Goal: Transaction & Acquisition: Purchase product/service

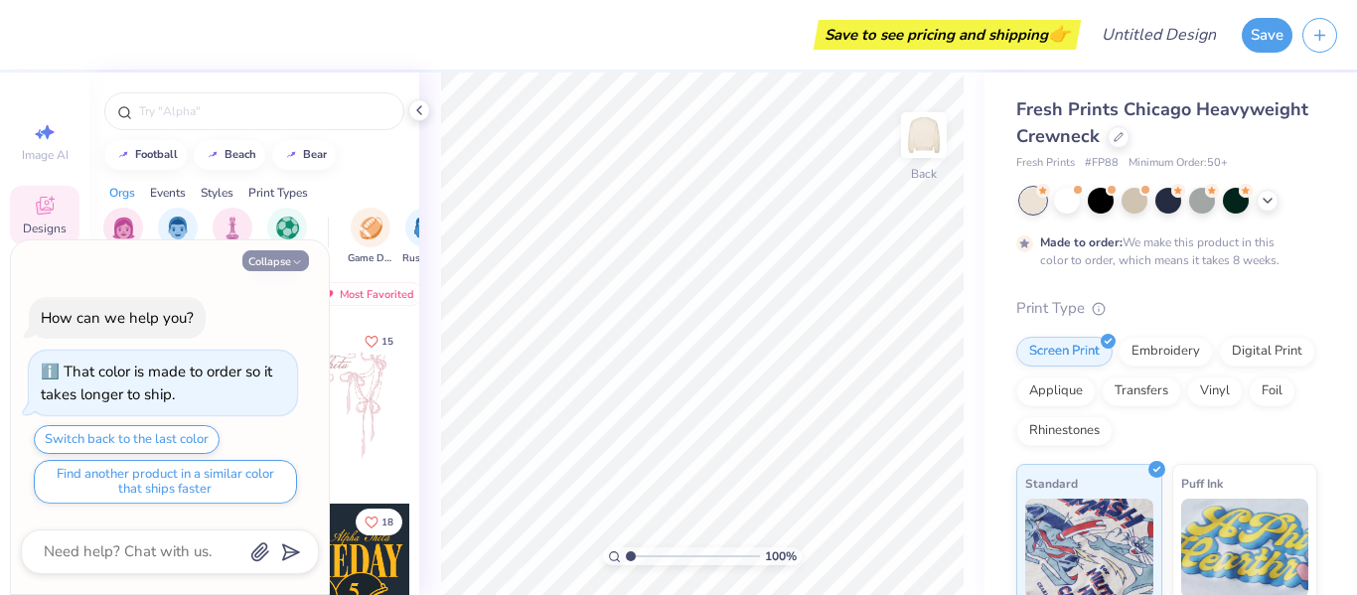
click at [264, 260] on button "Collapse" at bounding box center [275, 260] width 67 height 21
type textarea "x"
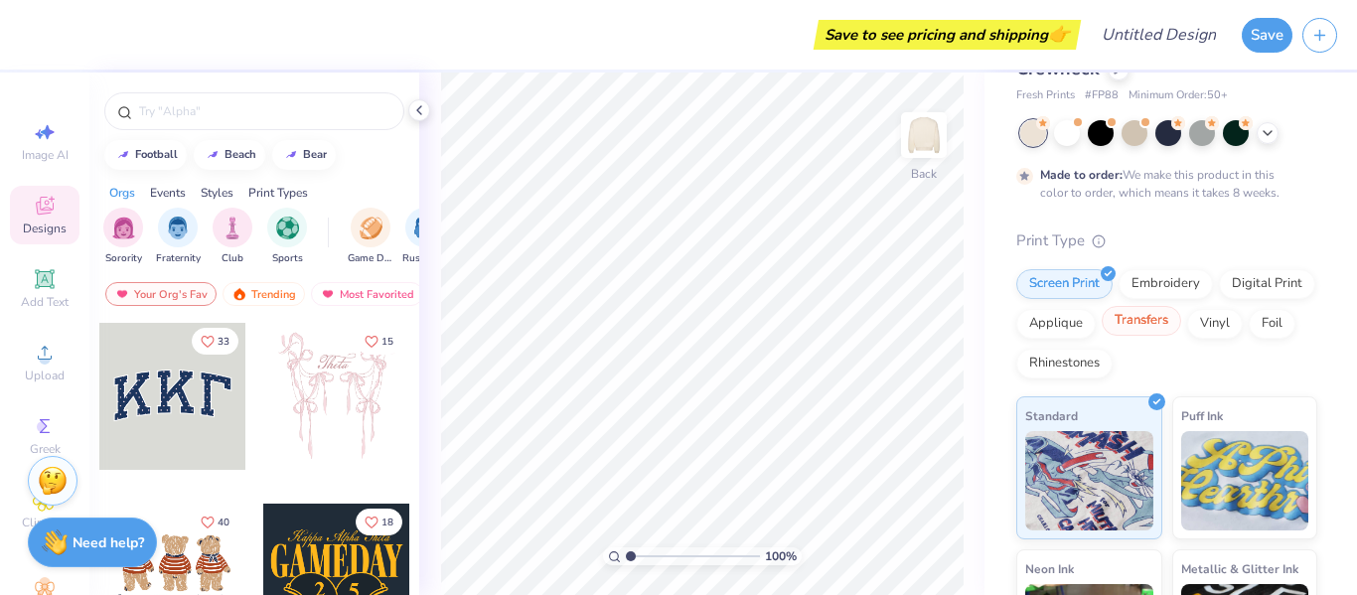
scroll to position [64, 0]
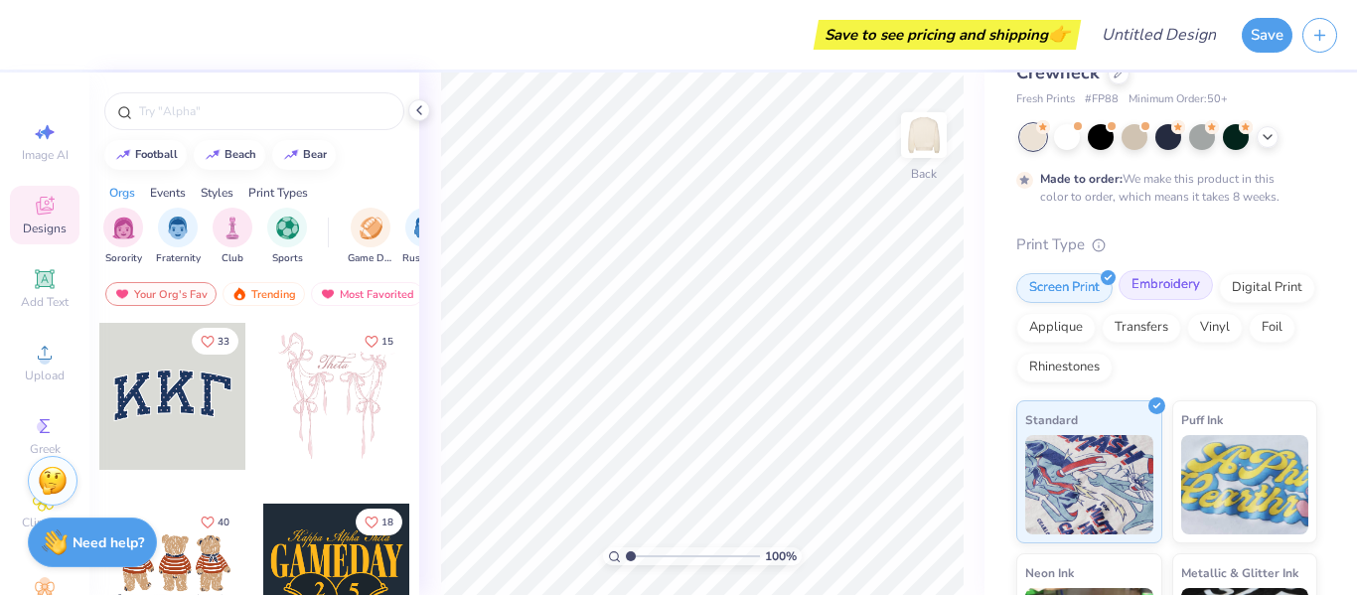
click at [1158, 276] on div "Embroidery" at bounding box center [1166, 285] width 94 height 30
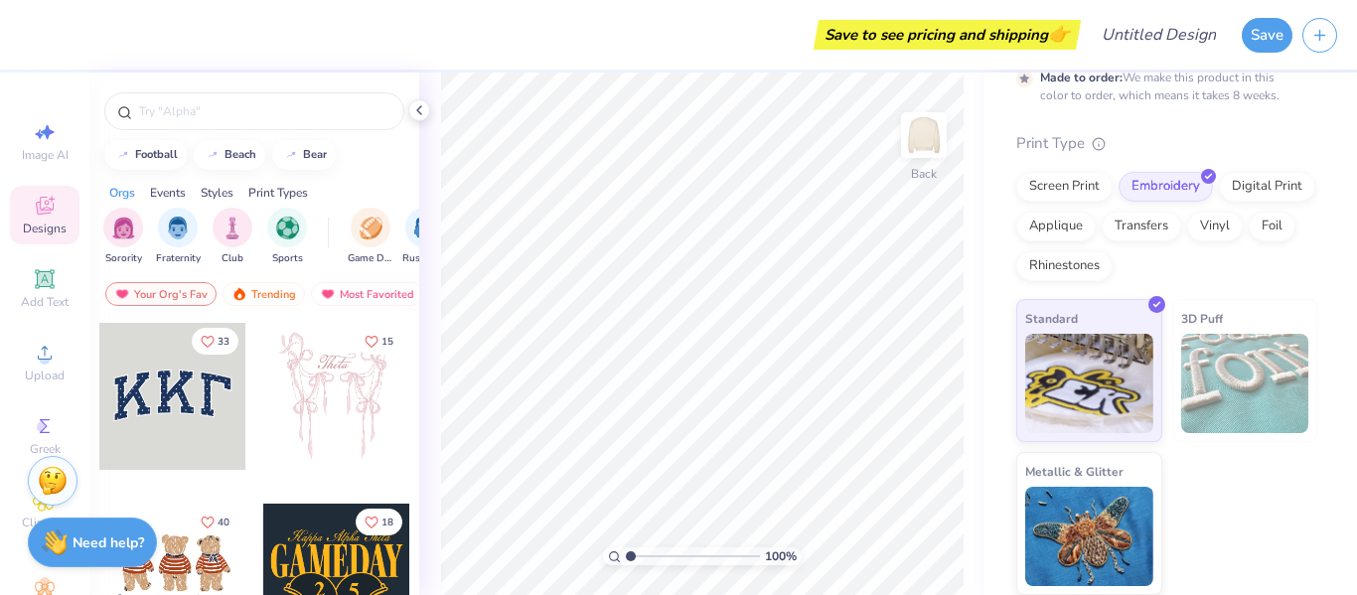
scroll to position [0, 0]
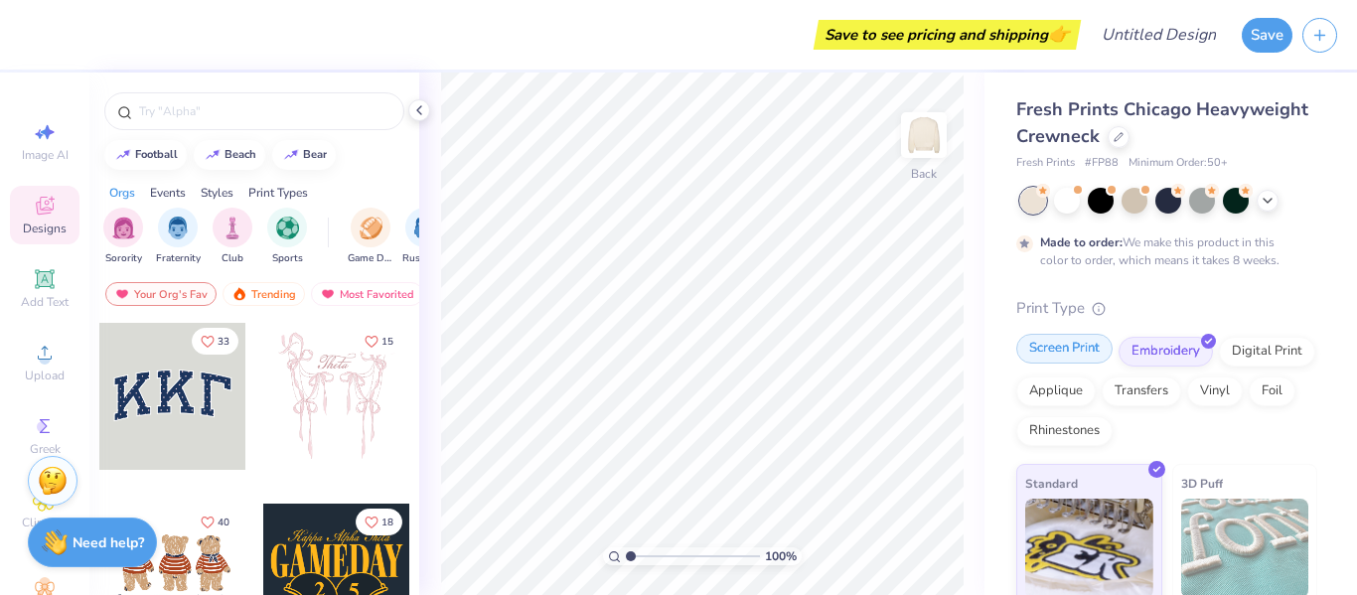
click at [1065, 344] on div "Screen Print" at bounding box center [1064, 349] width 96 height 30
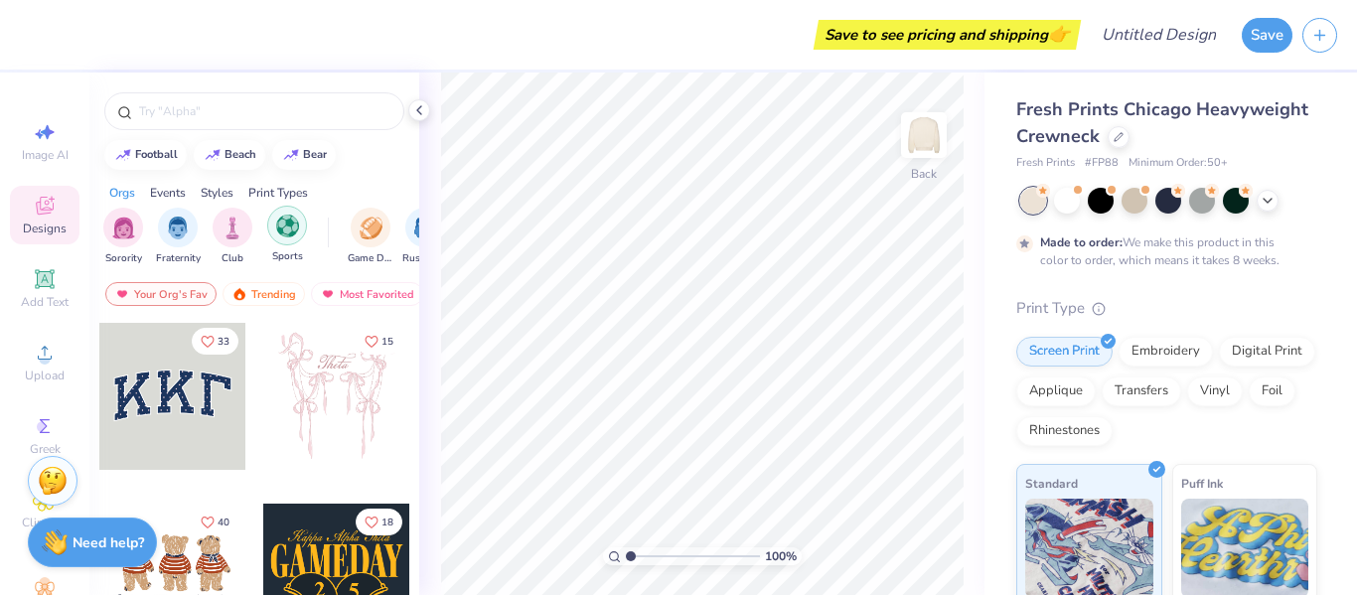
click at [290, 217] on img "filter for Sports" at bounding box center [287, 226] width 23 height 23
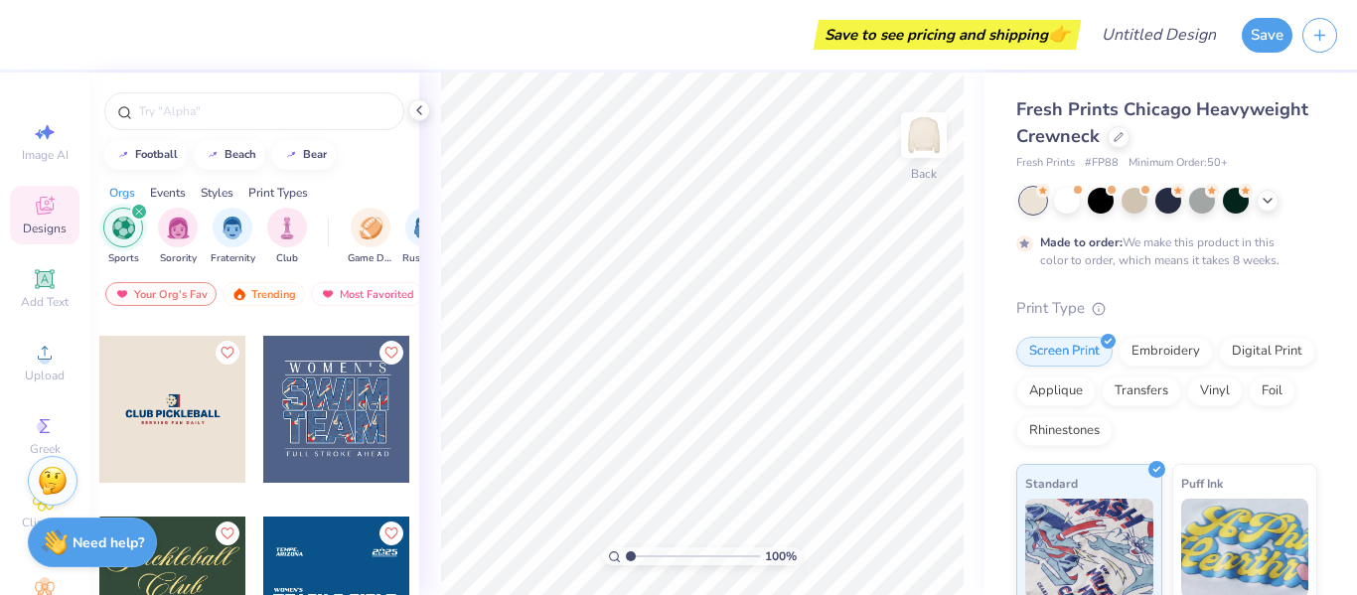
scroll to position [173, 0]
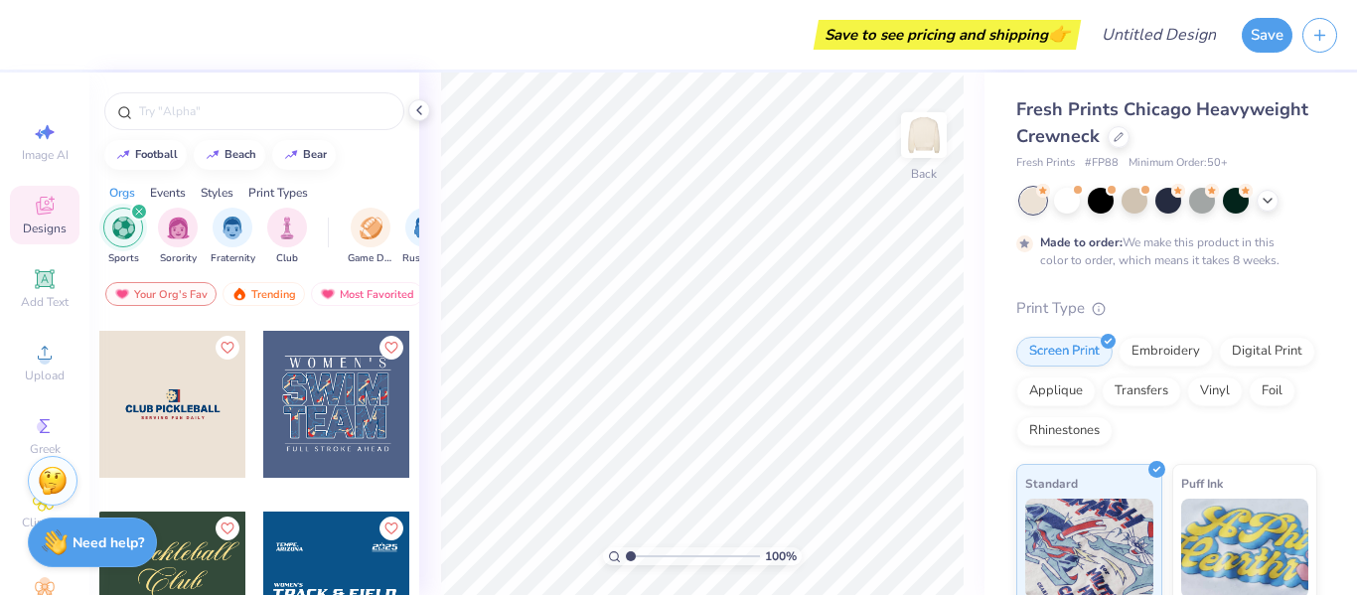
click at [323, 395] on div at bounding box center [336, 404] width 147 height 147
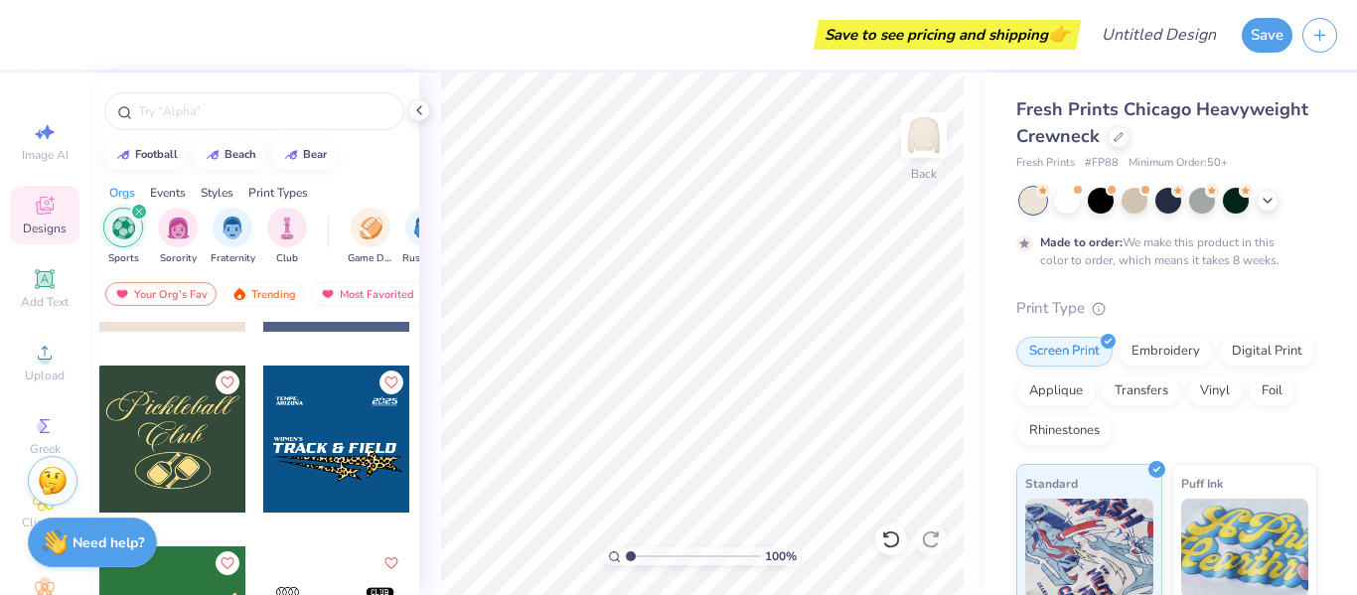
scroll to position [329, 0]
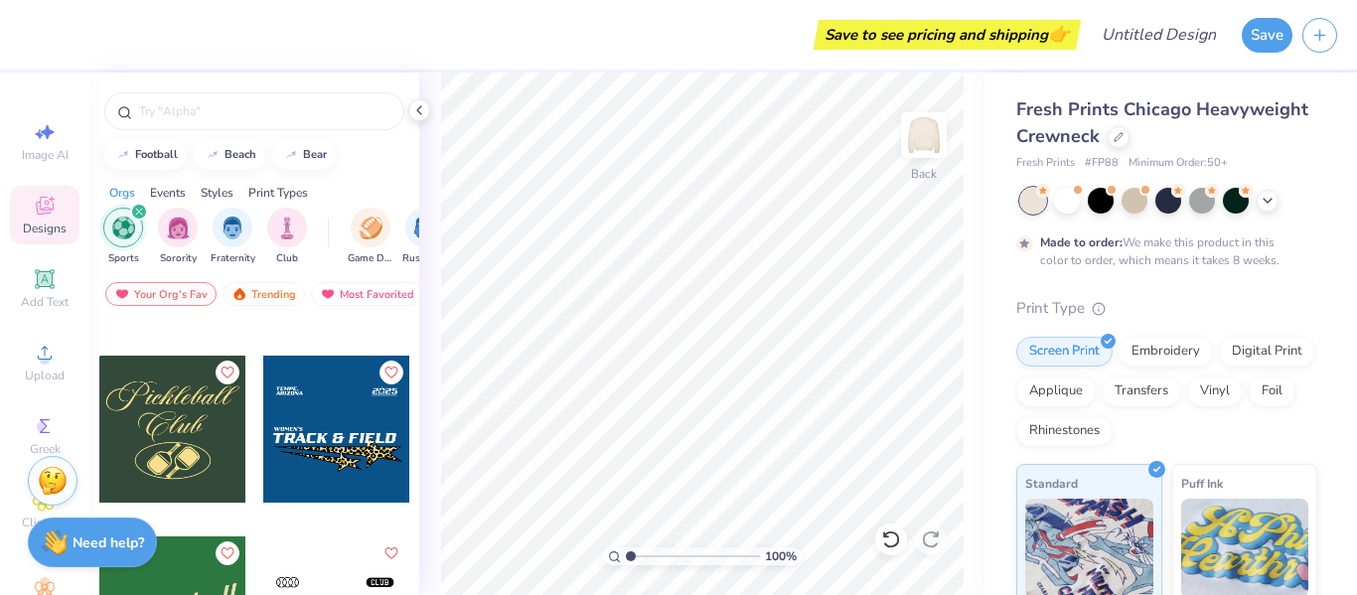
click at [199, 424] on div at bounding box center [172, 429] width 147 height 147
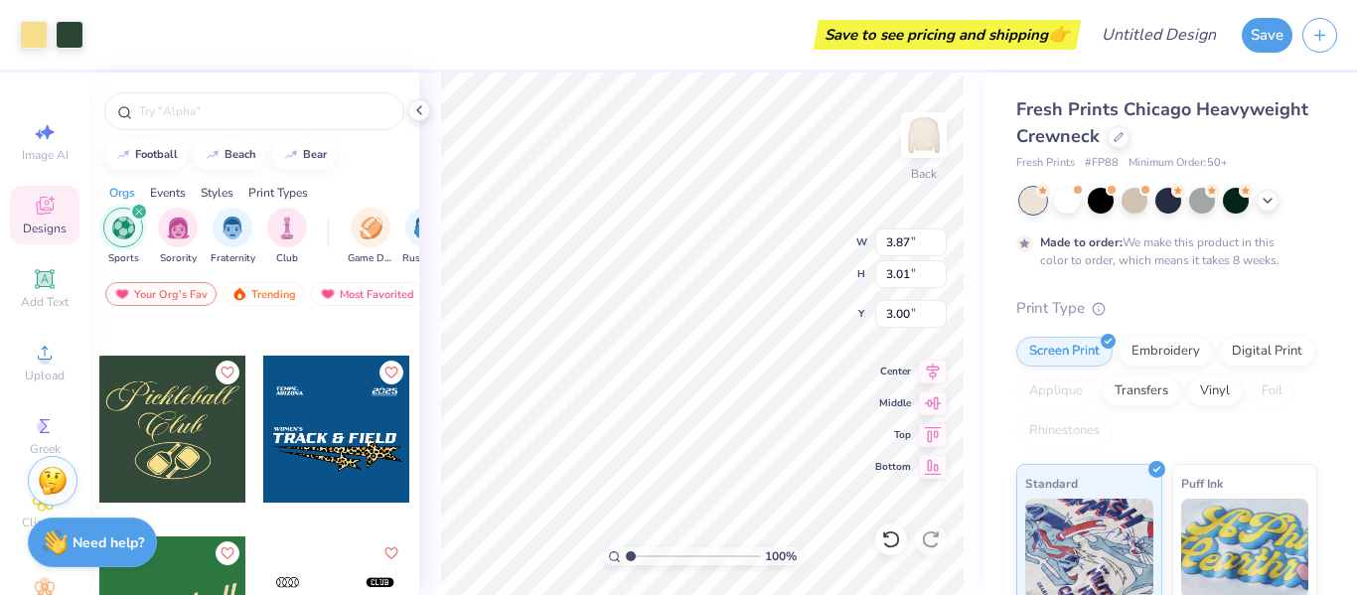
type input "5.75"
type input "4.48"
type input "9.74"
type input "7.59"
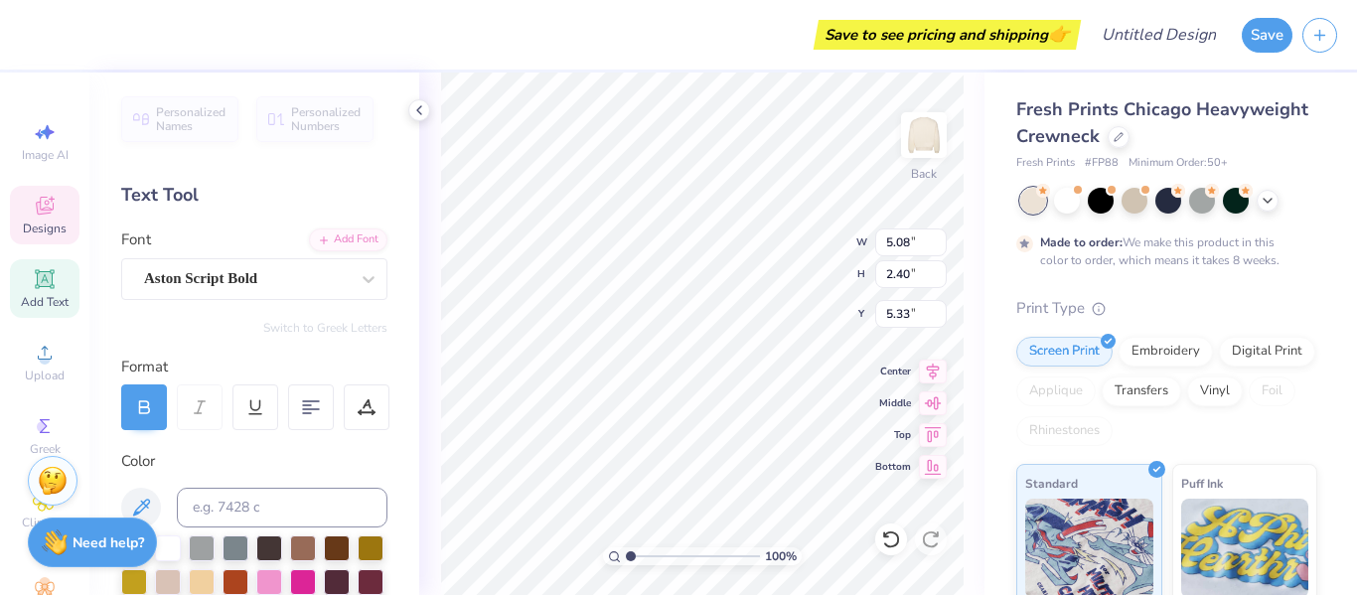
type input "5.08"
type input "2.40"
type input "5.33"
type input "9.75"
type input "2.28"
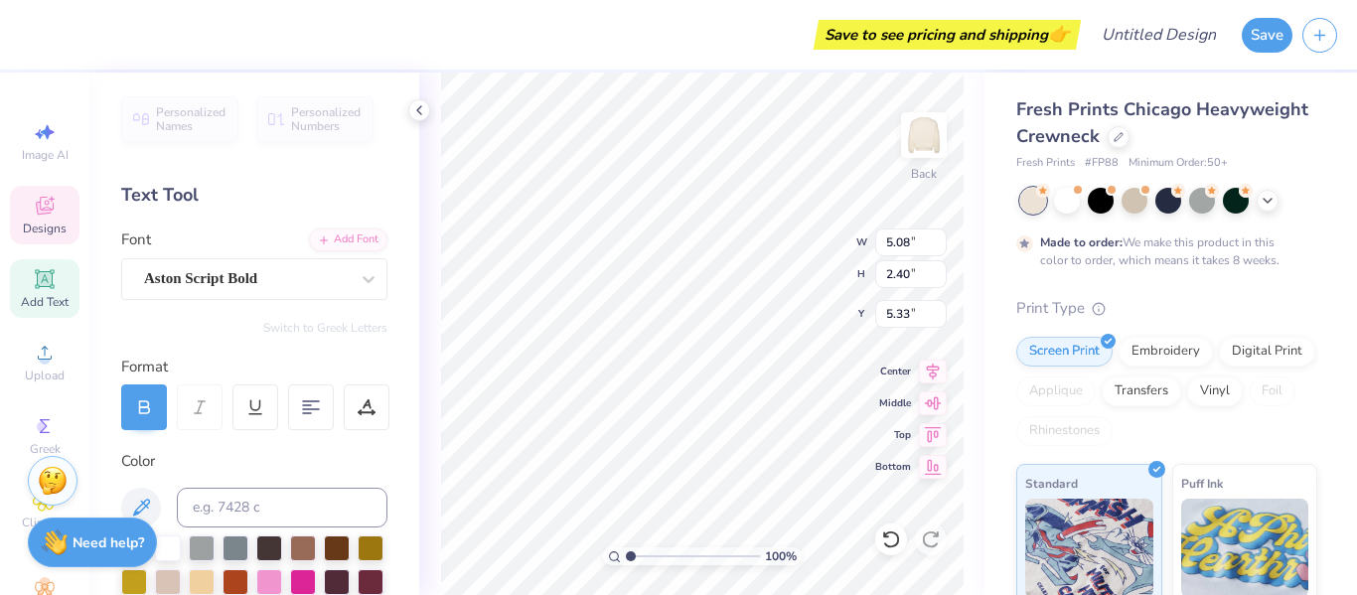
type input "3.00"
click at [36, 227] on span "Designs" at bounding box center [45, 229] width 44 height 16
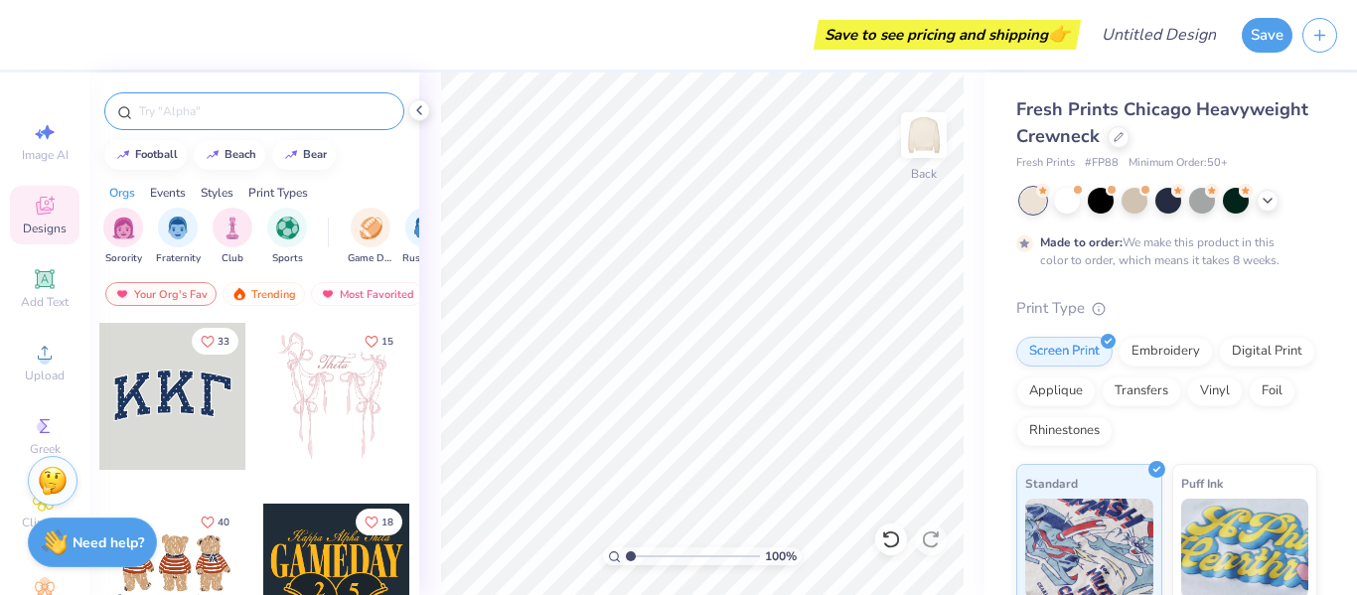
click at [209, 113] on input "text" at bounding box center [264, 111] width 254 height 20
type input "tennis"
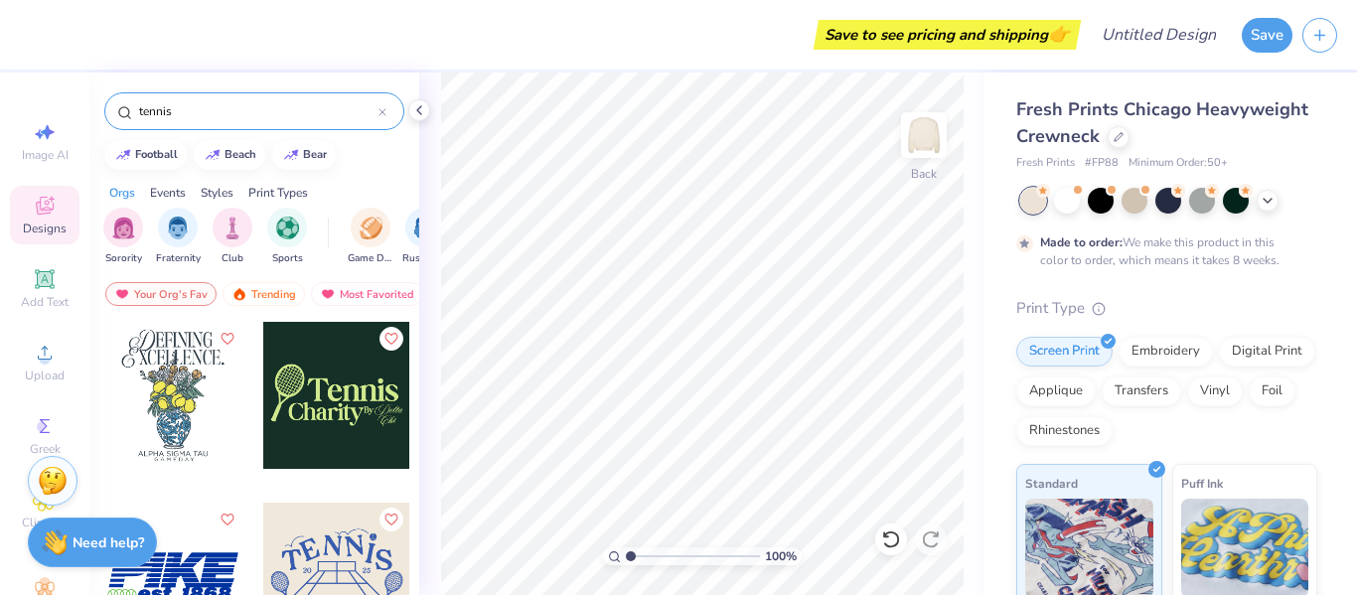
scroll to position [729, 0]
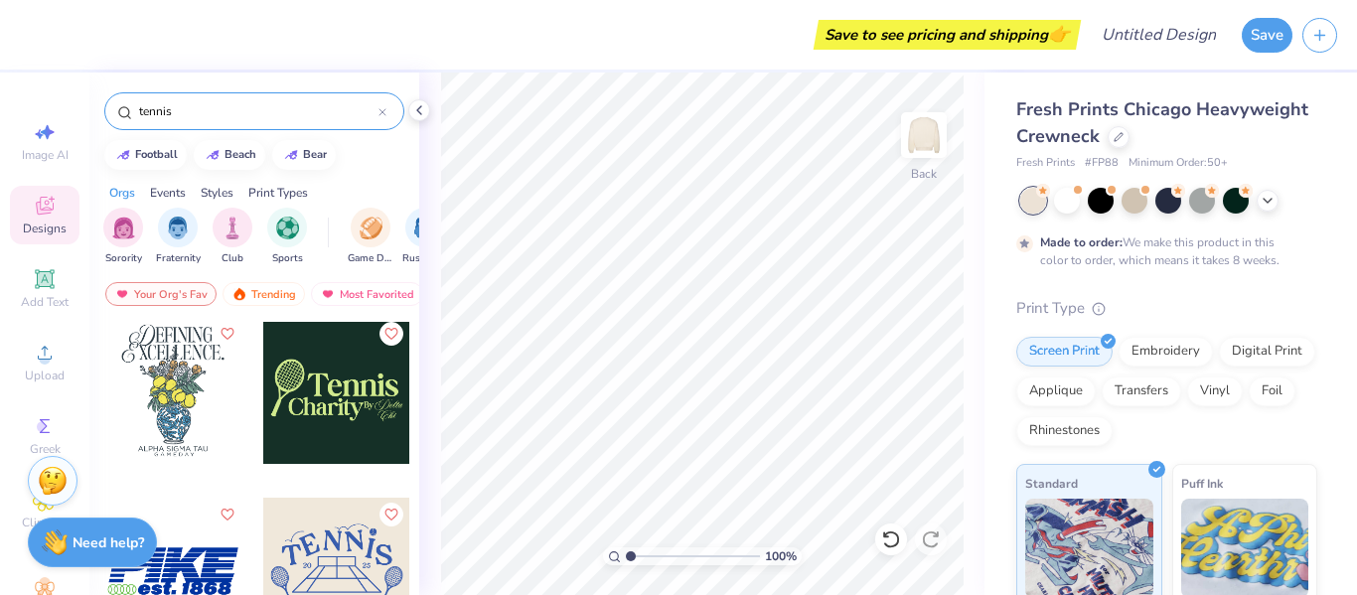
click at [347, 408] on div at bounding box center [336, 390] width 147 height 147
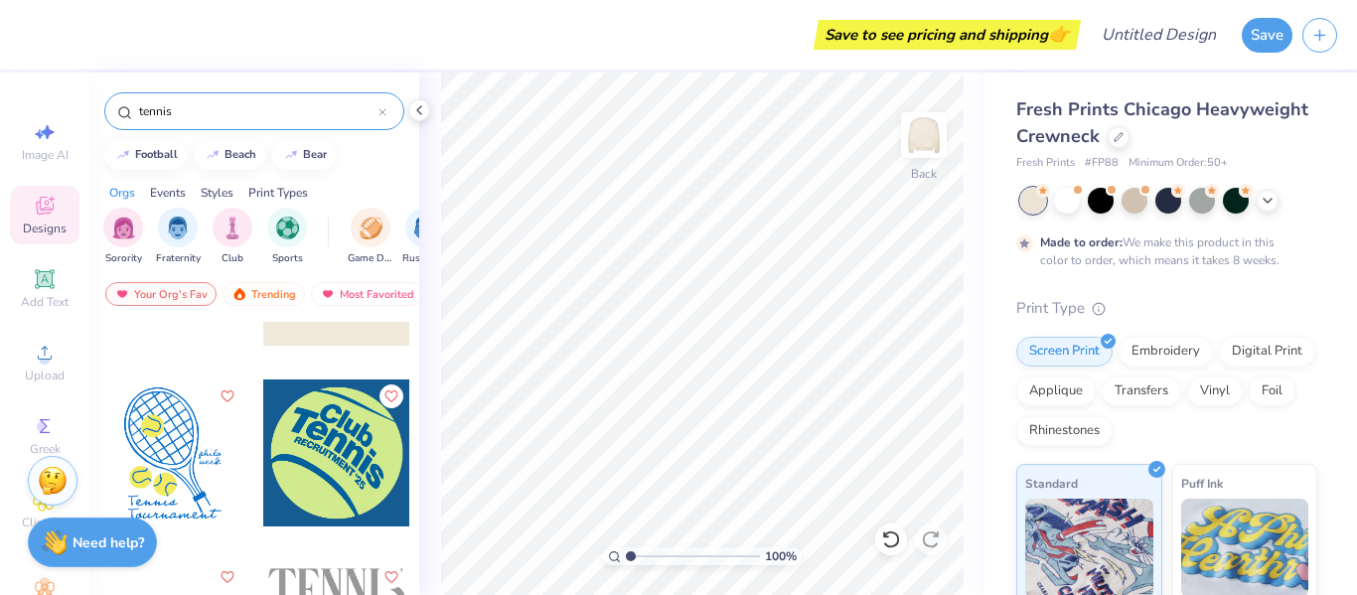
scroll to position [1032, 0]
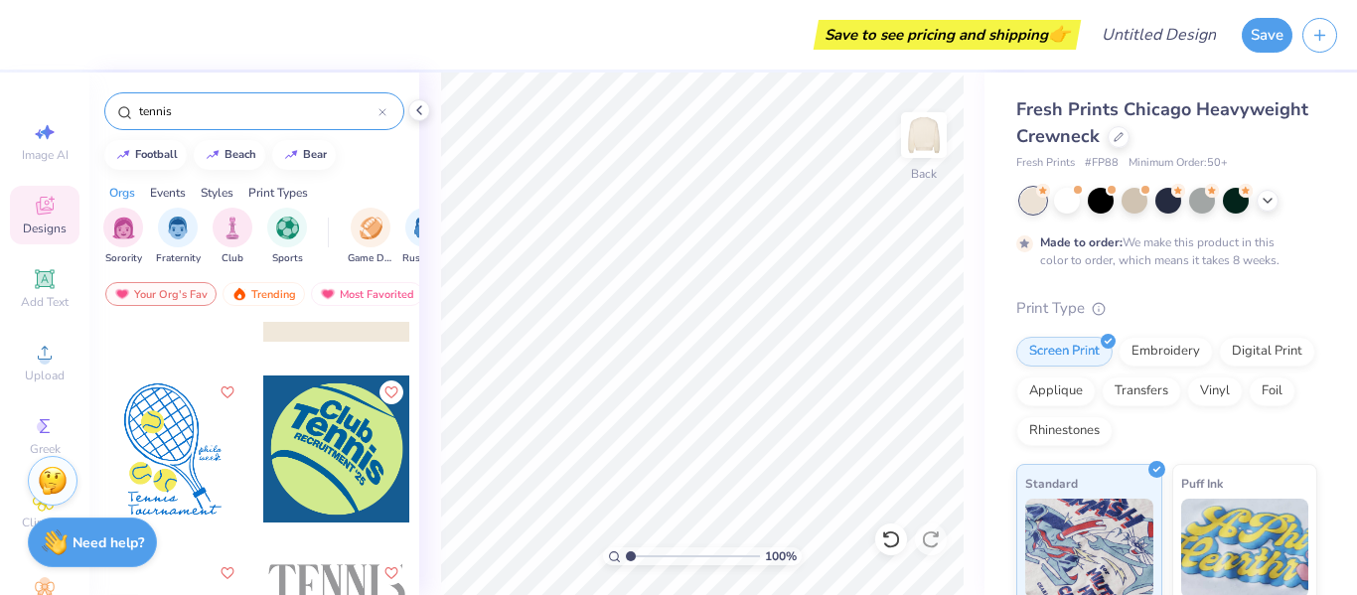
click at [199, 484] on div at bounding box center [172, 449] width 147 height 147
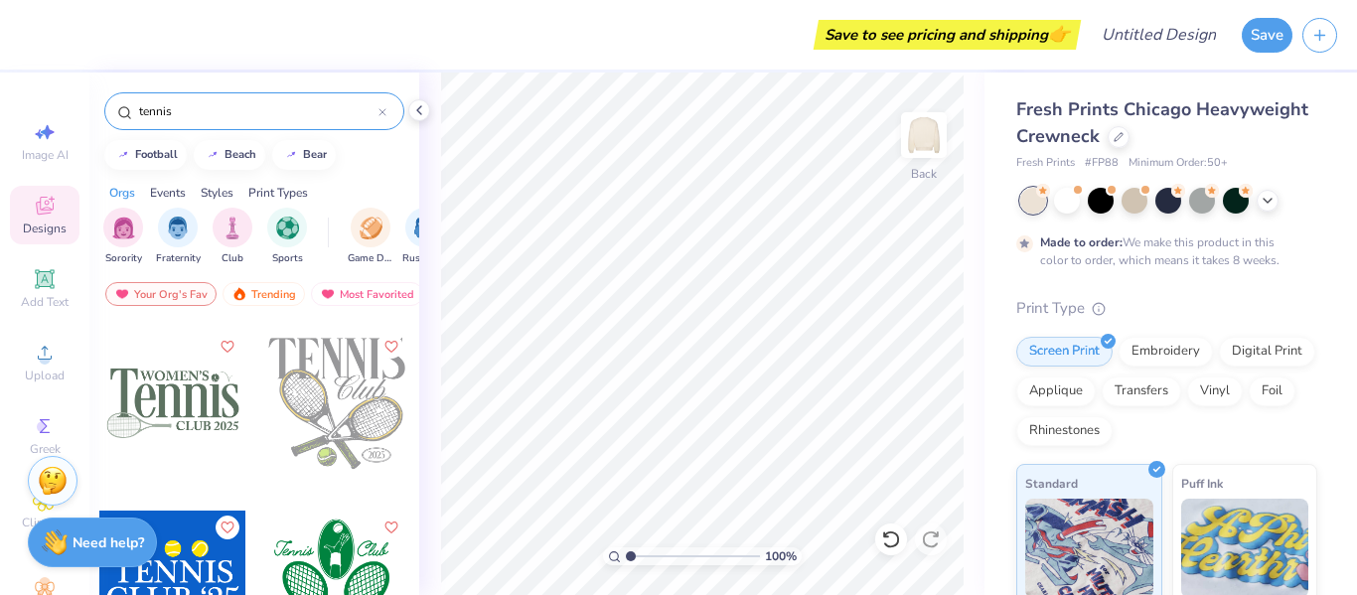
scroll to position [1258, 0]
click at [329, 417] on div at bounding box center [336, 404] width 147 height 147
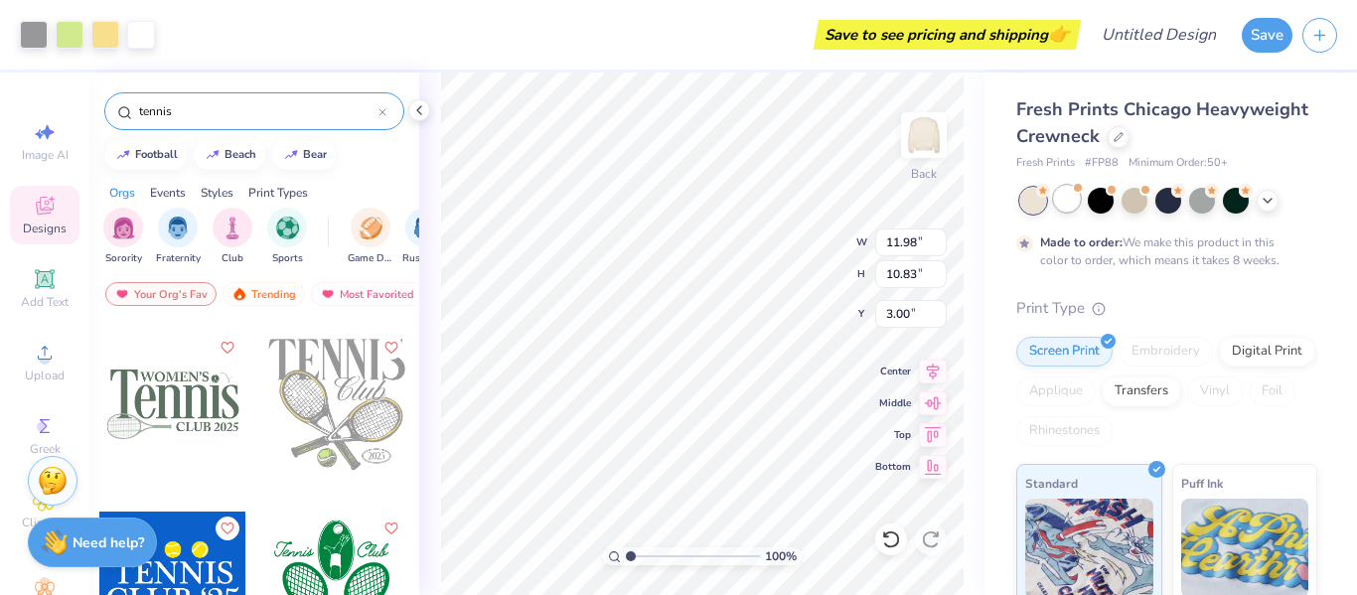
type input "3.00"
click at [1140, 293] on div "Fresh Prints Chicago Heavyweight Crewneck Fresh Prints # FP88 Minimum Order: 50…" at bounding box center [1166, 504] width 301 height 817
click at [30, 32] on div at bounding box center [34, 33] width 28 height 28
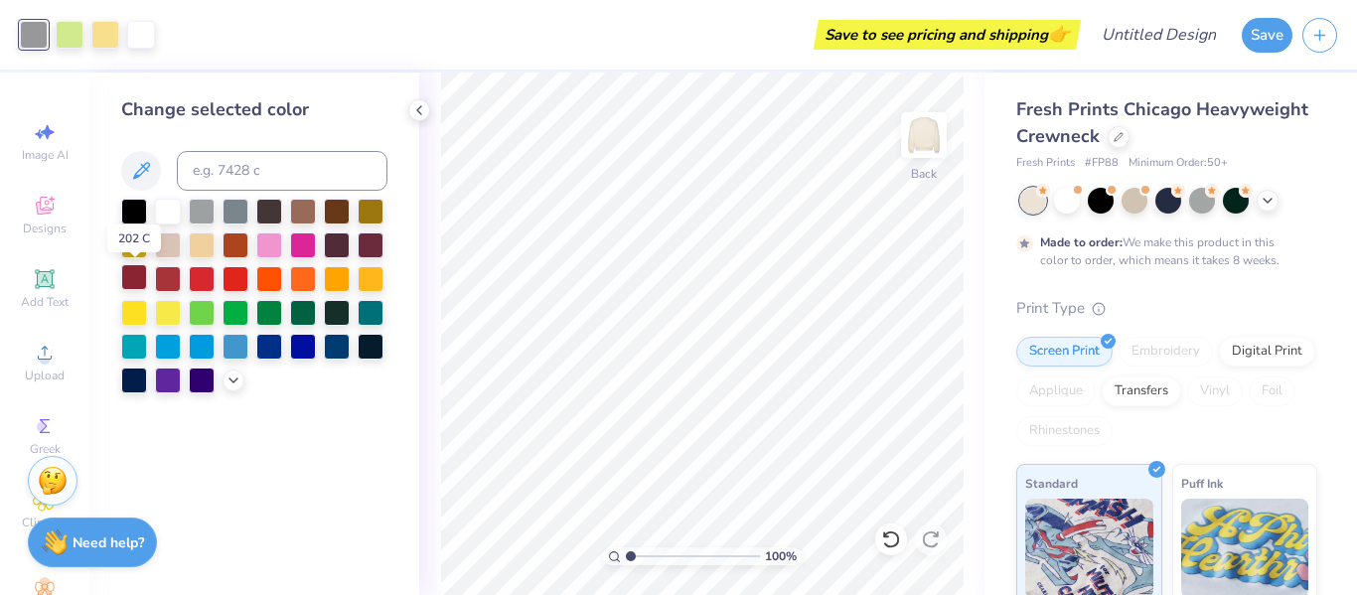
click at [140, 277] on div at bounding box center [134, 277] width 26 height 26
click at [106, 30] on div at bounding box center [105, 33] width 28 height 28
click at [165, 215] on div at bounding box center [168, 210] width 26 height 26
click at [270, 206] on div at bounding box center [269, 210] width 26 height 26
click at [168, 207] on div at bounding box center [168, 210] width 26 height 26
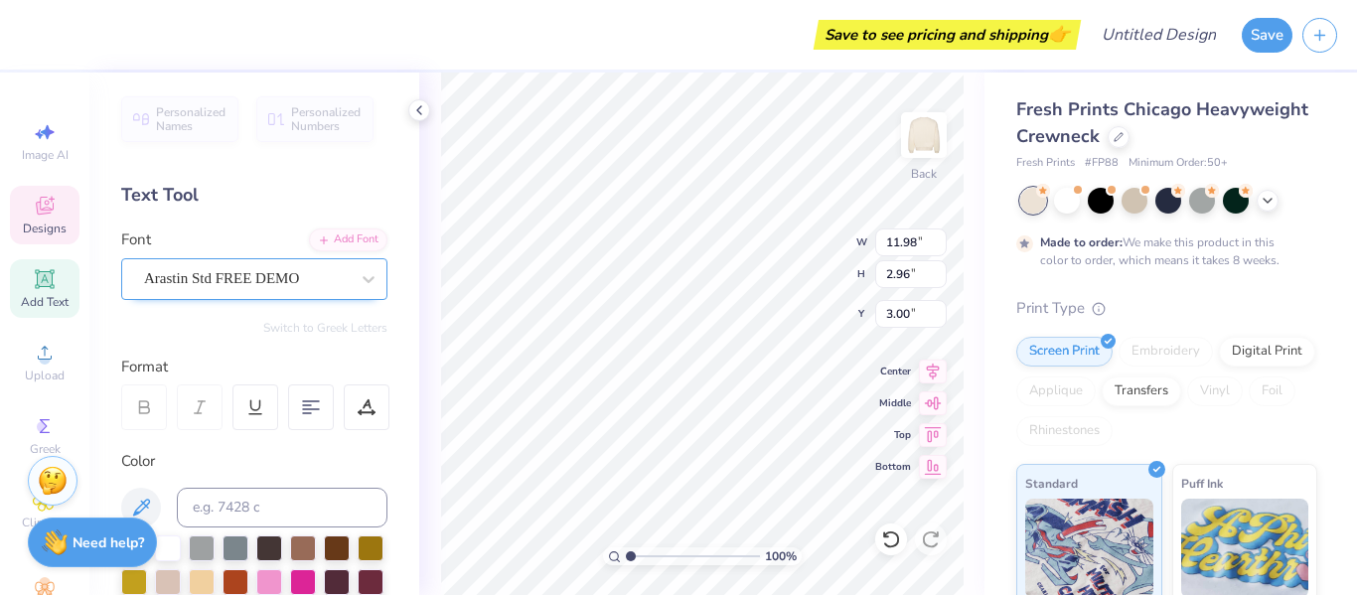
scroll to position [0, 5]
type textarea "Hinsdale Central"
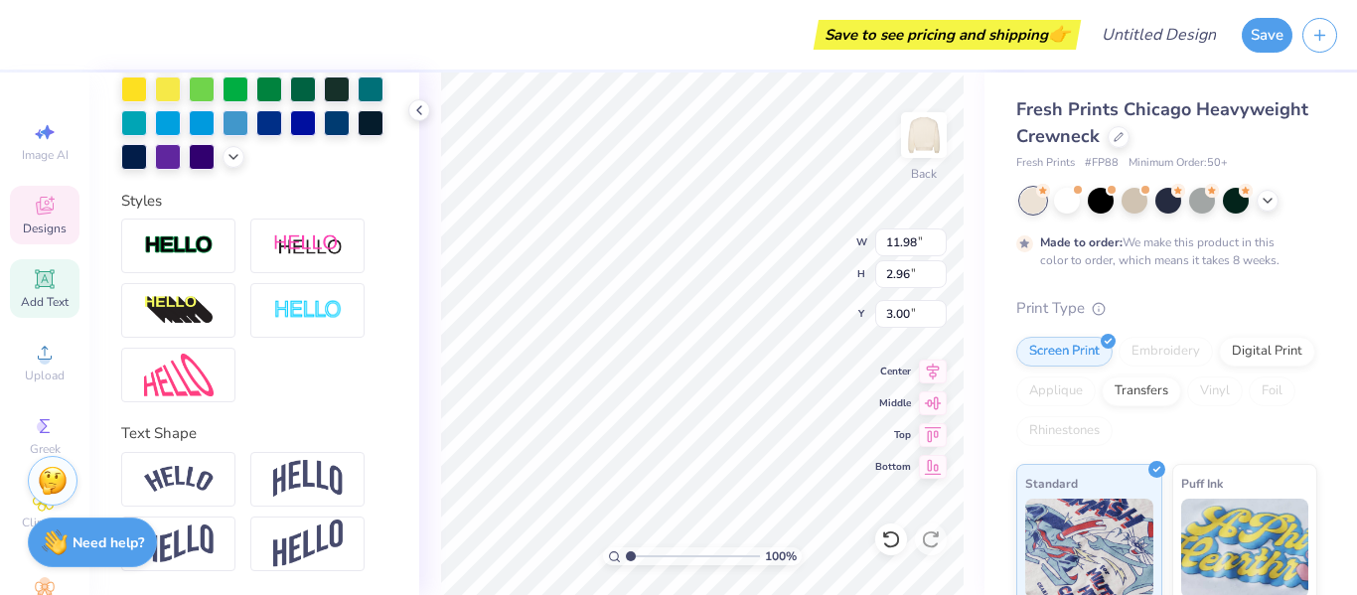
scroll to position [0, 0]
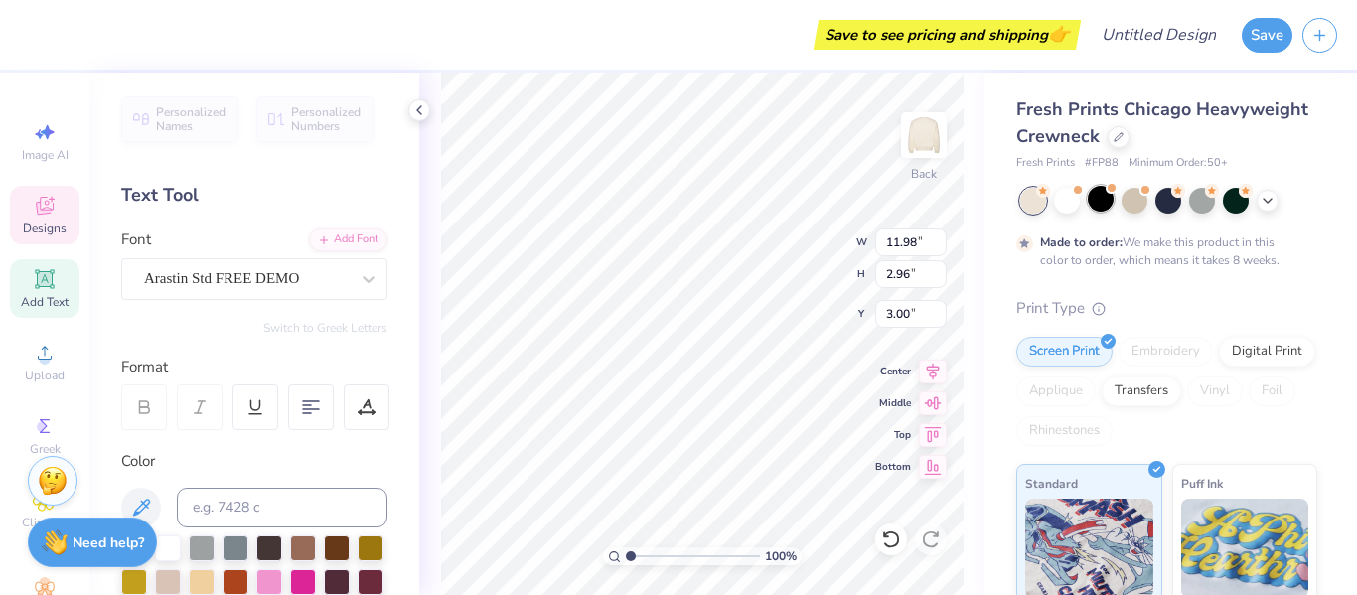
click at [1115, 190] on div "Save to see pricing and shipping 👉 Design Title Save Image AI Designs Add Text …" at bounding box center [678, 297] width 1357 height 595
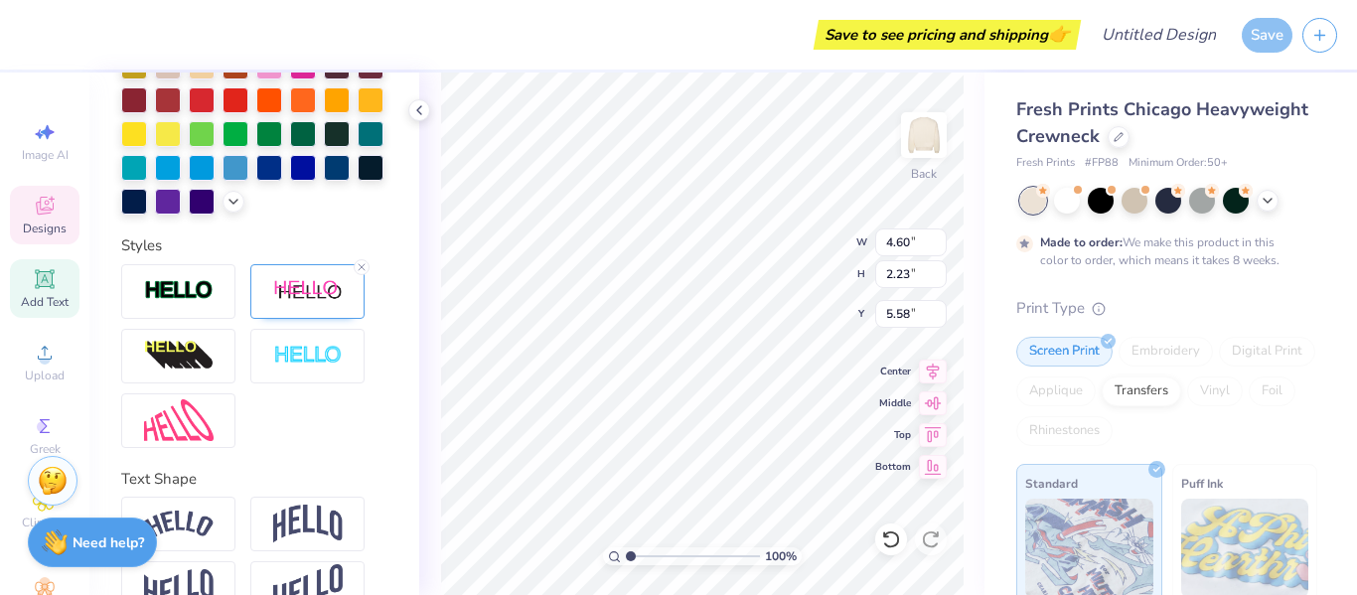
scroll to position [0, 3]
type textarea "Girls Varsity Tennis"
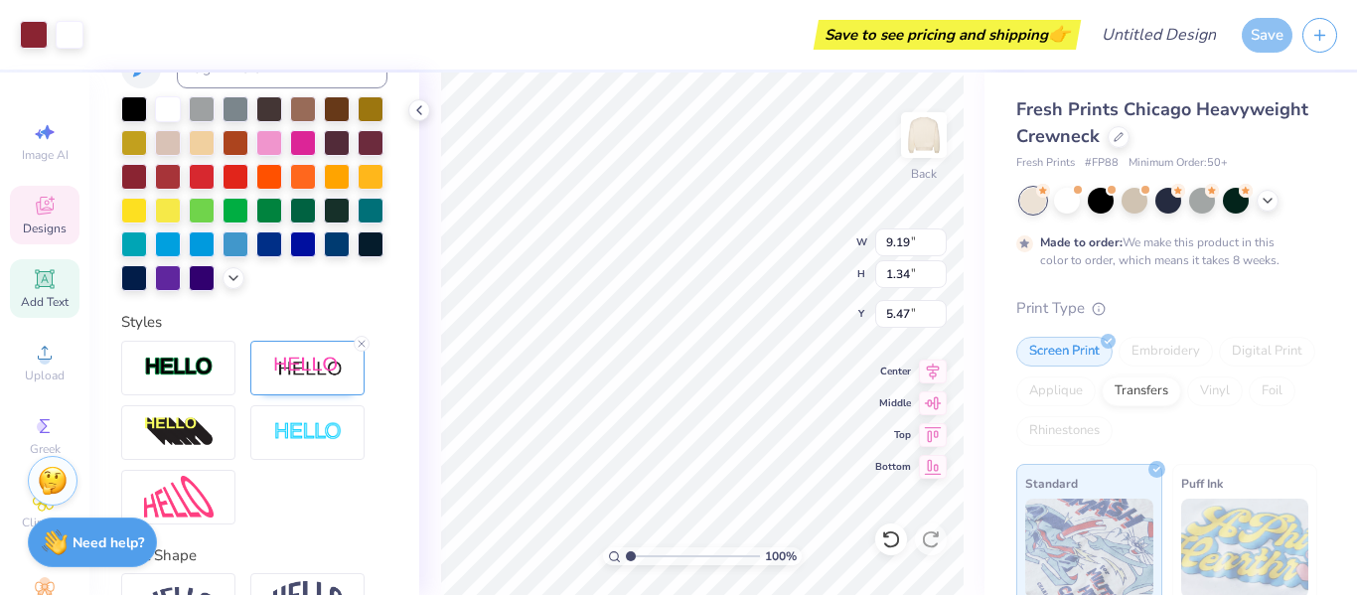
scroll to position [592, 0]
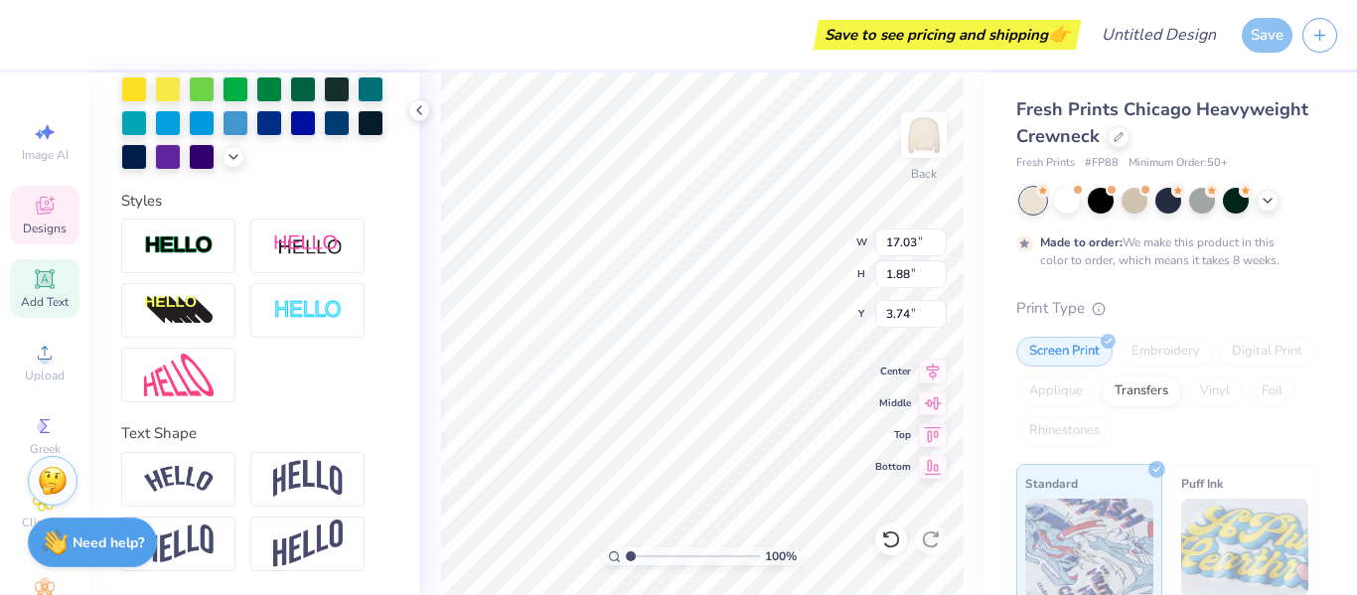
type input "17.03"
type input "1.88"
type input "3.74"
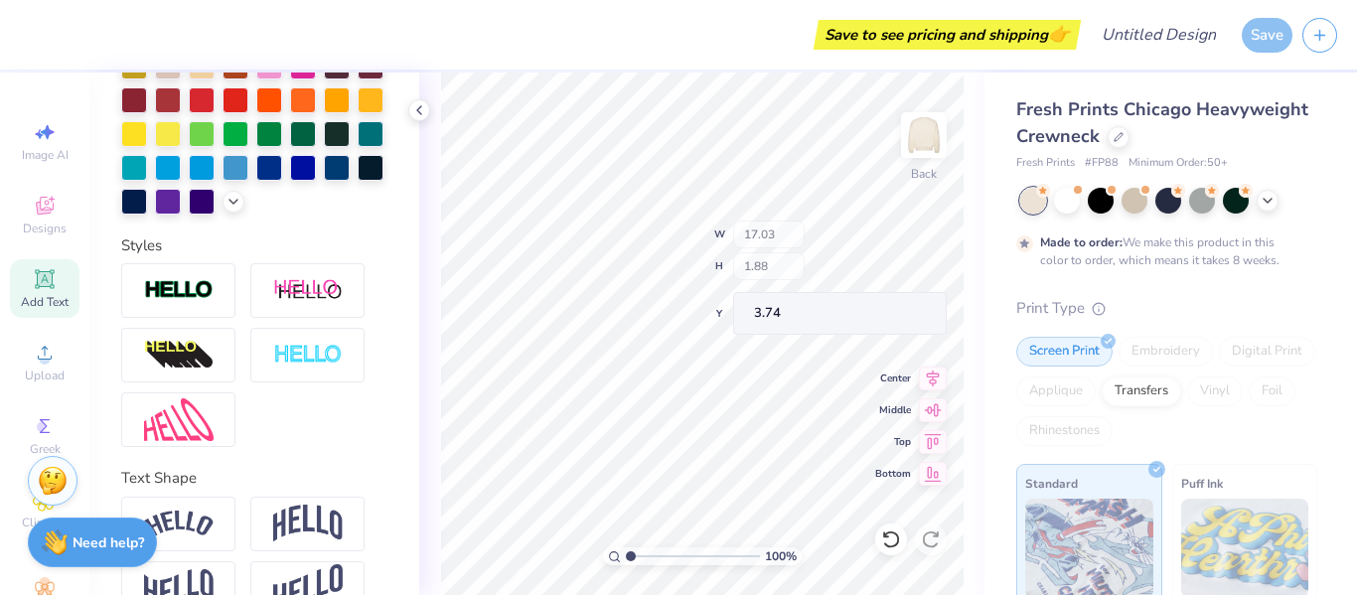
click at [785, 207] on div "100 % Back W 17.03 H 1.88 Y 3.74 Center Middle Top Bottom" at bounding box center [701, 334] width 565 height 523
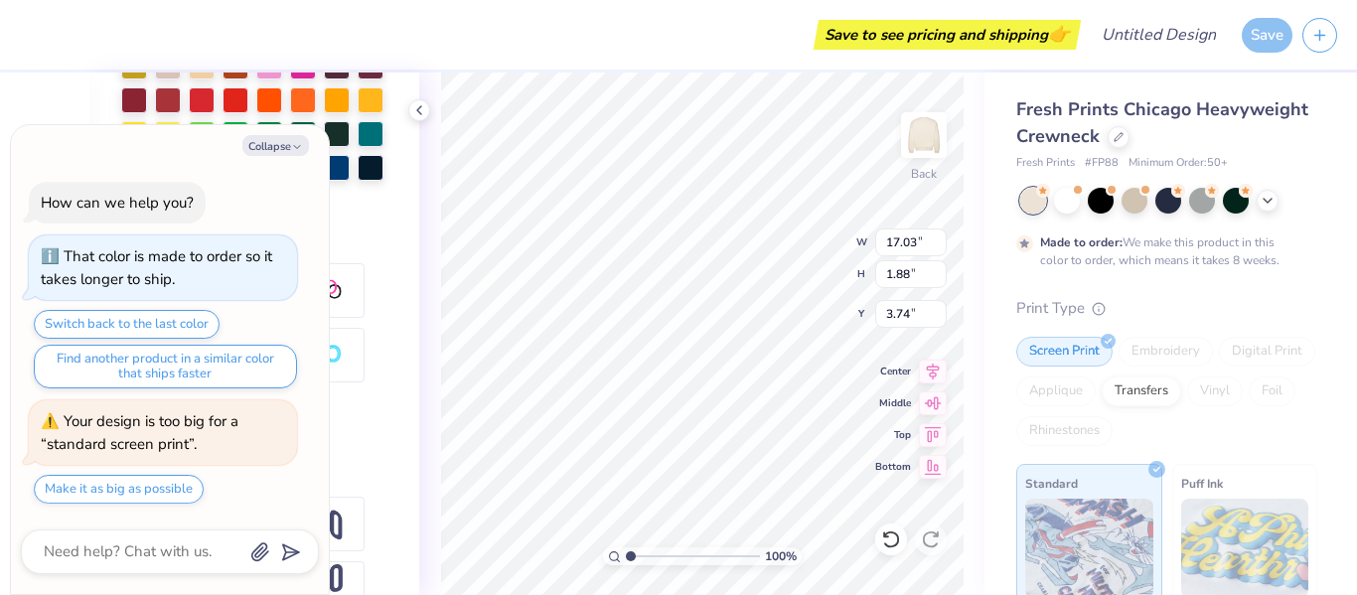
type textarea "x"
type input "3.00"
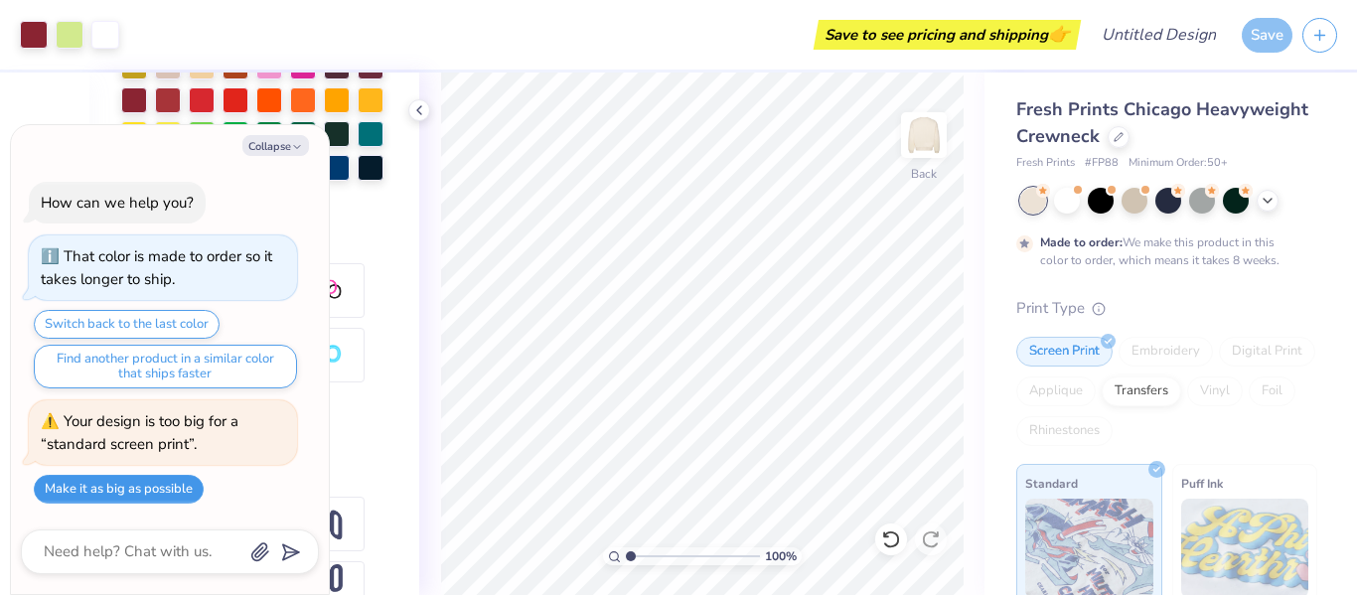
click at [146, 494] on button "Make it as big as possible" at bounding box center [119, 489] width 170 height 29
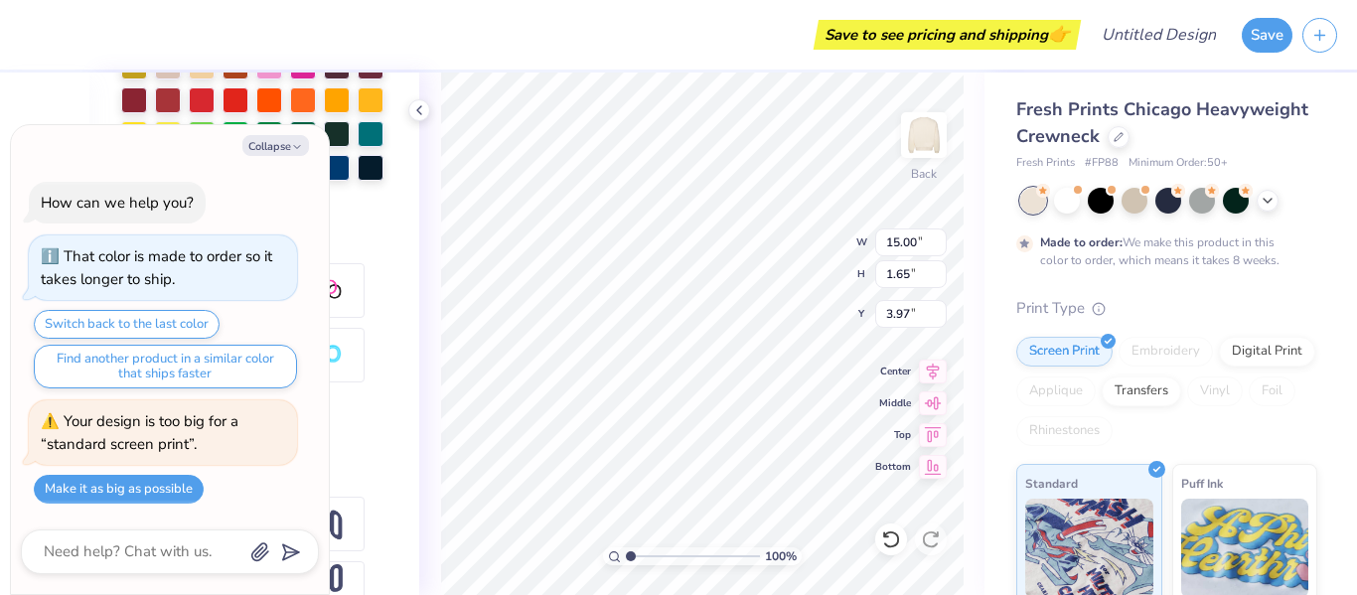
type textarea "x"
type input "7.08"
type input "8.80"
type input "5.04"
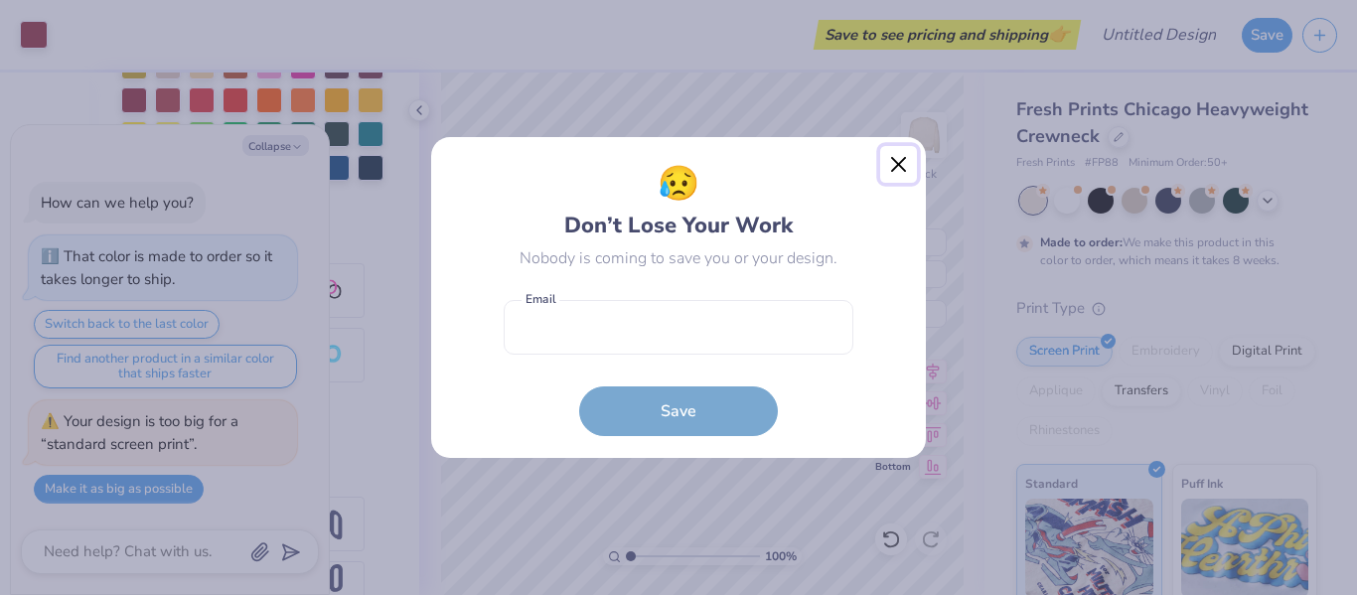
click at [902, 161] on button "Close" at bounding box center [899, 165] width 38 height 38
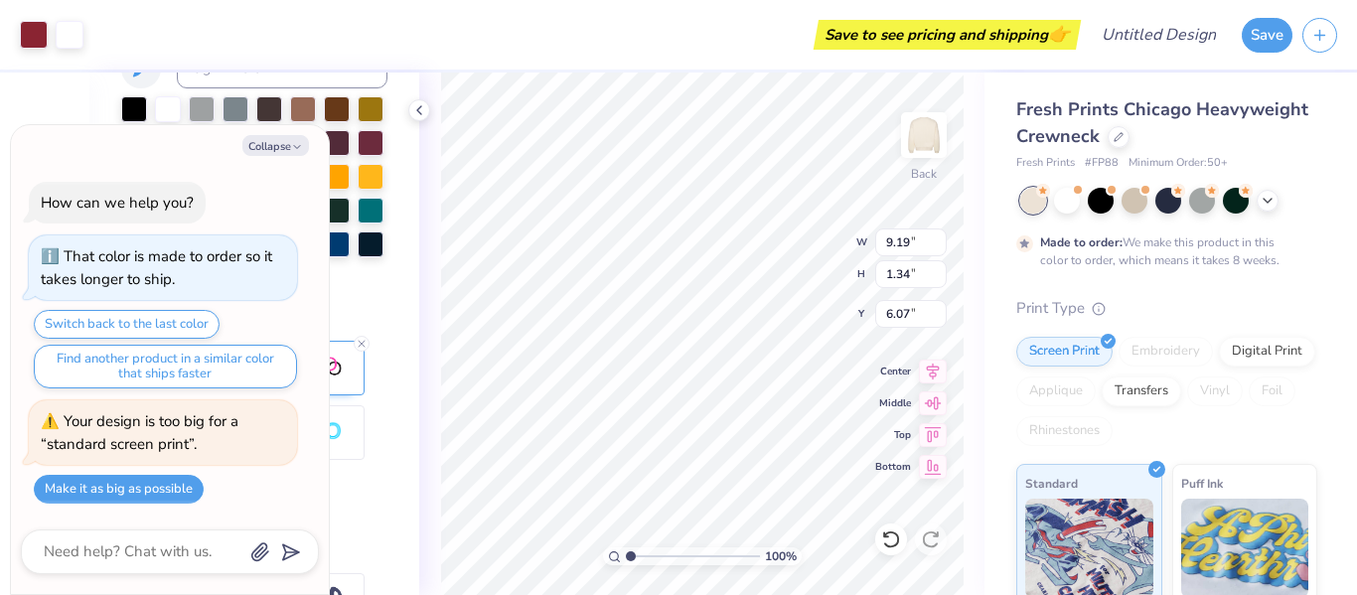
scroll to position [592, 0]
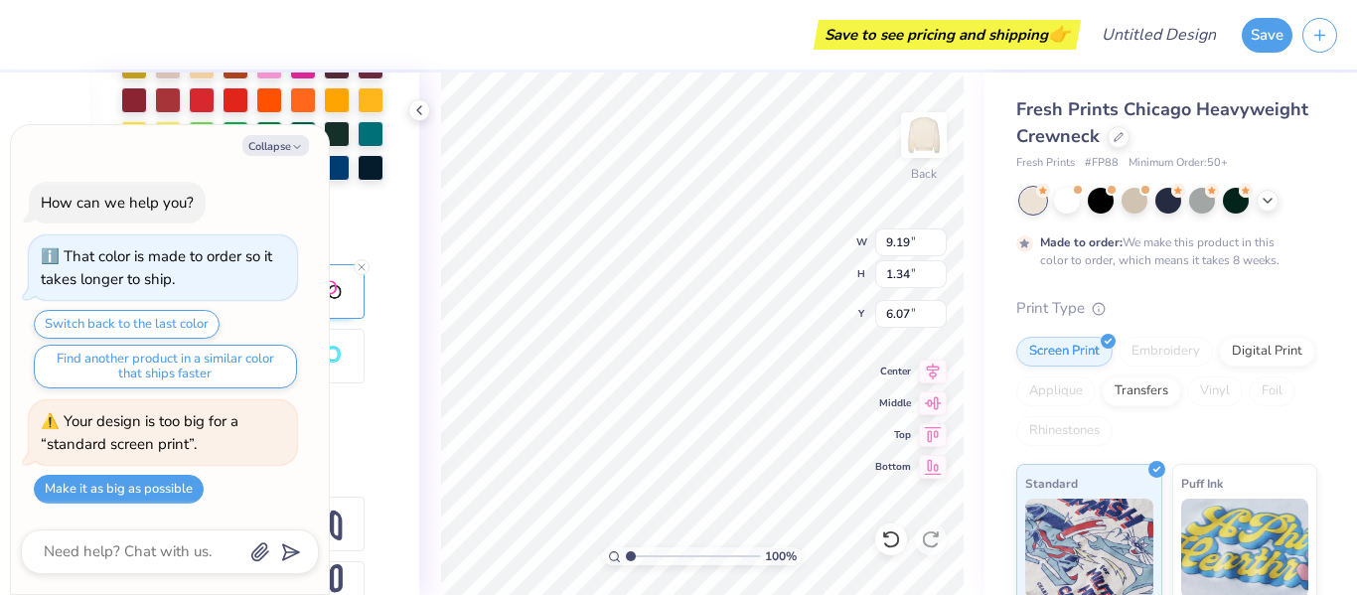
type textarea "x"
type input "5.53"
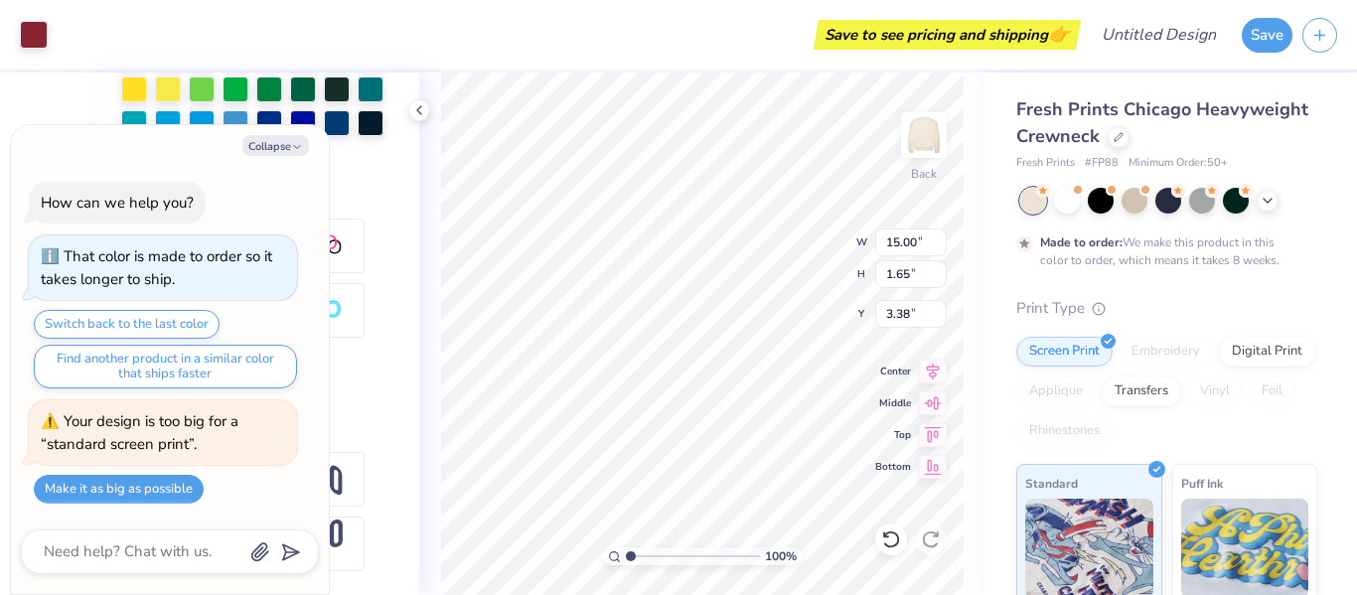
scroll to position [516, 0]
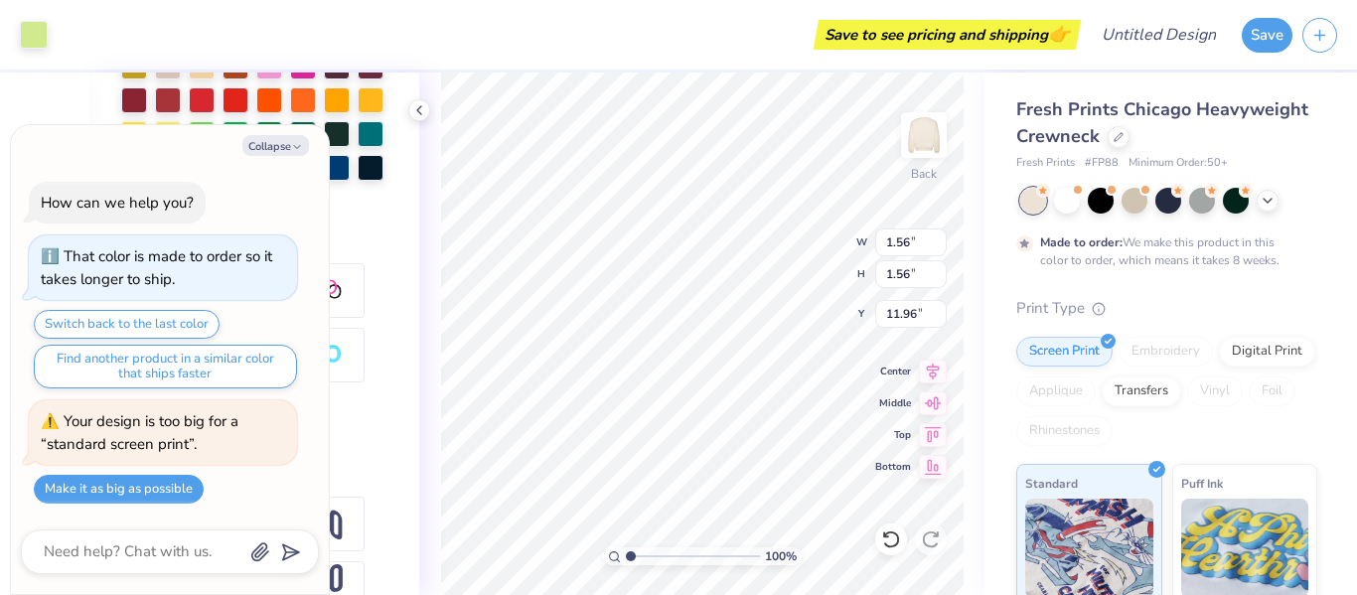
type textarea "x"
type input "1.56"
type input "11.96"
click at [288, 137] on button "Collapse" at bounding box center [275, 145] width 67 height 21
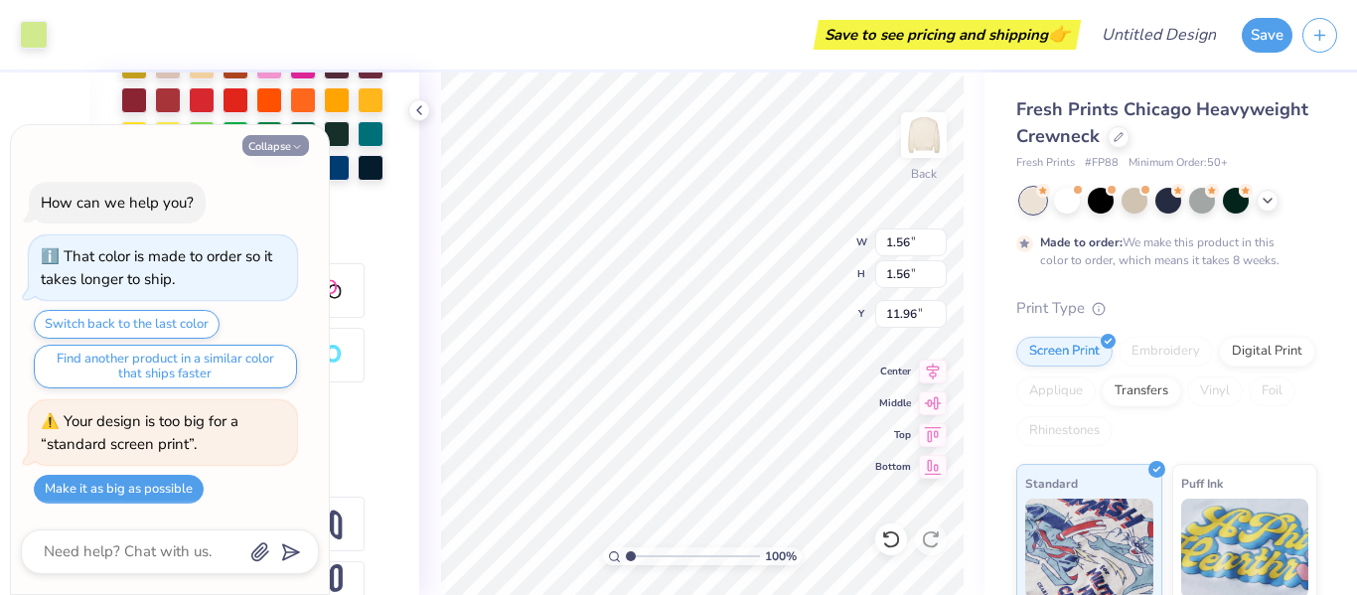
type textarea "x"
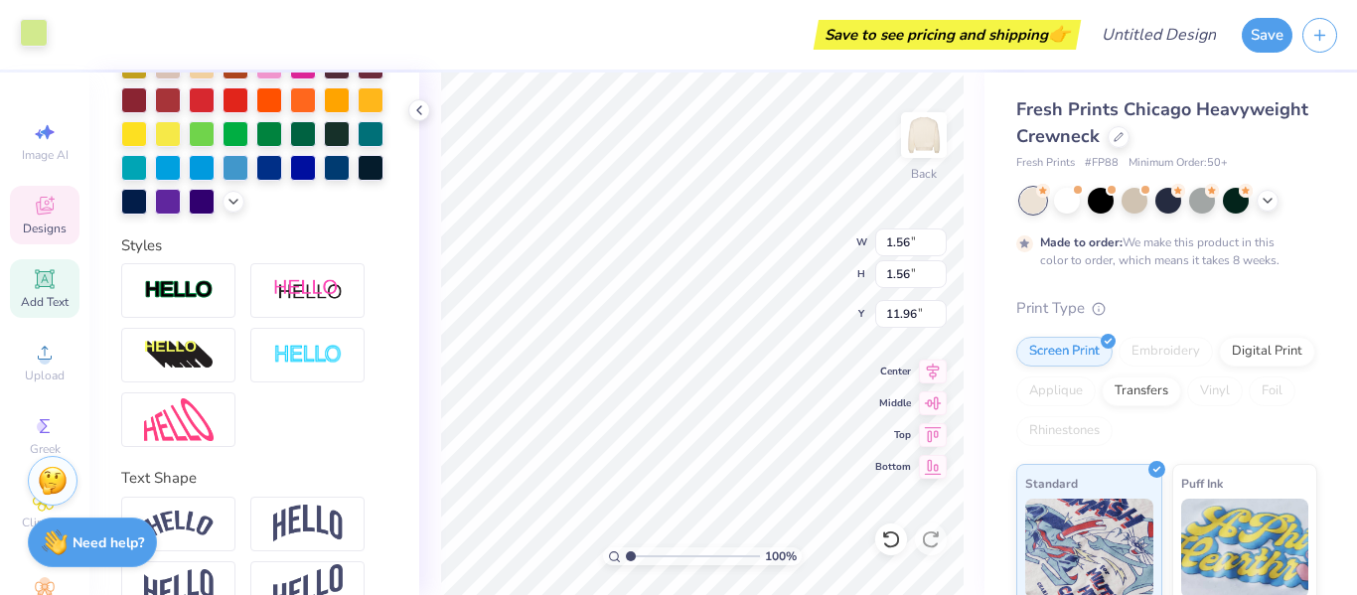
click at [41, 31] on div at bounding box center [34, 33] width 28 height 28
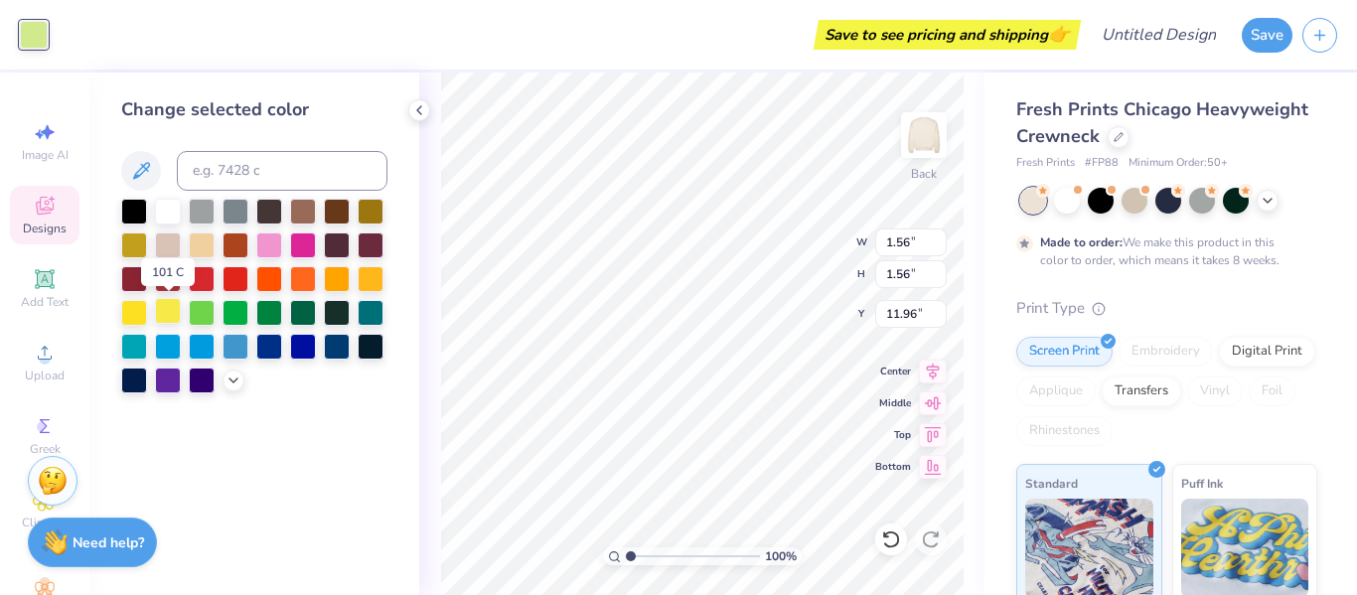
click at [167, 312] on div at bounding box center [168, 311] width 26 height 26
click at [133, 310] on div at bounding box center [134, 311] width 26 height 26
click at [144, 176] on icon at bounding box center [141, 171] width 24 height 24
click at [233, 377] on icon at bounding box center [234, 379] width 16 height 16
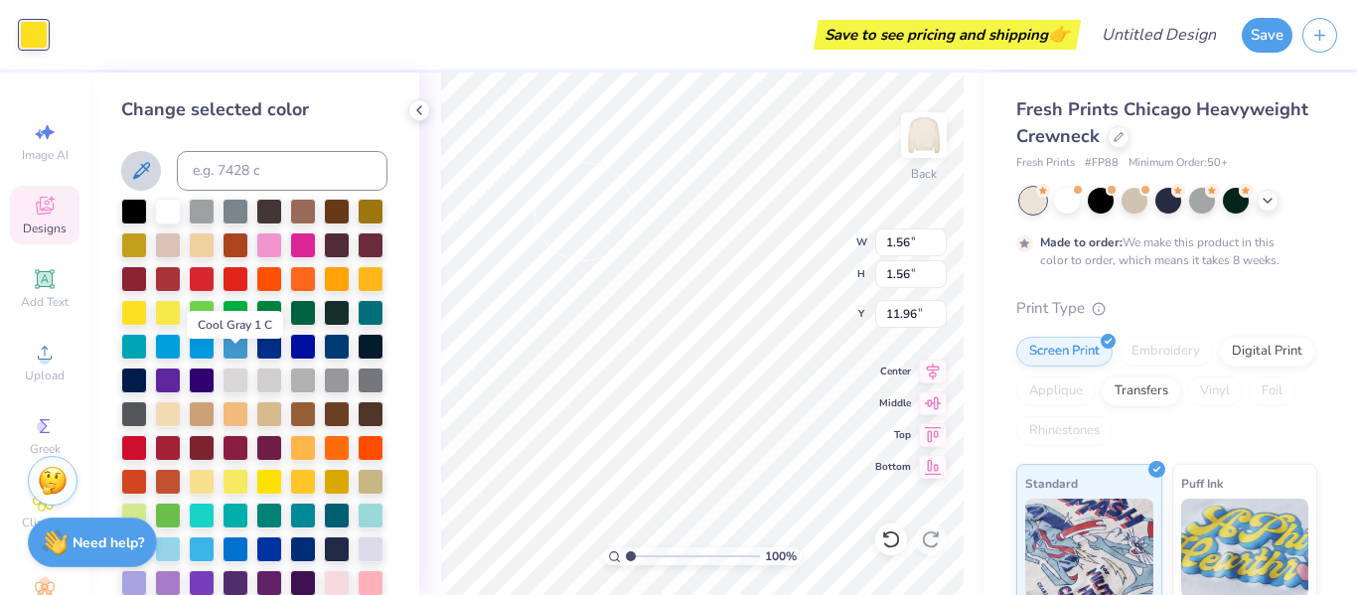
scroll to position [59, 0]
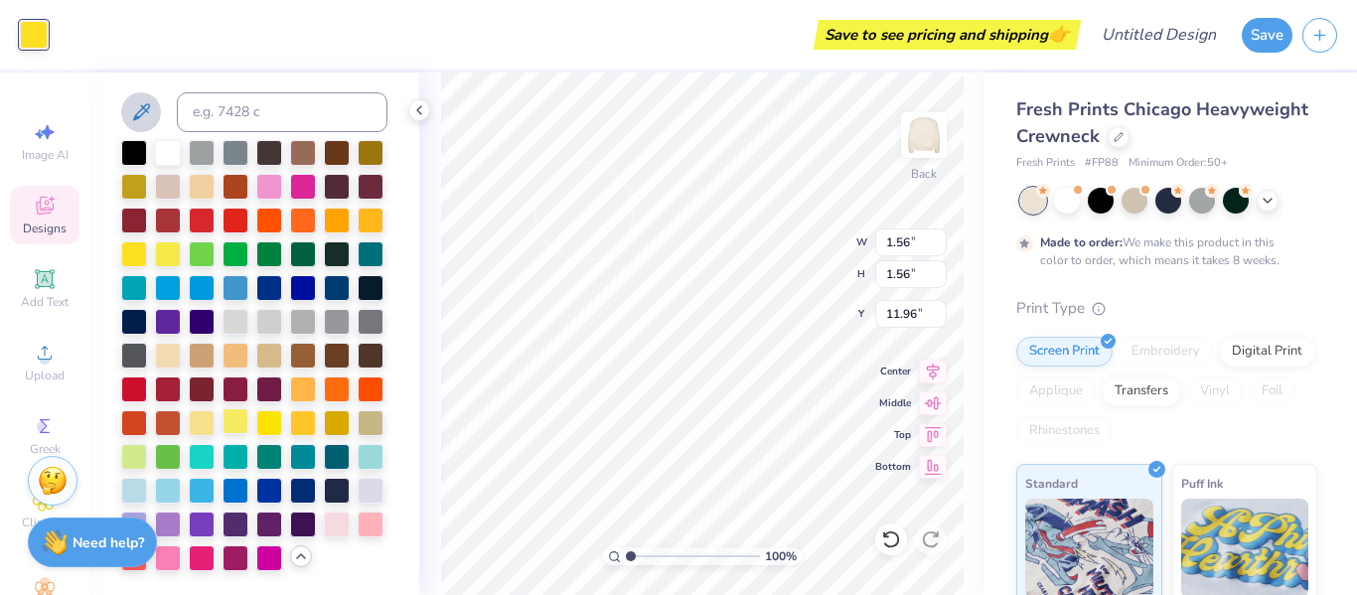
click at [236, 418] on div at bounding box center [236, 421] width 26 height 26
click at [434, 331] on div "100 % Back W 1.56 1.56 " H 1.56 1.56 " Y 11.96 11.96 " Center Middle Top Bottom" at bounding box center [701, 334] width 565 height 523
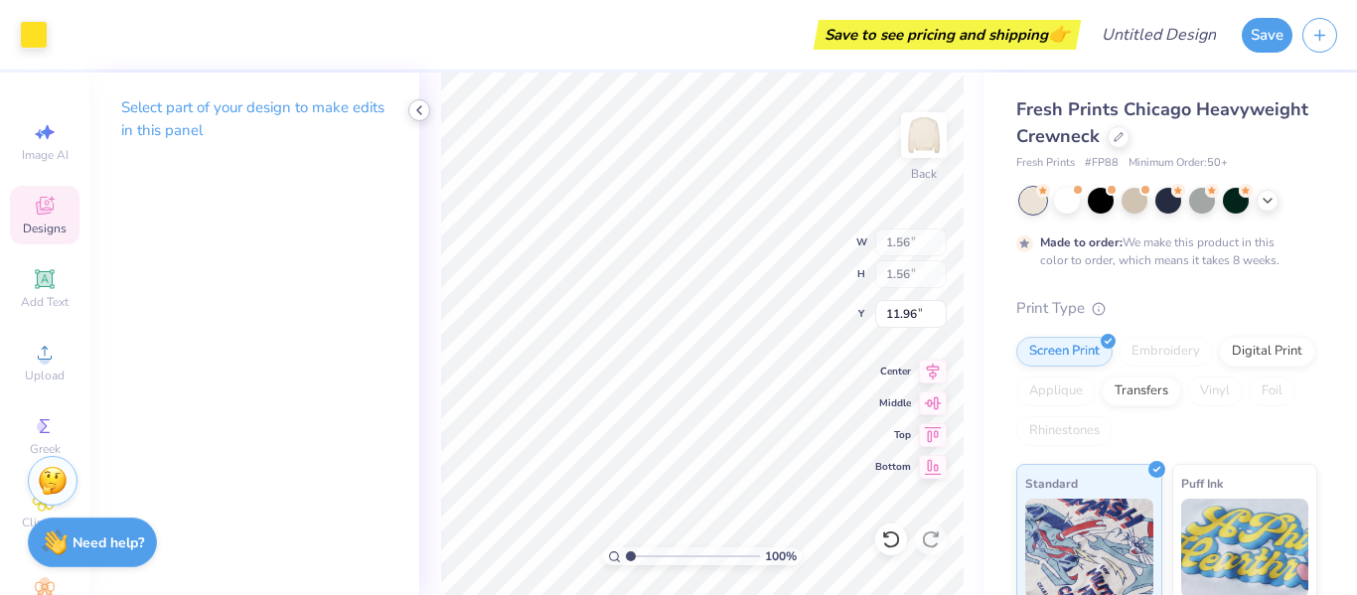
click at [419, 109] on icon at bounding box center [419, 110] width 16 height 16
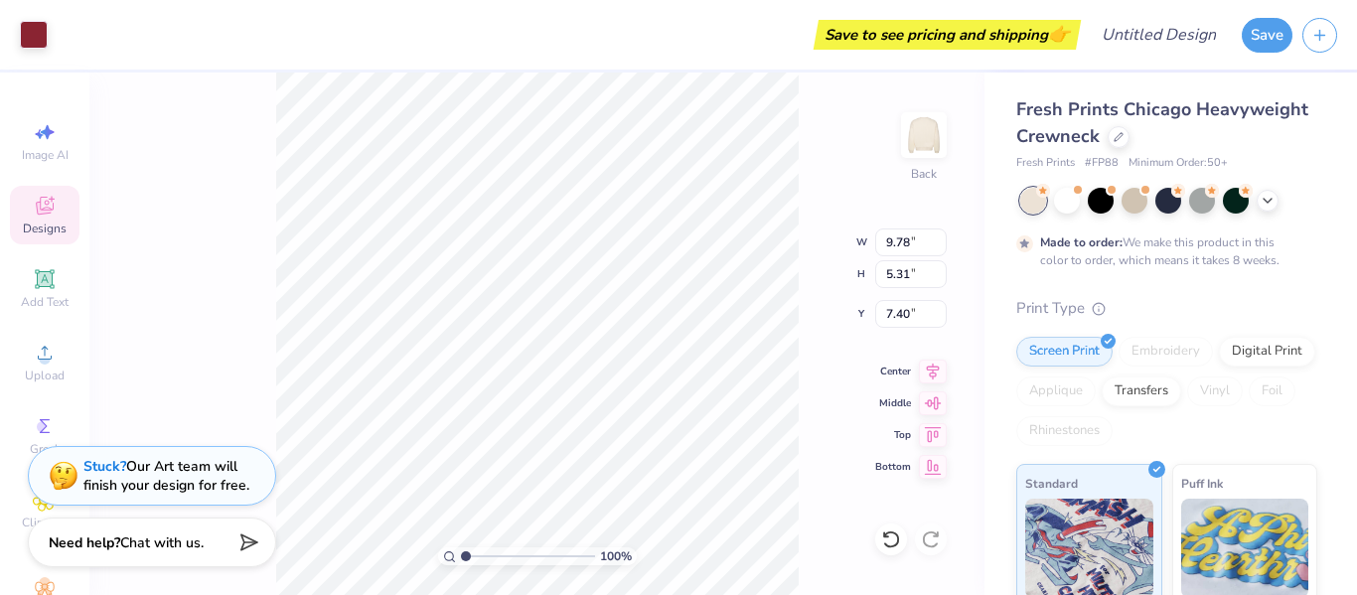
click at [269, 333] on div "100 % Back W 9.78 9.78 " H 5.31 5.31 " Y 7.40 7.40 " Center Middle Top Bottom" at bounding box center [536, 334] width 895 height 523
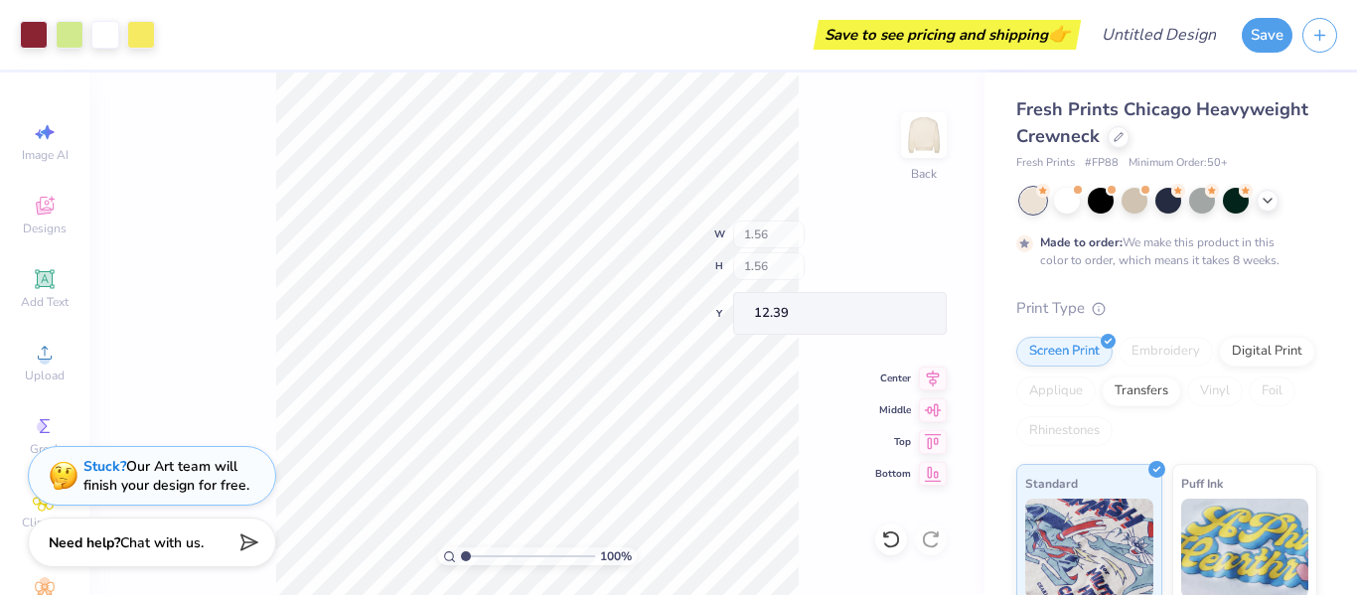
click at [271, 324] on div "100 % Back W 1.56 H 1.56 Y 12.39 Center Middle Top Bottom" at bounding box center [536, 334] width 895 height 523
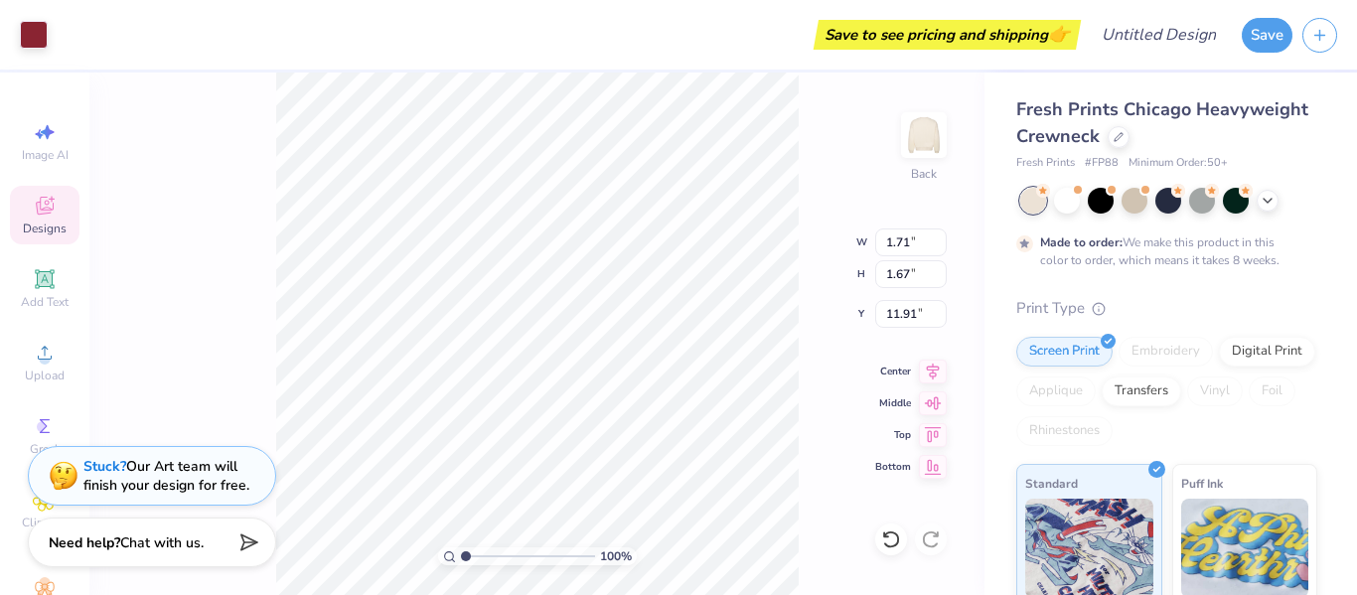
type input "14.50"
click at [193, 276] on div "100 % Back W 1.71 1.71 " H 1.67 1.67 " Y 14.50 14.50 " Center Middle Top Bottom" at bounding box center [536, 334] width 895 height 523
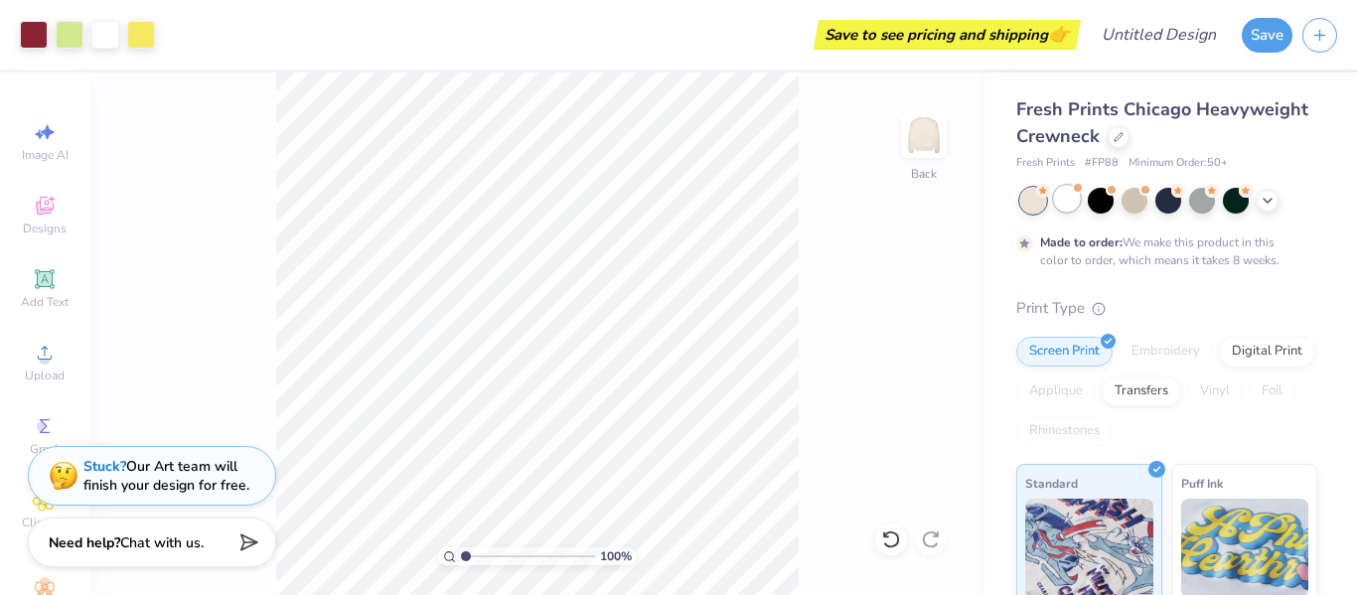
click at [1070, 199] on div at bounding box center [1067, 199] width 26 height 26
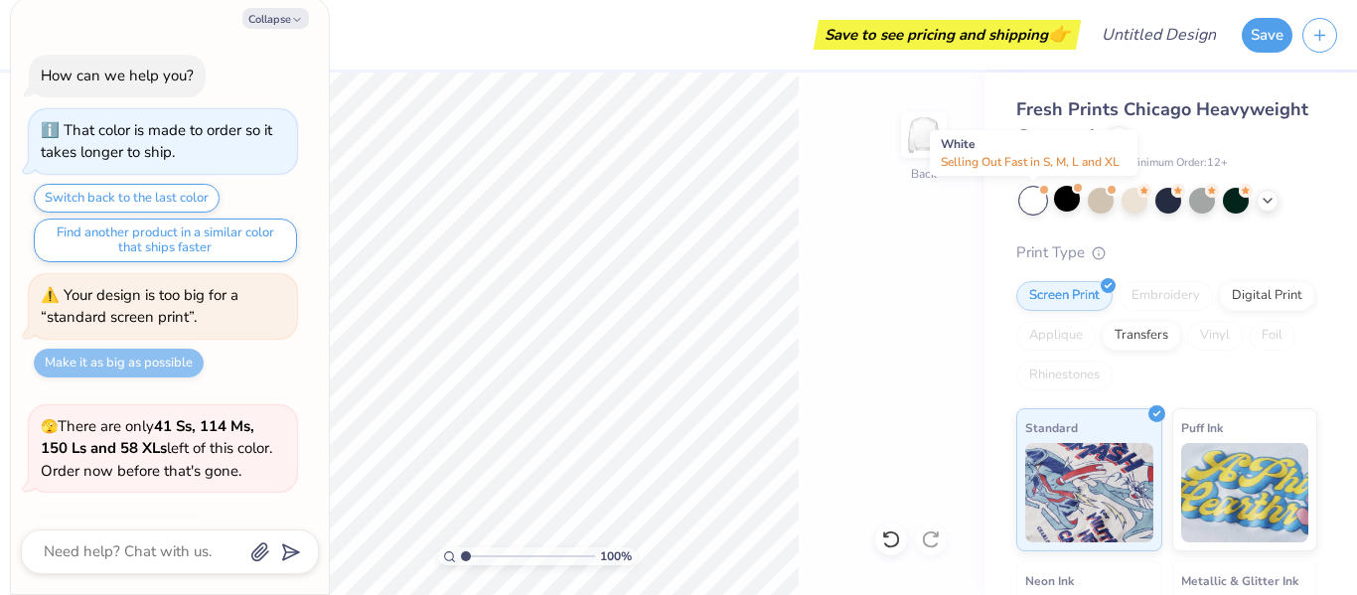
scroll to position [413, 0]
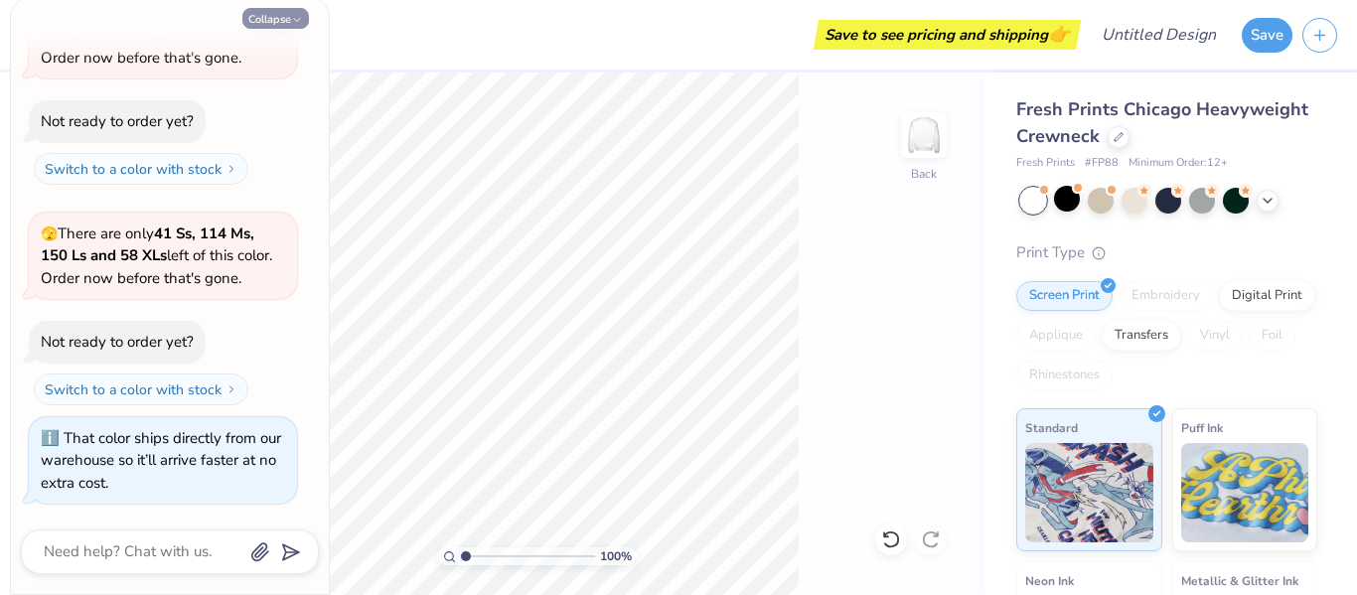
click at [260, 22] on button "Collapse" at bounding box center [275, 18] width 67 height 21
type textarea "x"
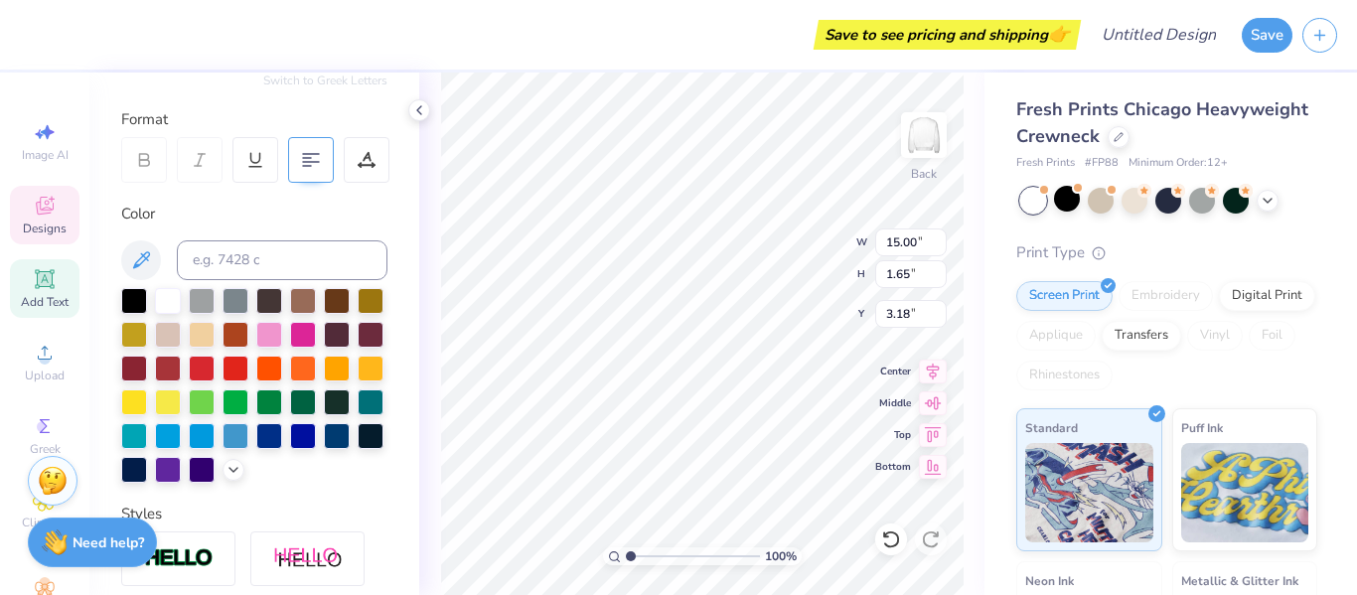
scroll to position [251, 0]
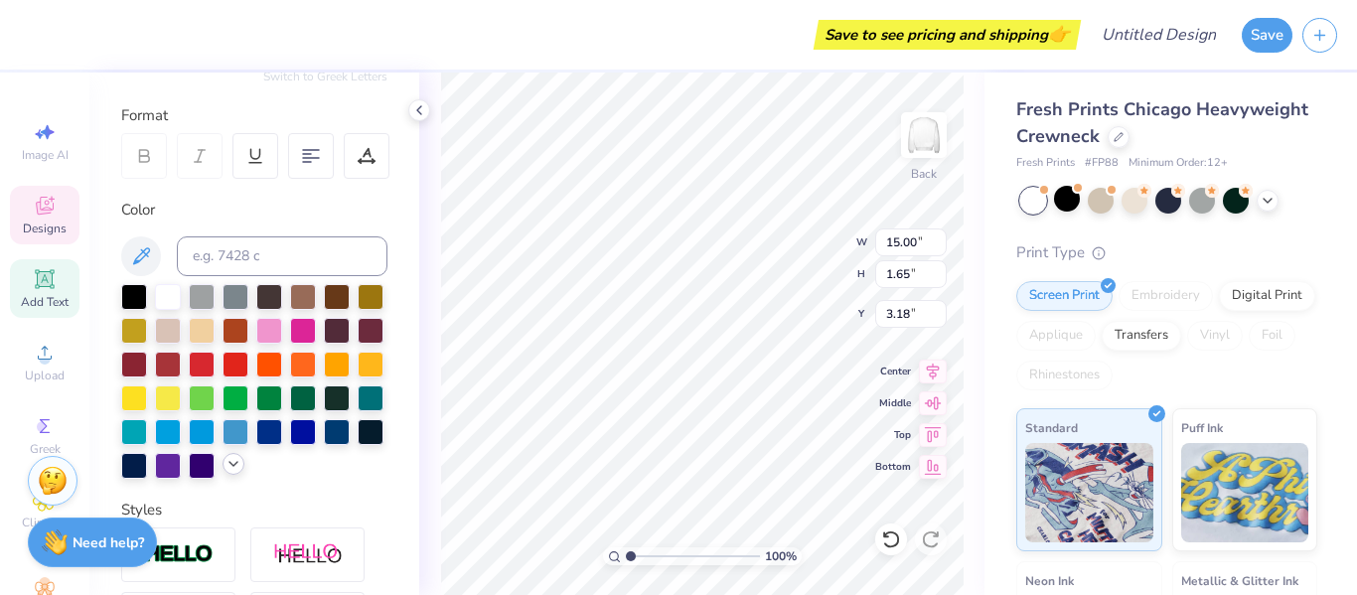
click at [236, 462] on icon at bounding box center [234, 464] width 16 height 16
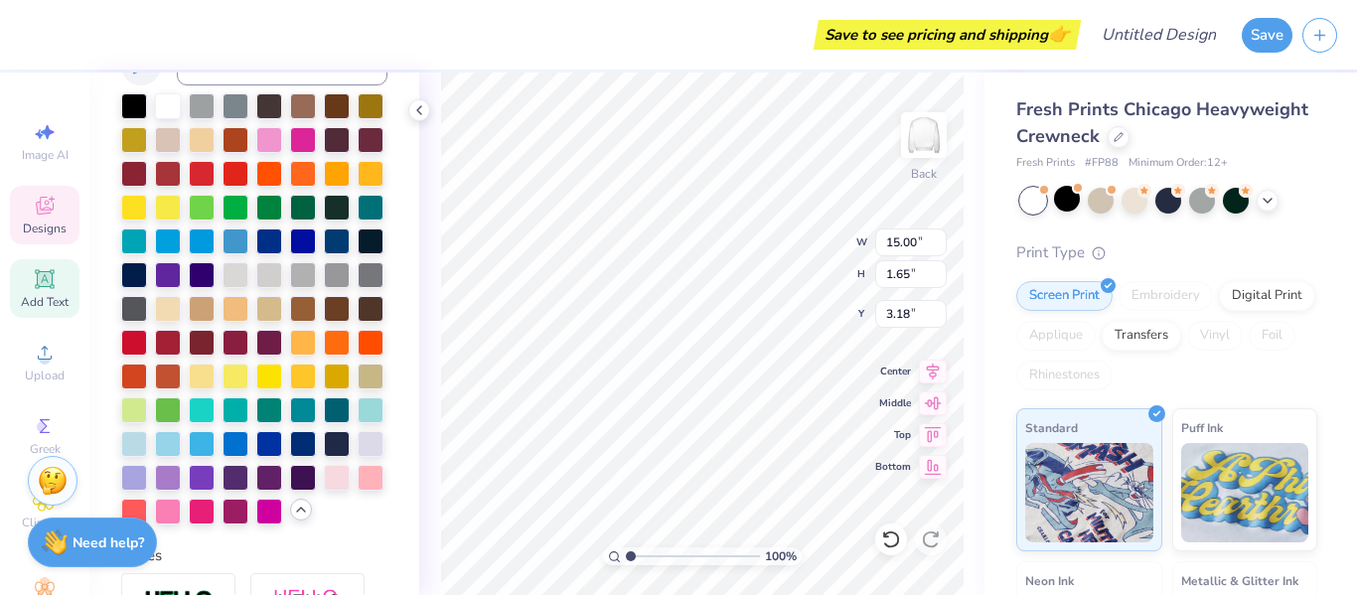
scroll to position [445, 0]
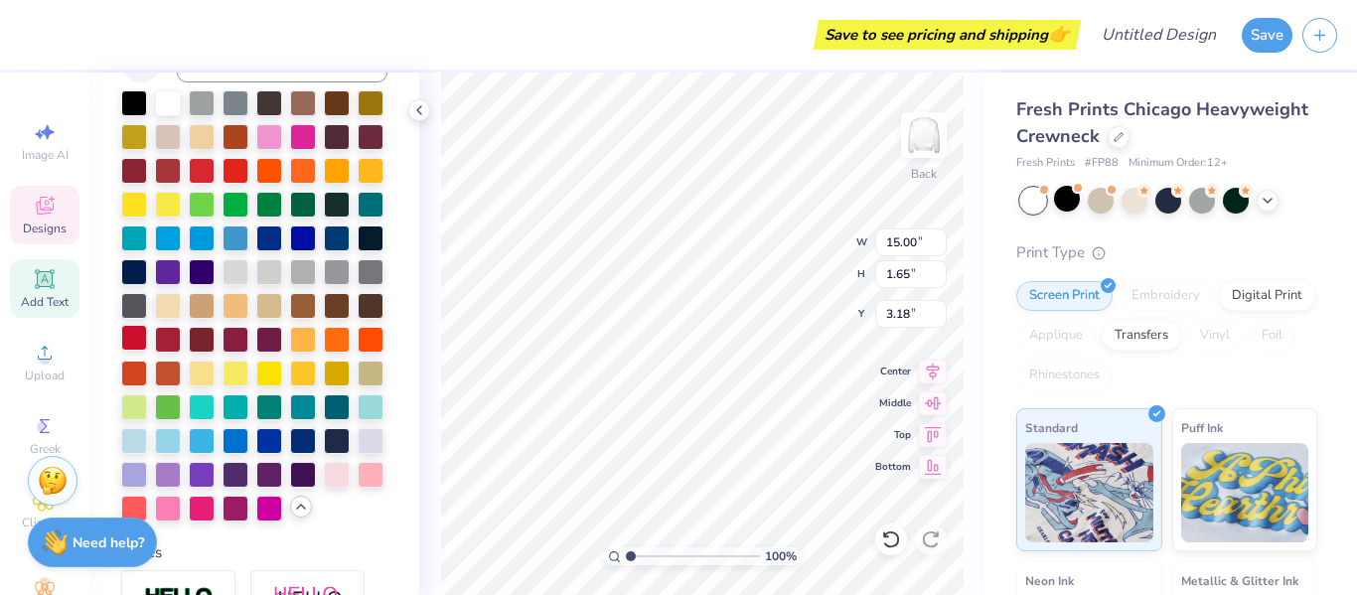
click at [140, 339] on div at bounding box center [134, 338] width 26 height 26
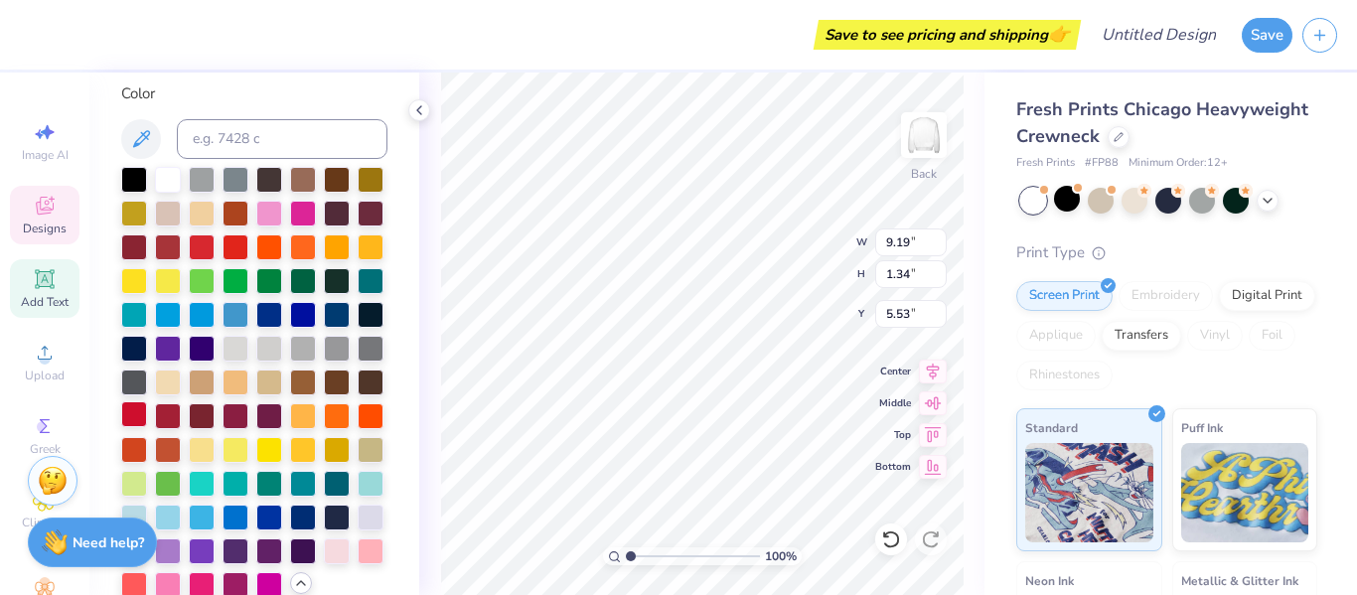
type input "9.19"
type input "1.34"
type input "5.53"
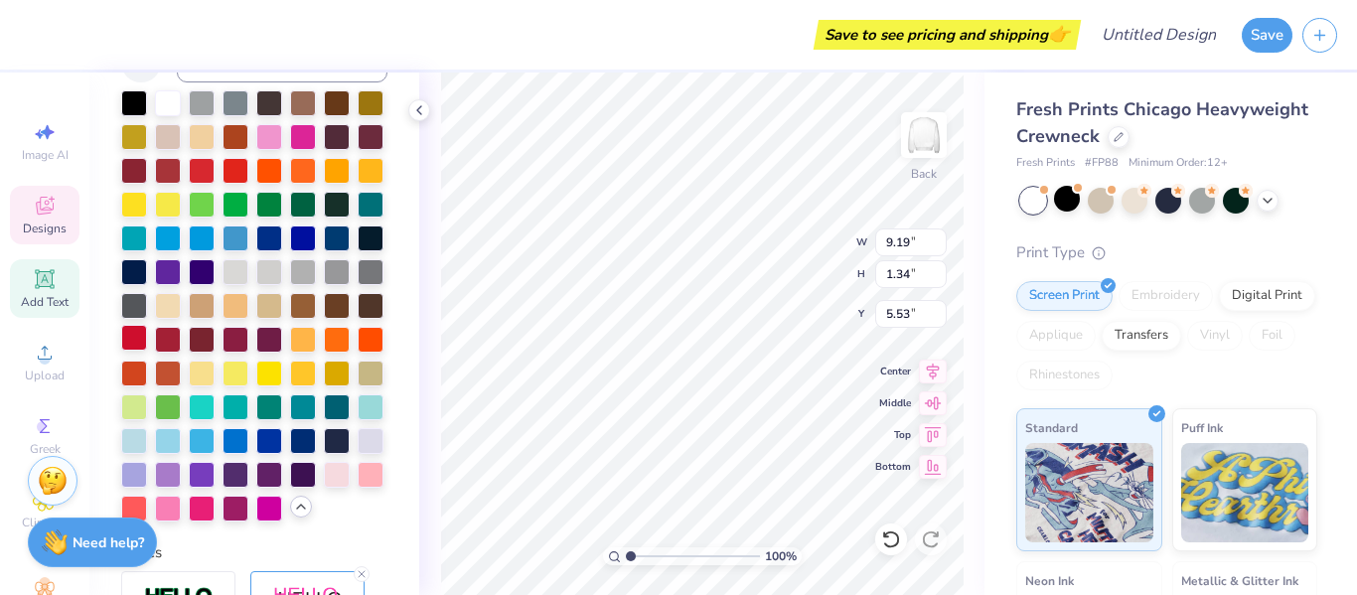
click at [138, 341] on div at bounding box center [134, 338] width 26 height 26
type input "7.08"
type input "8.80"
type input "5.21"
click at [132, 344] on div at bounding box center [134, 338] width 26 height 26
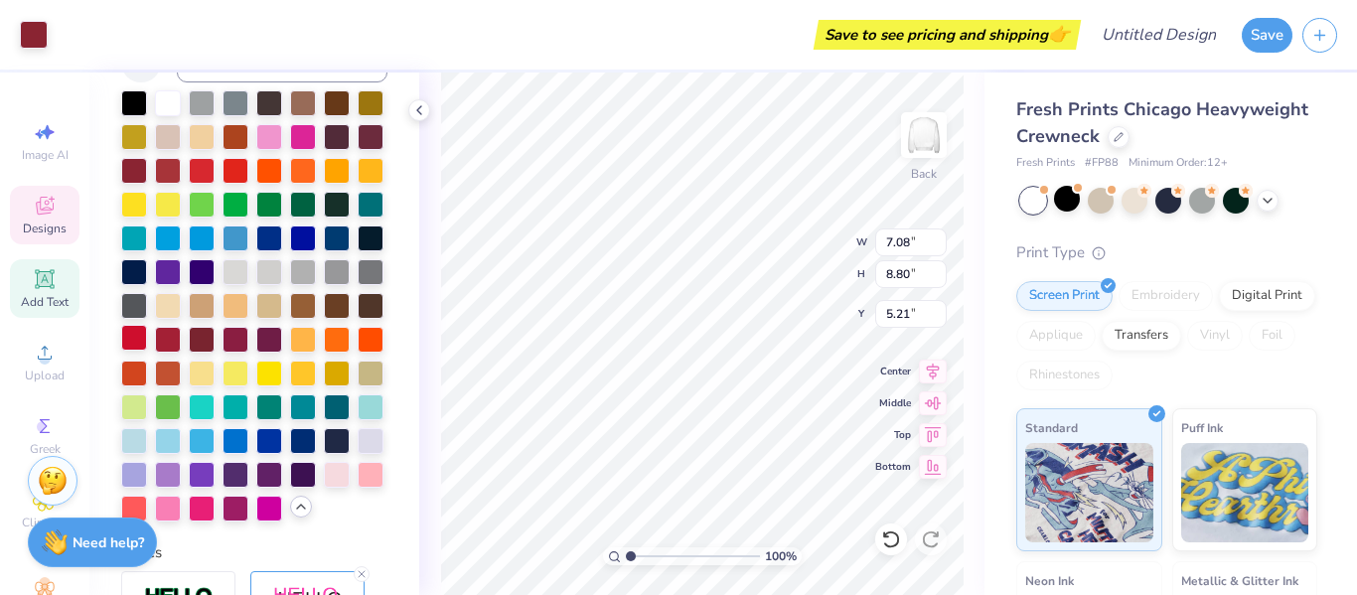
type input "9.26"
type input "6.38"
type input "6.96"
click at [137, 342] on div at bounding box center [134, 338] width 26 height 26
click at [135, 338] on div at bounding box center [134, 338] width 26 height 26
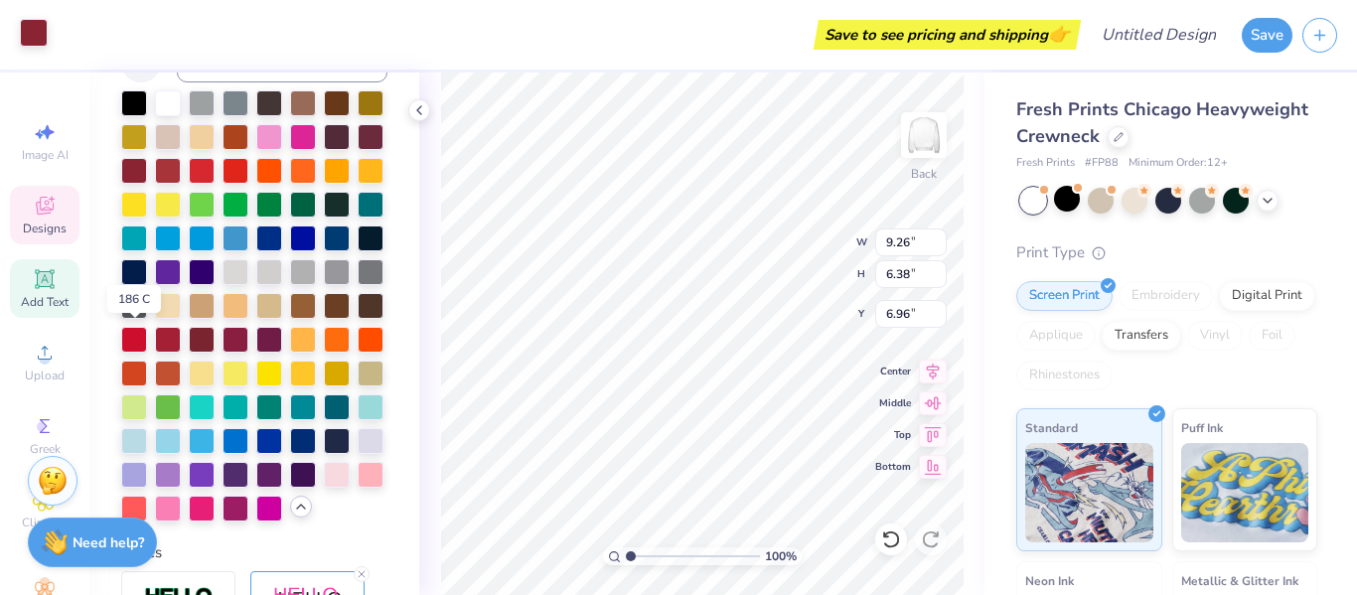
click at [40, 36] on div at bounding box center [34, 33] width 28 height 28
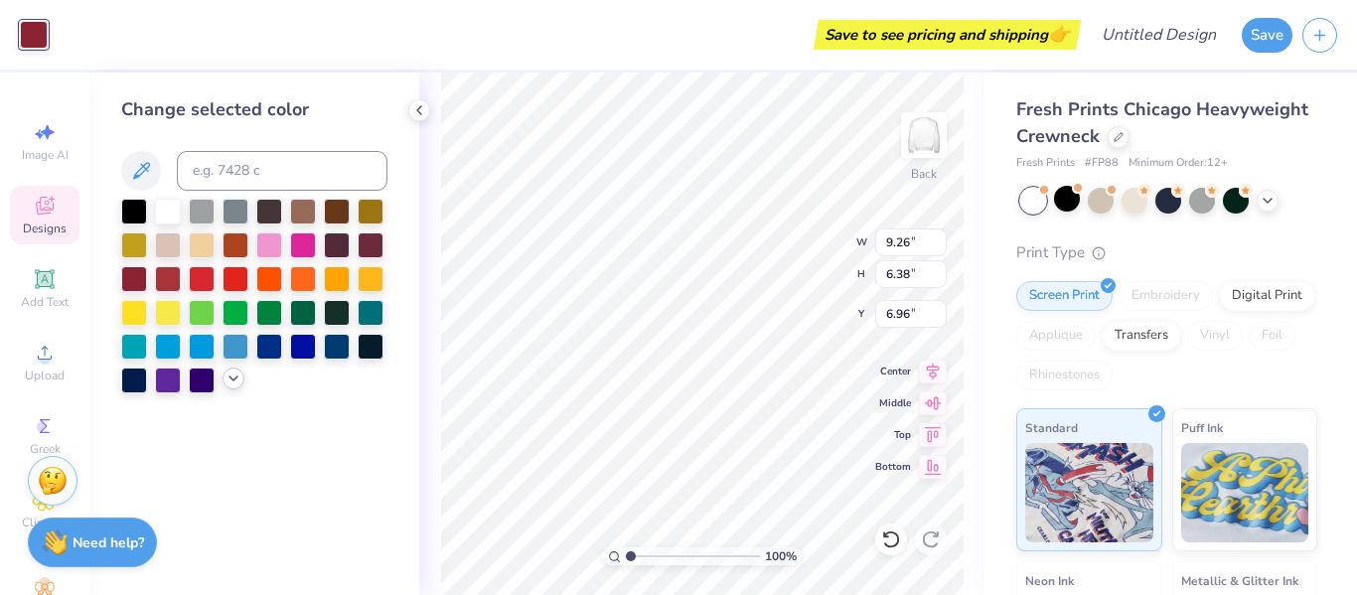
click at [233, 373] on icon at bounding box center [234, 379] width 16 height 16
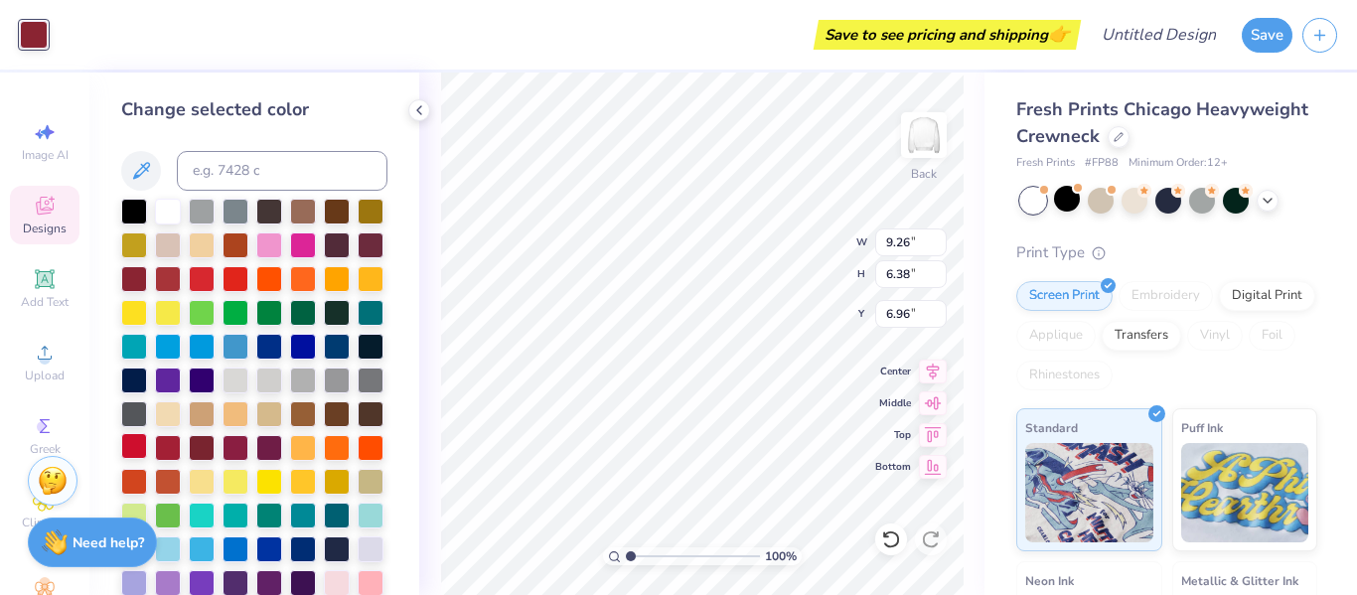
click at [135, 441] on div at bounding box center [134, 446] width 26 height 26
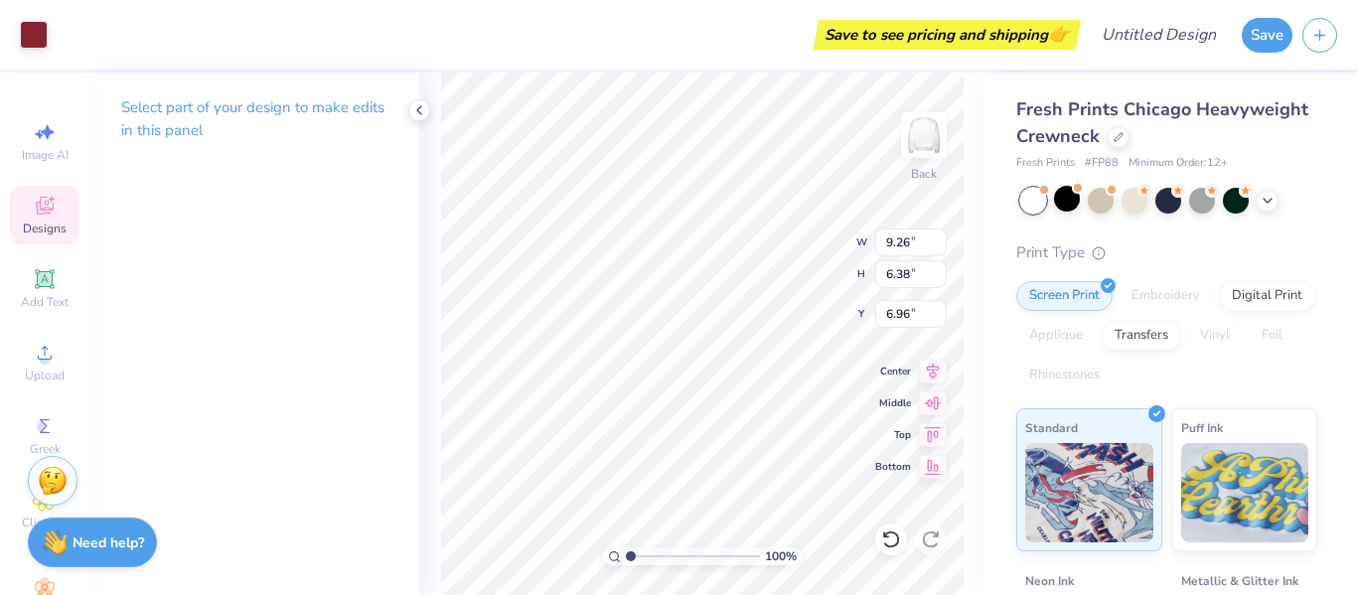
type input "7.08"
type input "8.80"
type input "5.21"
click at [25, 13] on div "Art colors" at bounding box center [24, 35] width 48 height 70
click at [36, 45] on div at bounding box center [34, 33] width 28 height 28
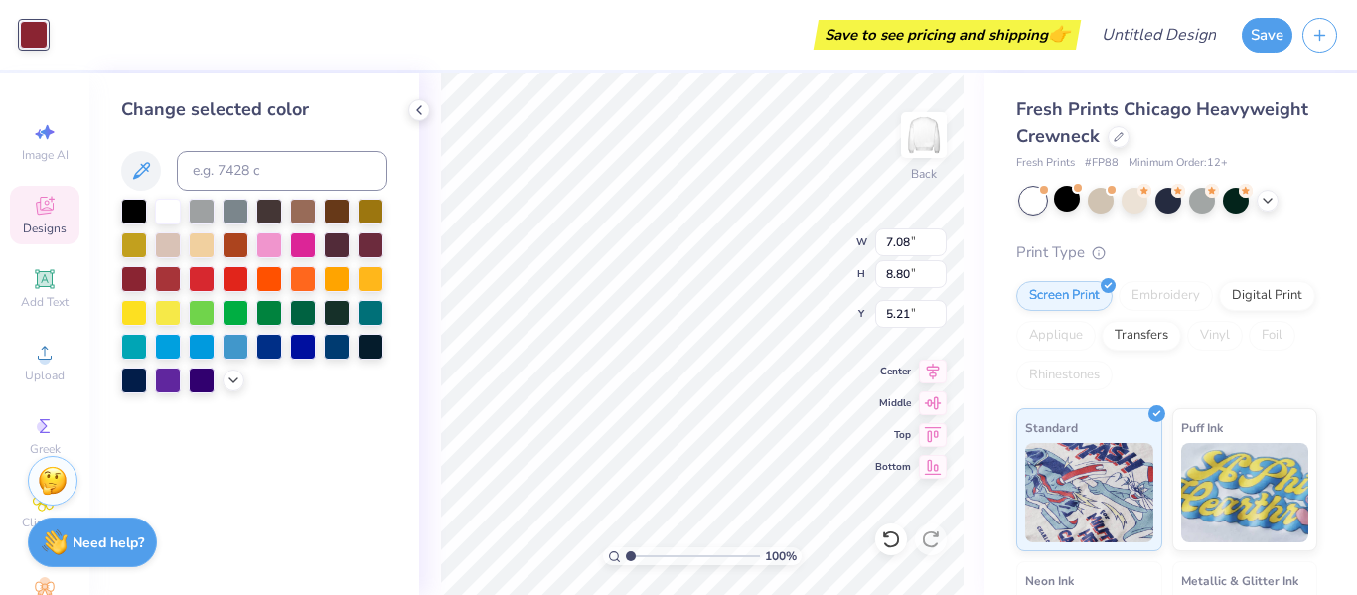
click at [221, 385] on div at bounding box center [254, 296] width 266 height 195
click at [229, 384] on icon at bounding box center [234, 379] width 16 height 16
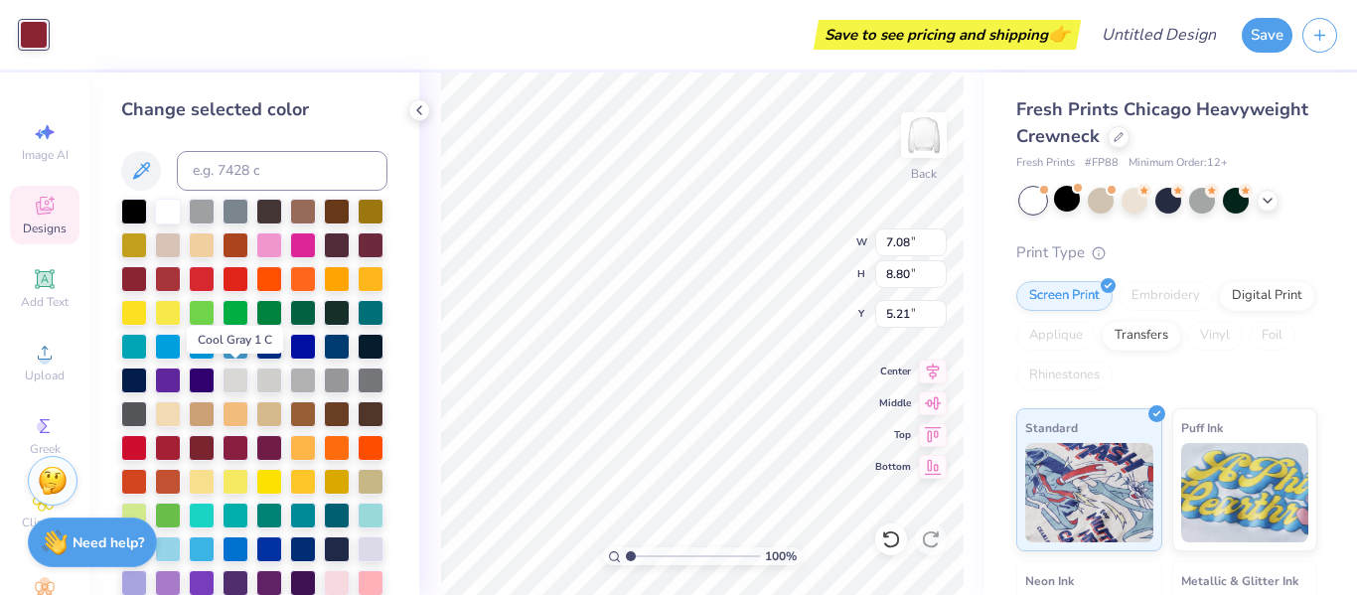
scroll to position [59, 0]
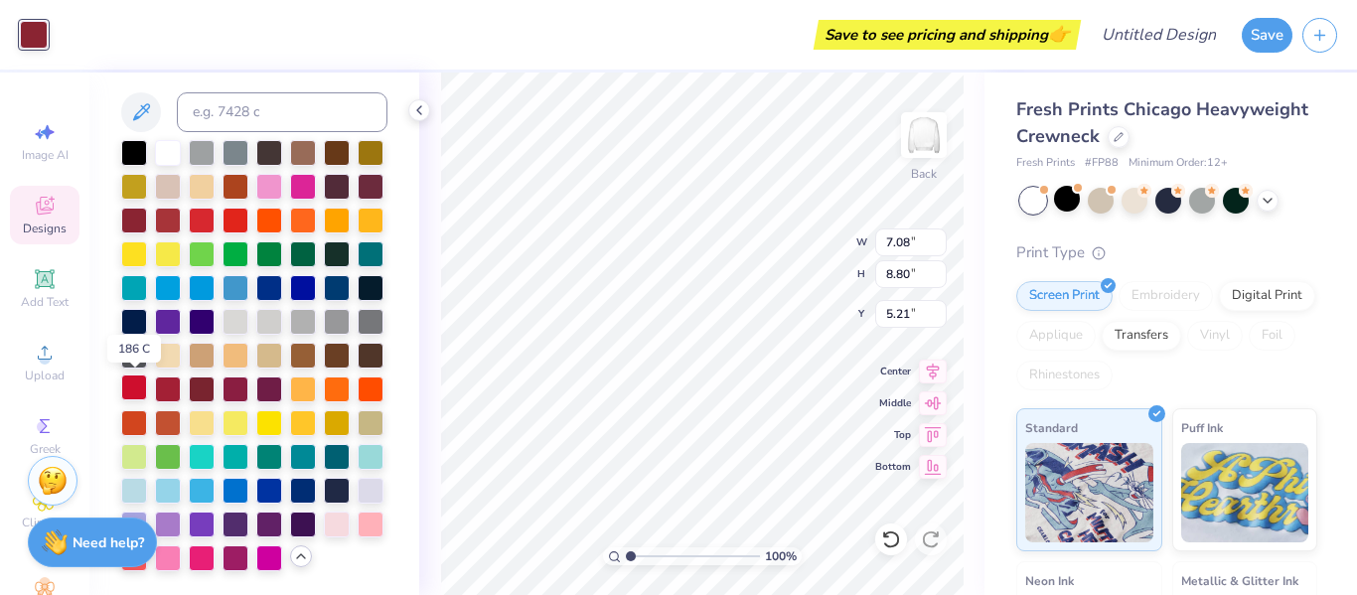
click at [132, 392] on div at bounding box center [134, 388] width 26 height 26
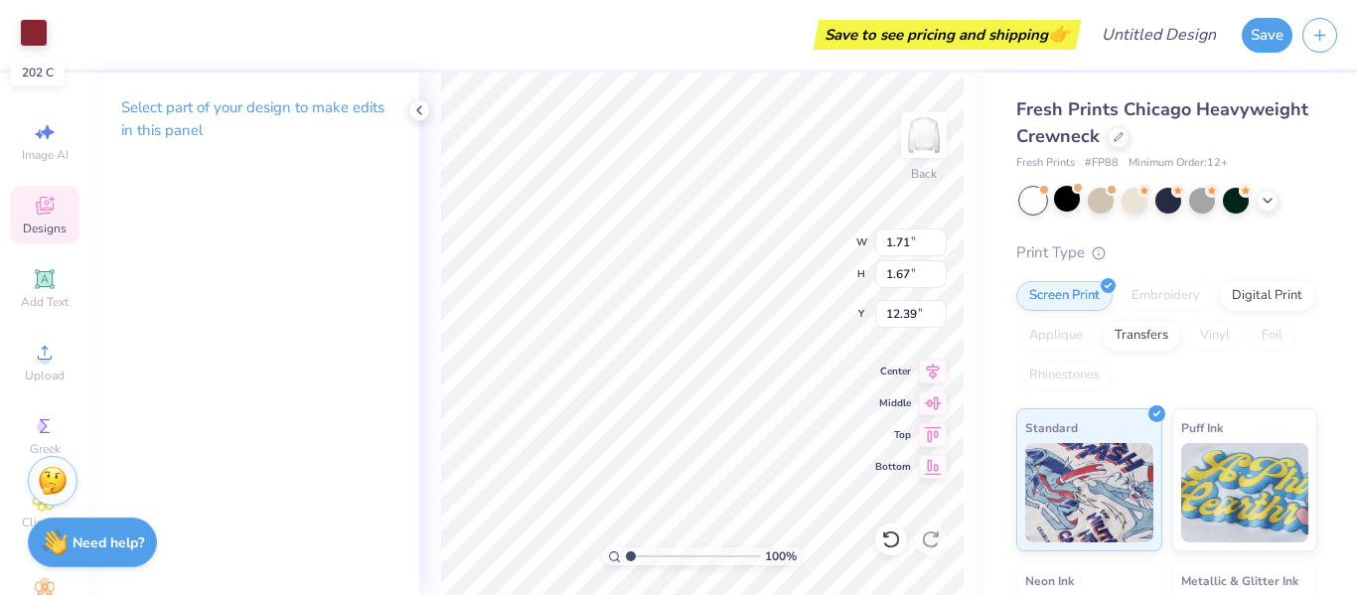
click at [31, 42] on div at bounding box center [34, 33] width 28 height 28
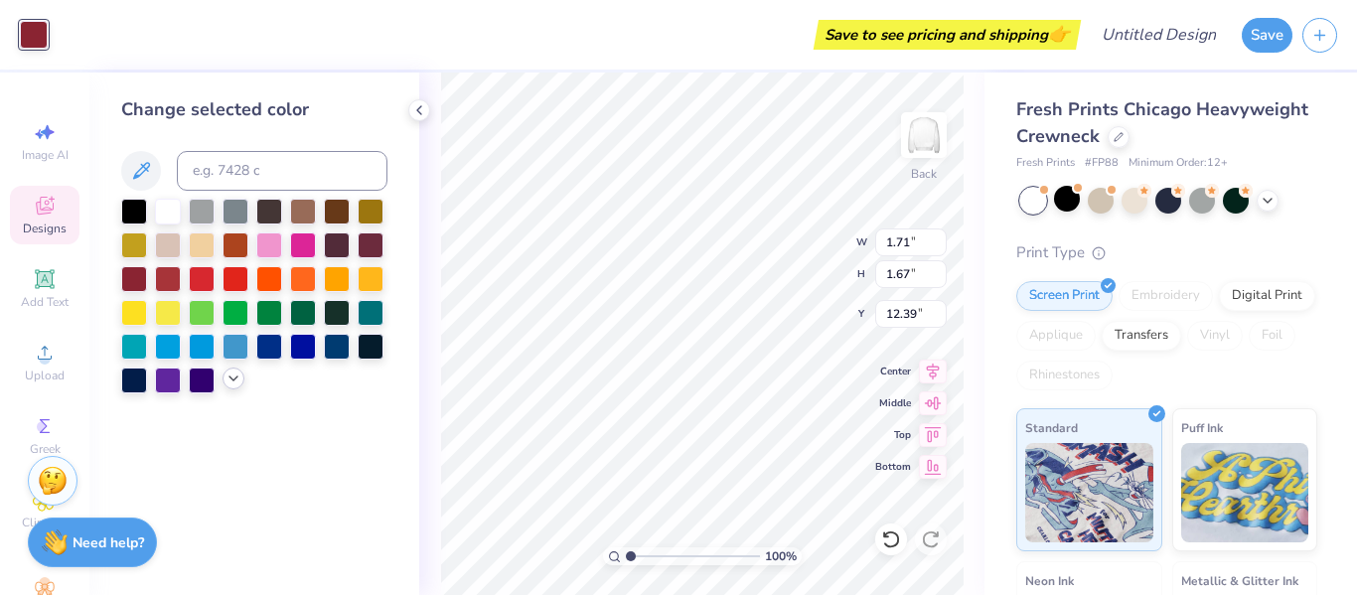
click at [235, 380] on icon at bounding box center [234, 379] width 16 height 16
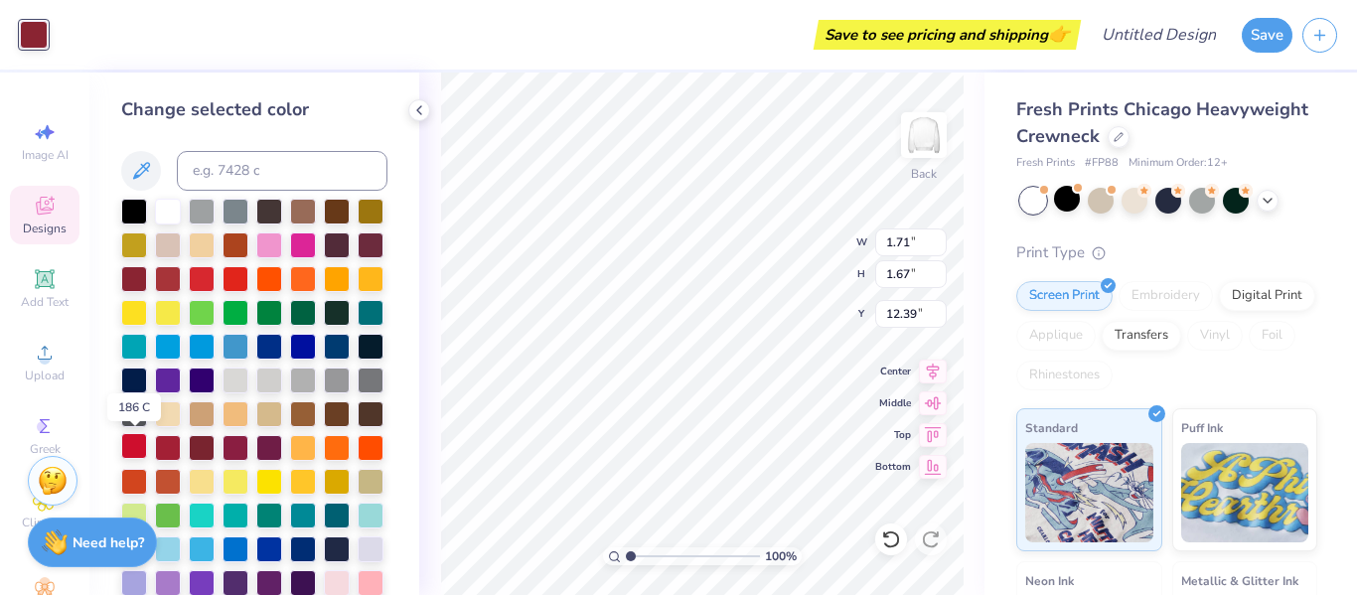
click at [136, 439] on div at bounding box center [134, 446] width 26 height 26
type input "2.55"
type input "1.32"
type input "11.93"
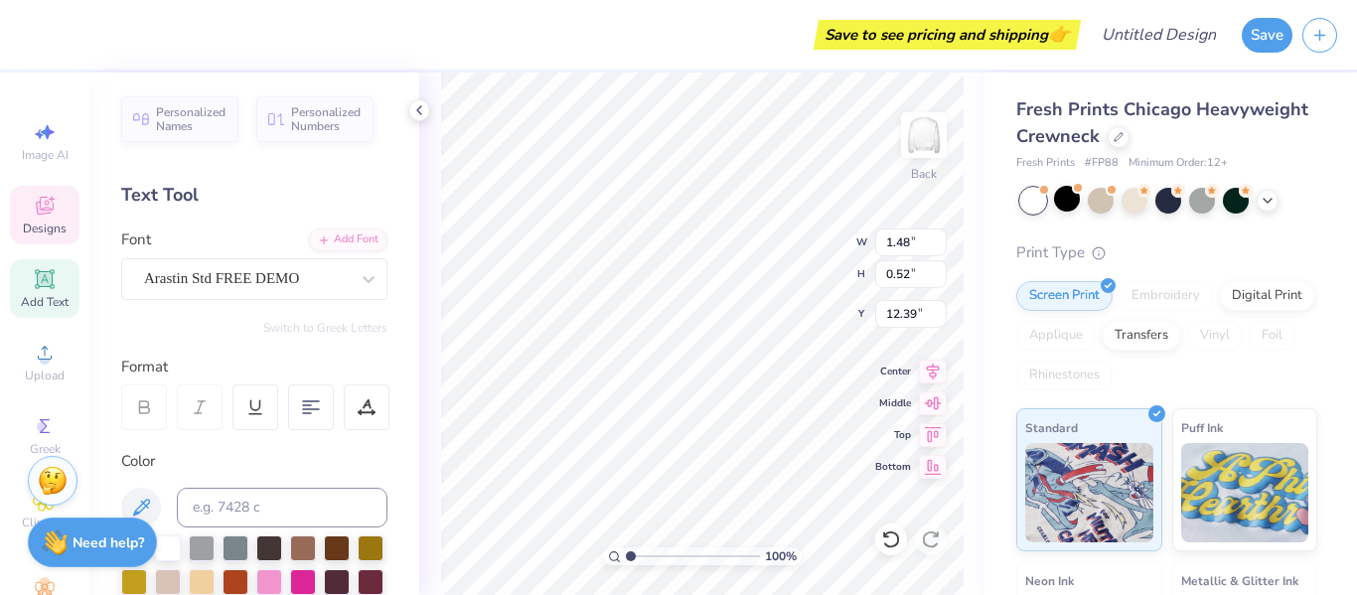
scroll to position [172, 0]
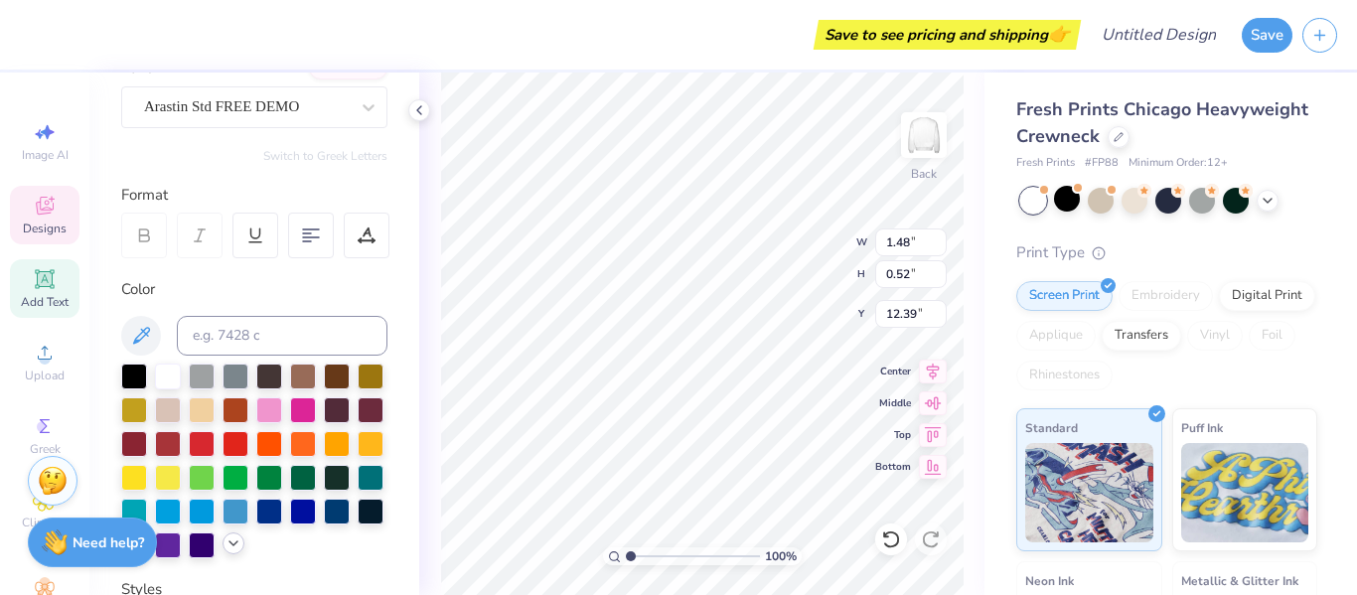
click at [236, 551] on div at bounding box center [234, 544] width 22 height 22
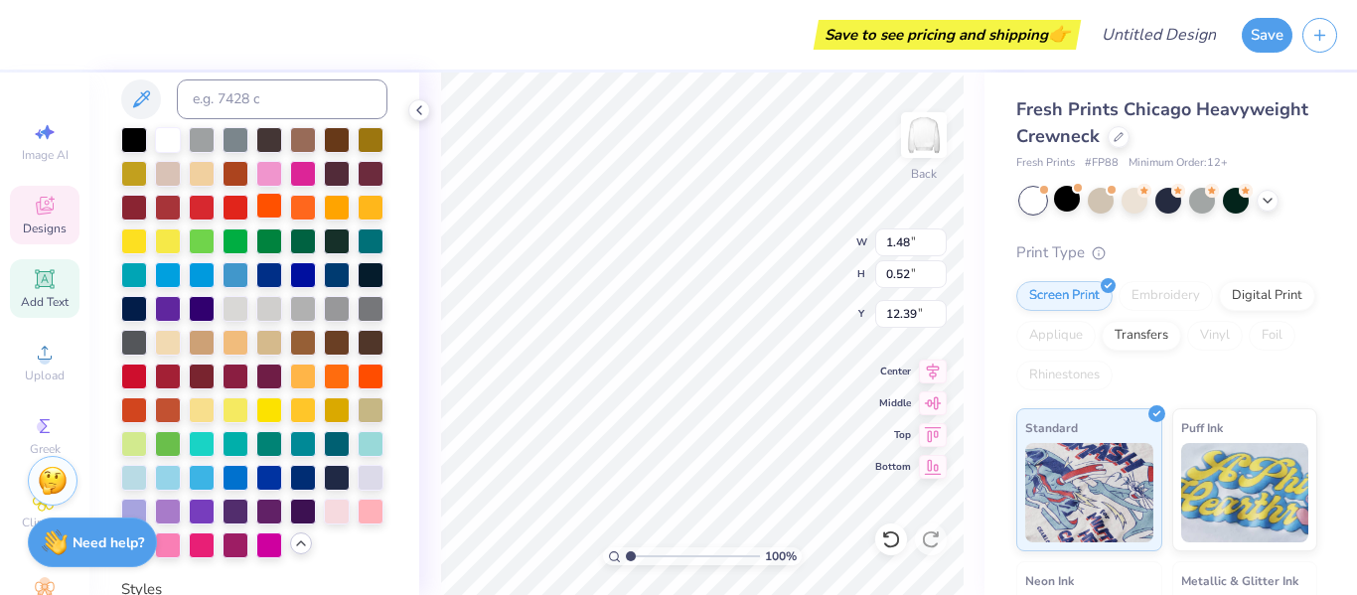
scroll to position [447, 0]
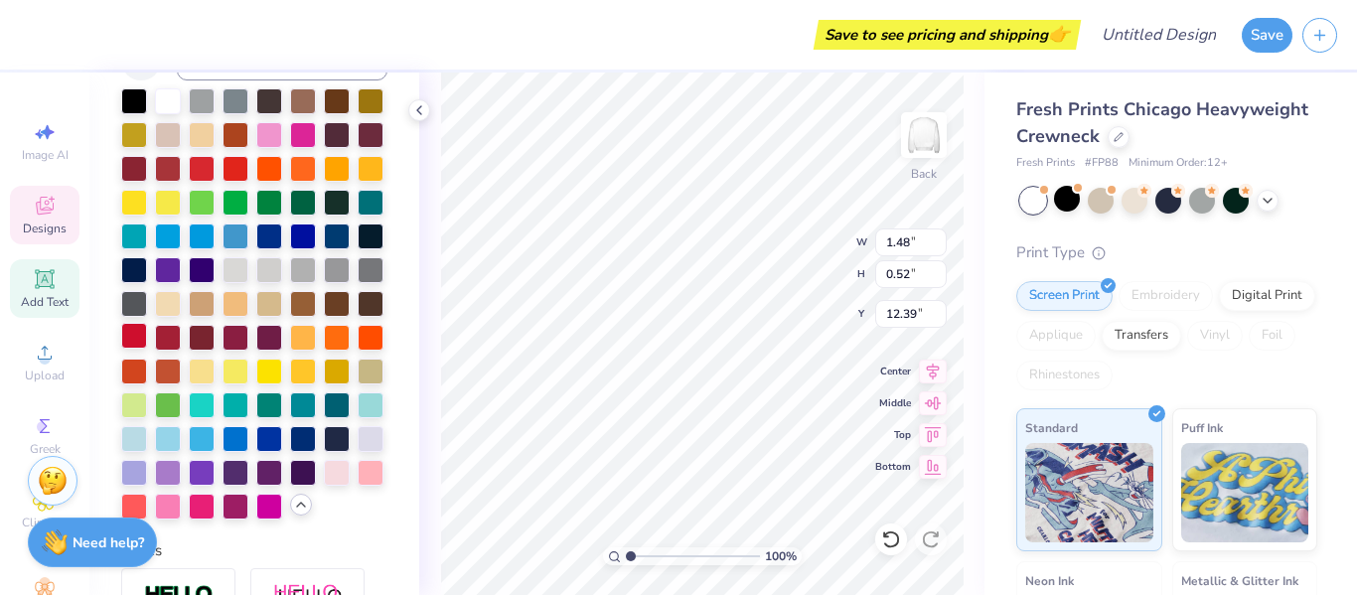
click at [132, 336] on div at bounding box center [134, 336] width 26 height 26
type input "1.46"
type input "0.64"
type input "12.38"
click at [32, 35] on div at bounding box center [34, 33] width 28 height 28
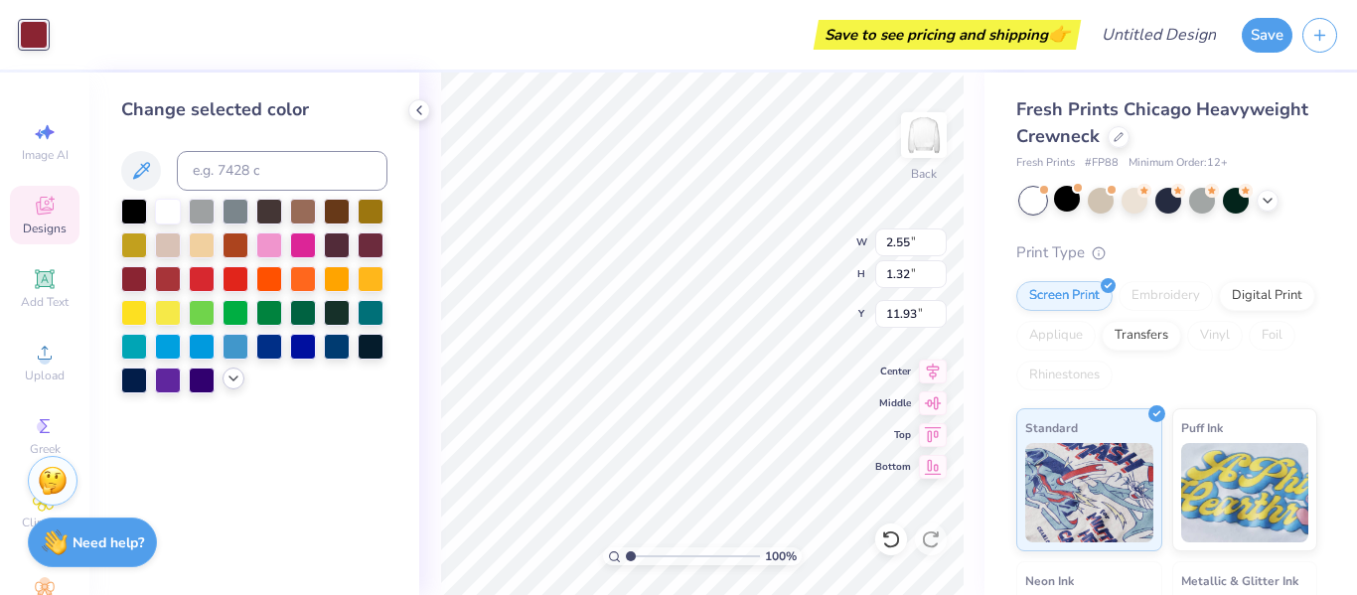
click at [233, 384] on icon at bounding box center [234, 379] width 16 height 16
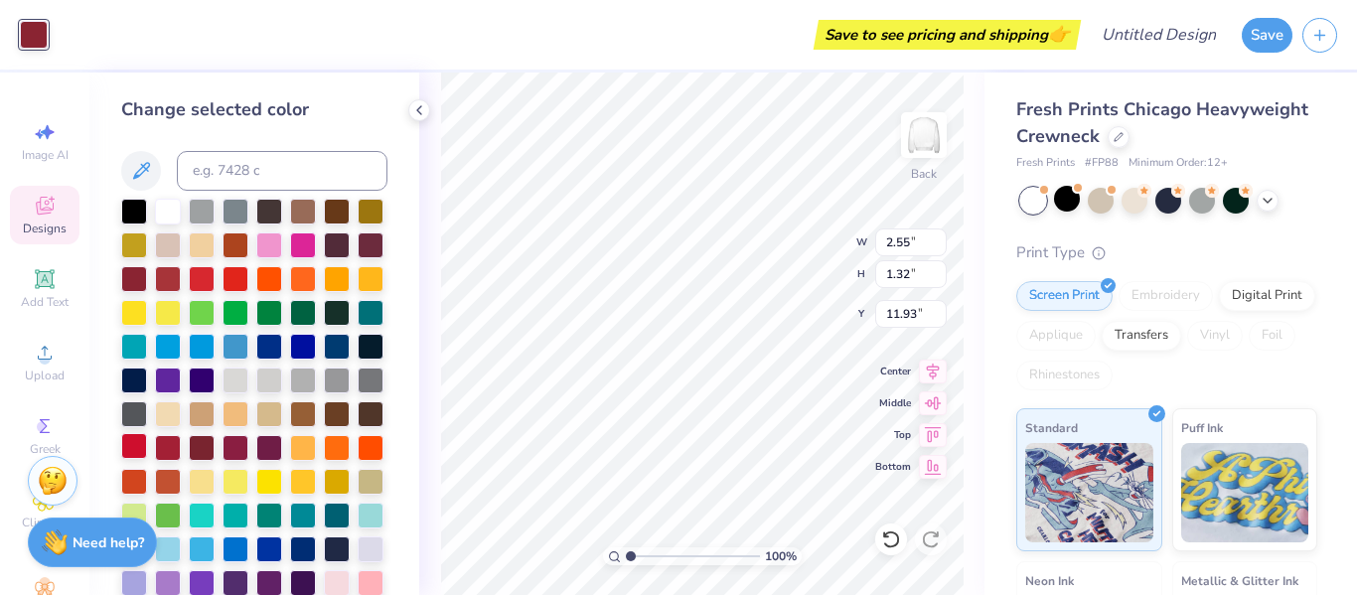
click at [132, 446] on div at bounding box center [134, 446] width 26 height 26
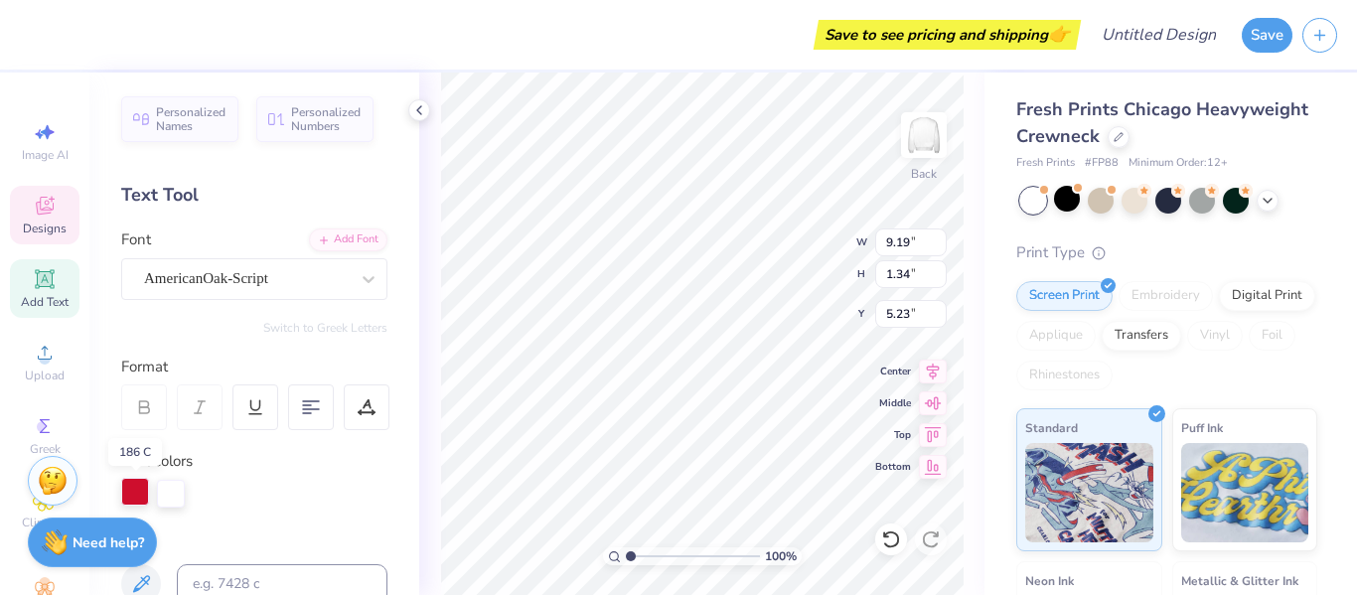
click at [132, 492] on div at bounding box center [135, 492] width 28 height 28
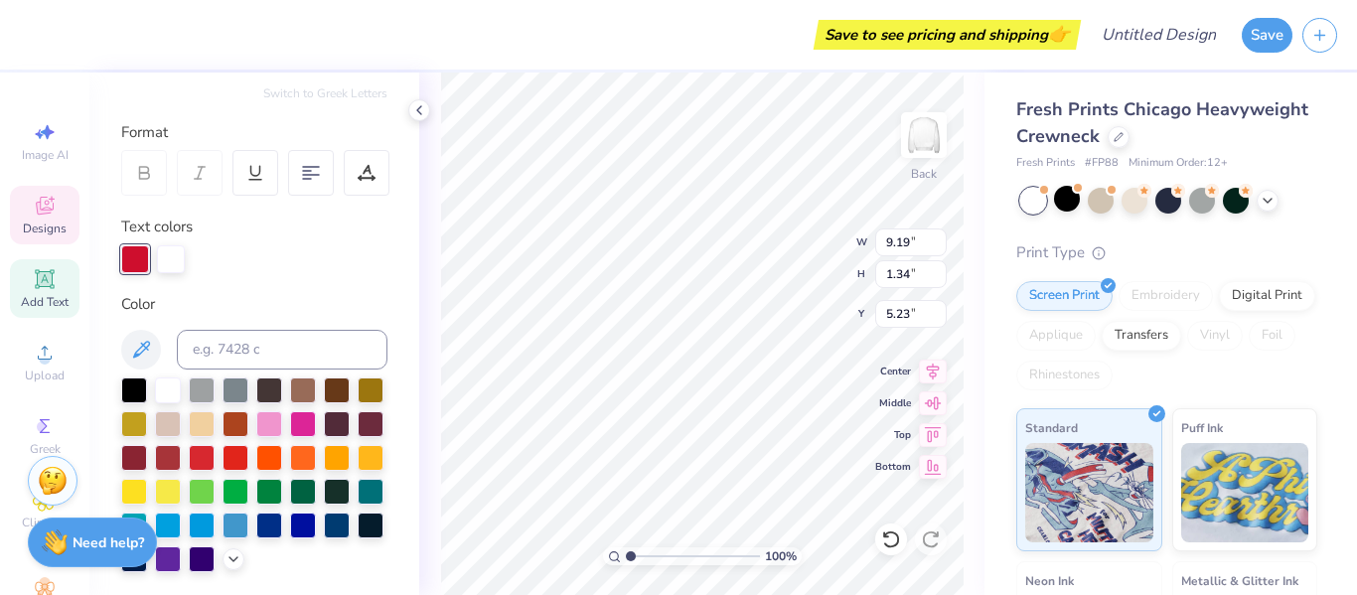
scroll to position [237, 0]
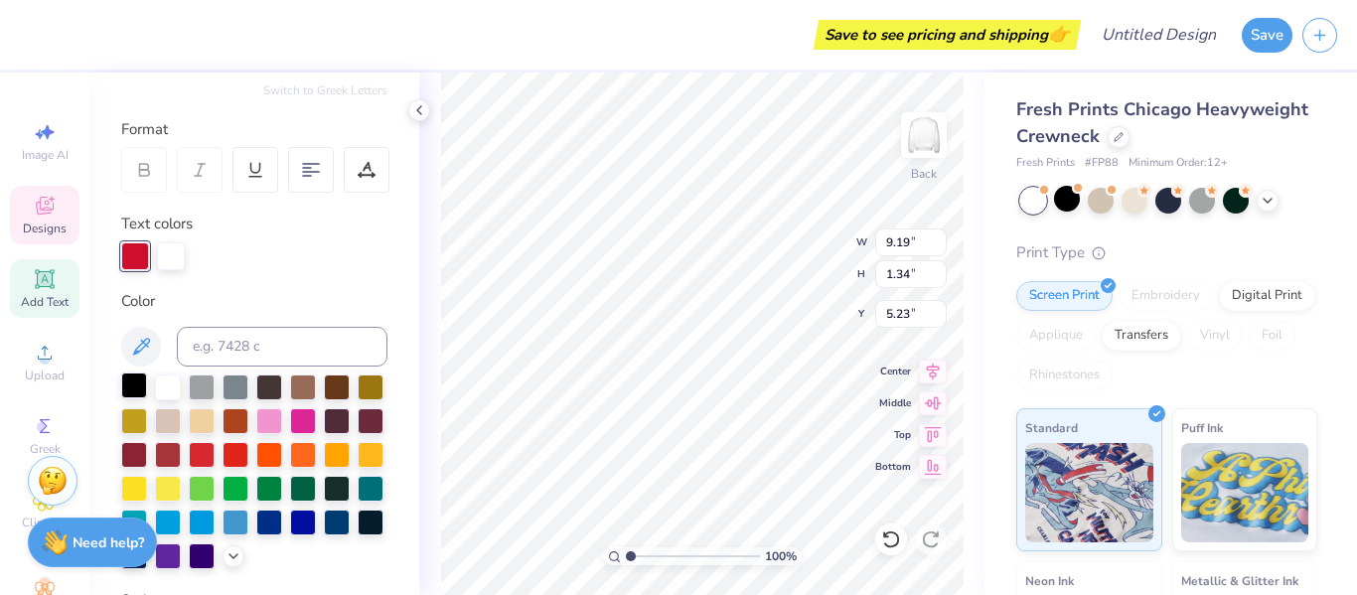
click at [139, 386] on div at bounding box center [134, 386] width 26 height 26
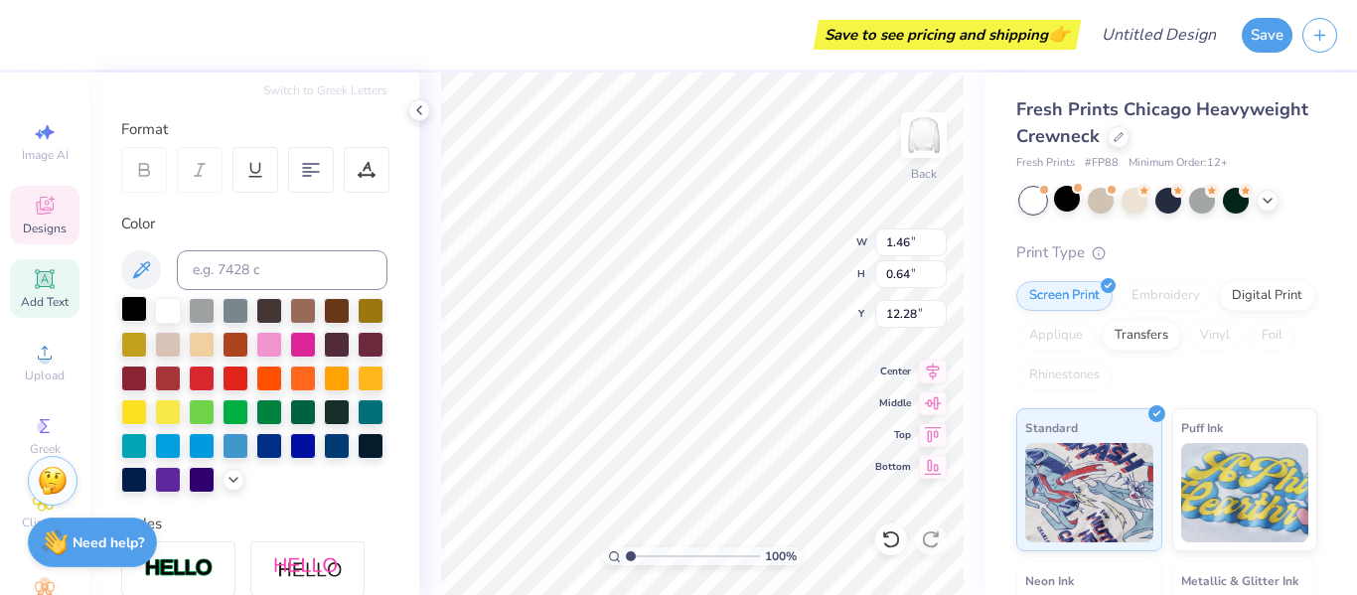
click at [135, 312] on div at bounding box center [134, 309] width 26 height 26
click at [43, 30] on div at bounding box center [34, 33] width 28 height 28
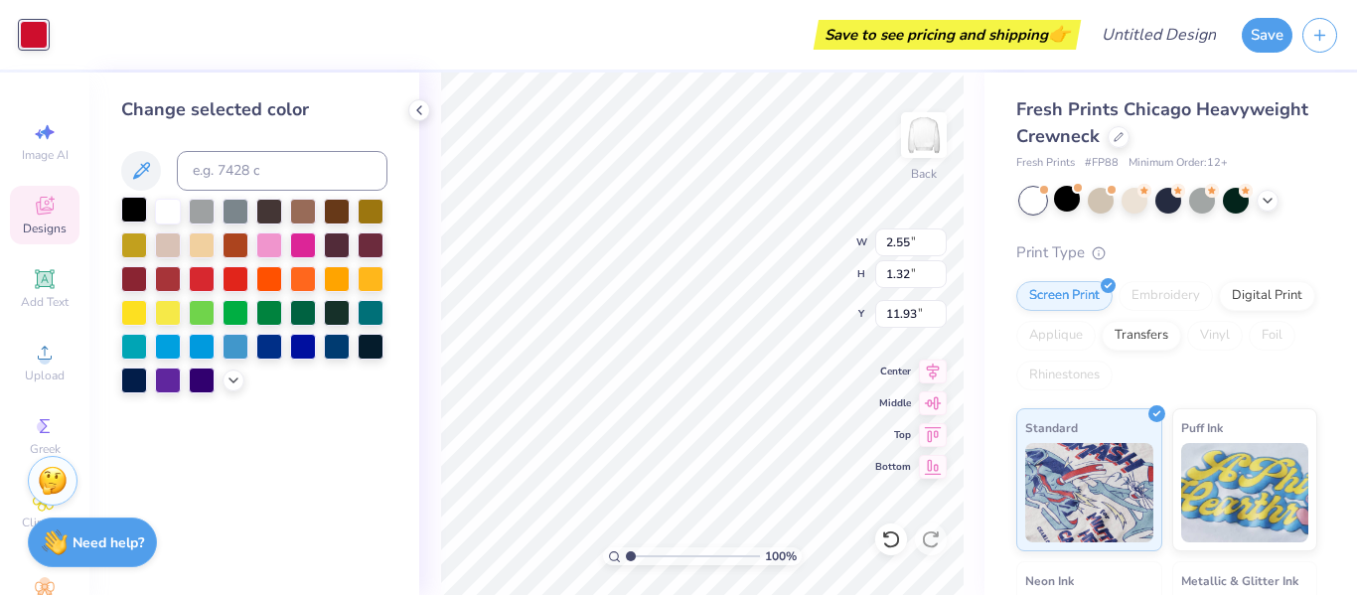
click at [126, 215] on div at bounding box center [134, 210] width 26 height 26
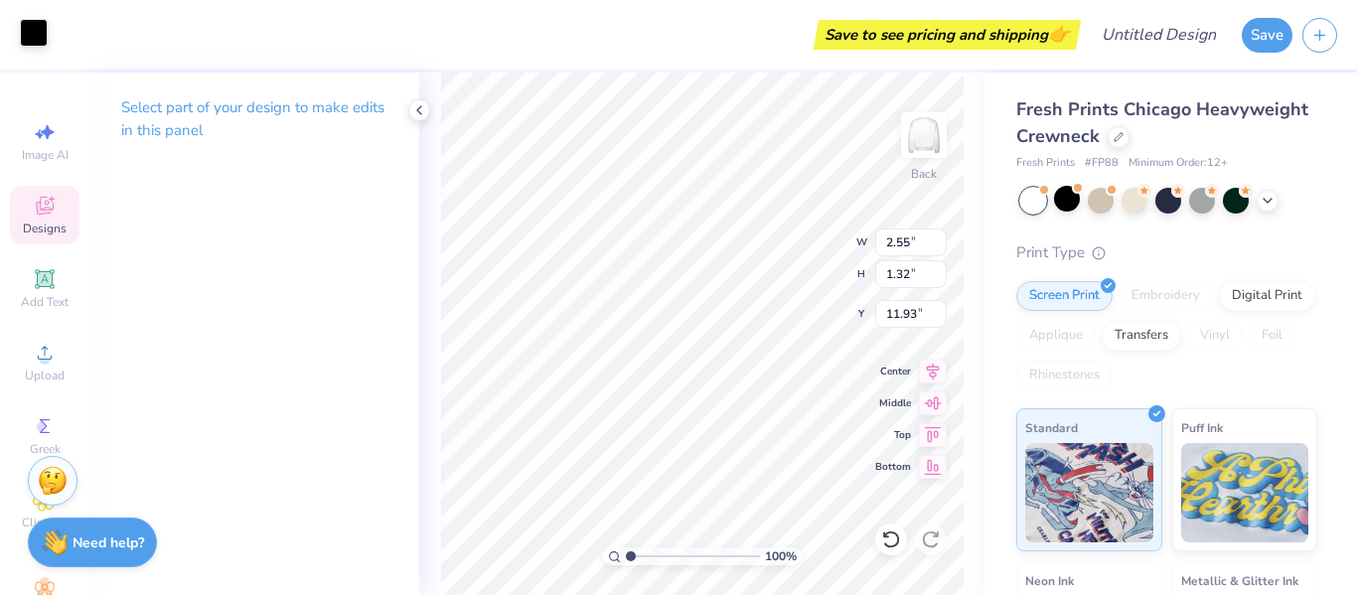
click at [38, 28] on div at bounding box center [34, 33] width 28 height 28
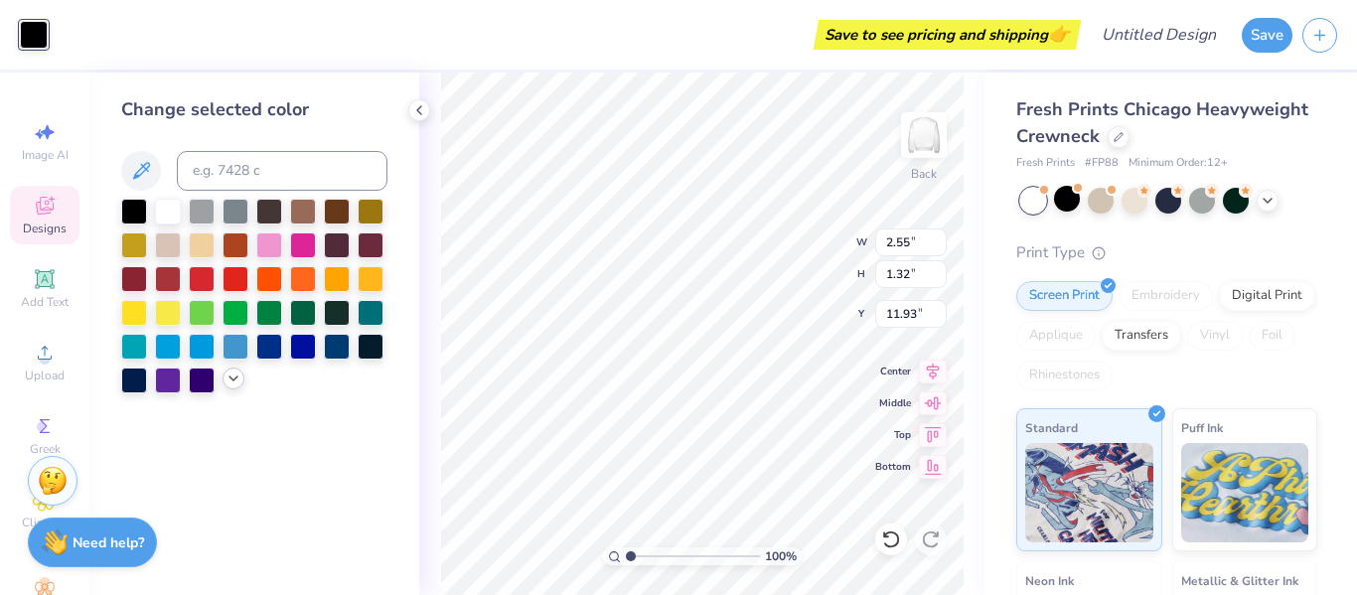
click at [233, 371] on icon at bounding box center [234, 379] width 16 height 16
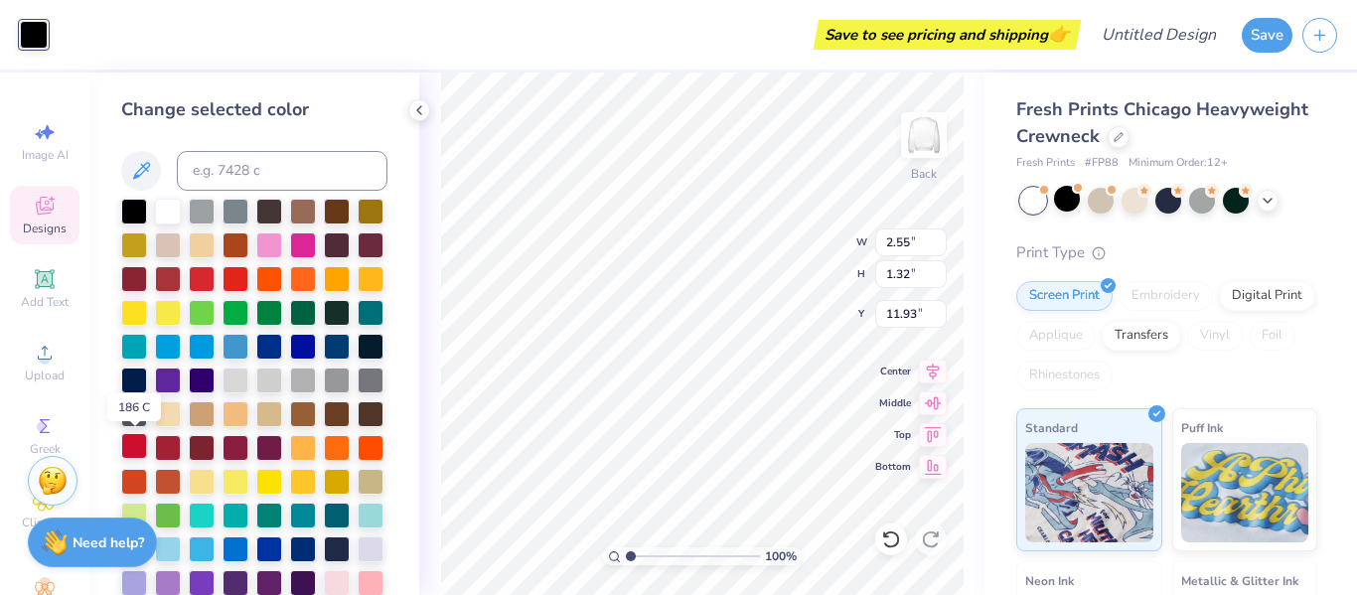
click at [131, 447] on div at bounding box center [134, 446] width 26 height 26
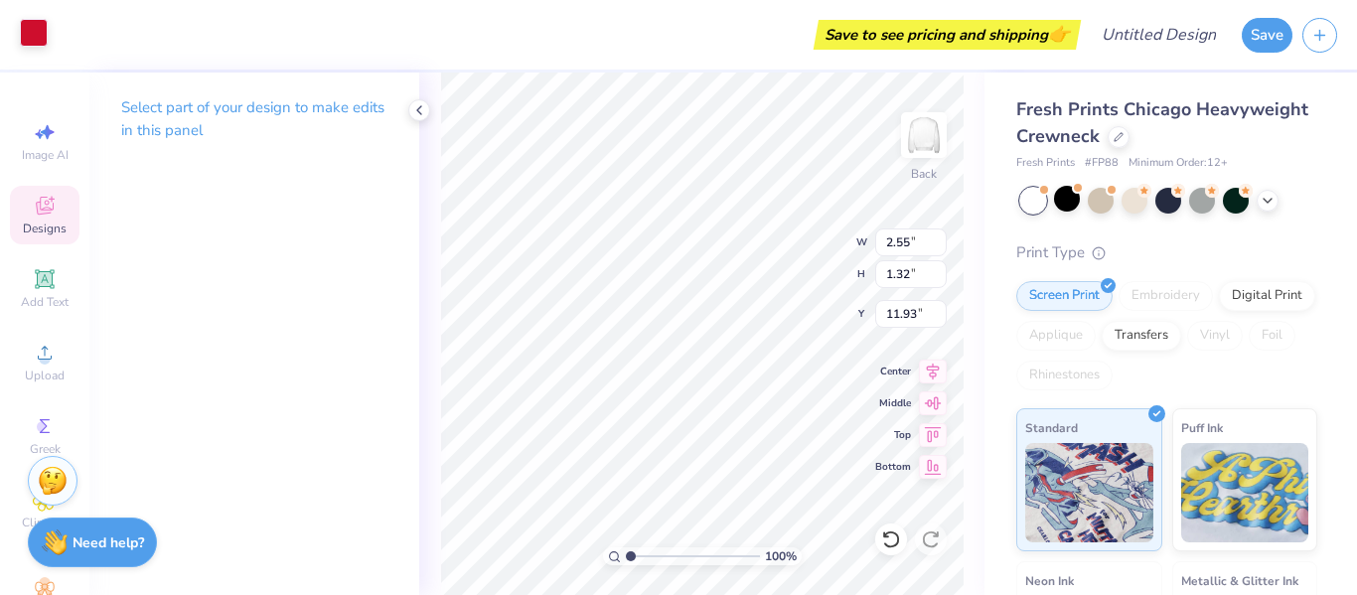
click at [47, 32] on div at bounding box center [34, 33] width 28 height 28
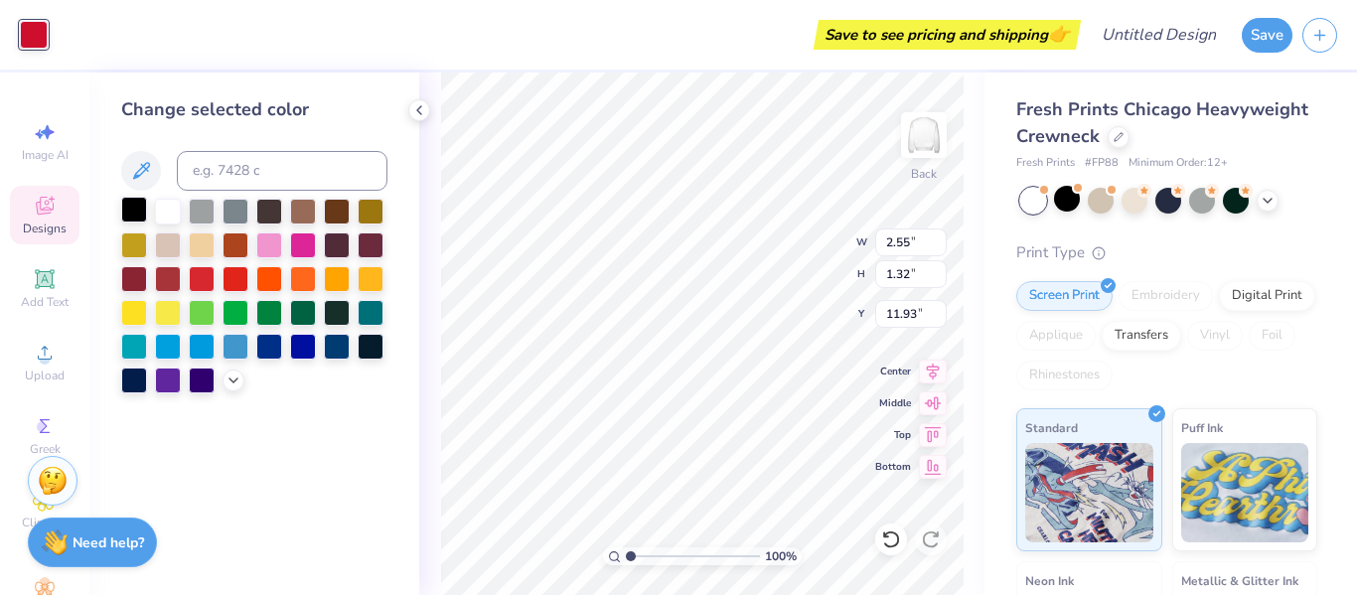
click at [131, 216] on div at bounding box center [134, 210] width 26 height 26
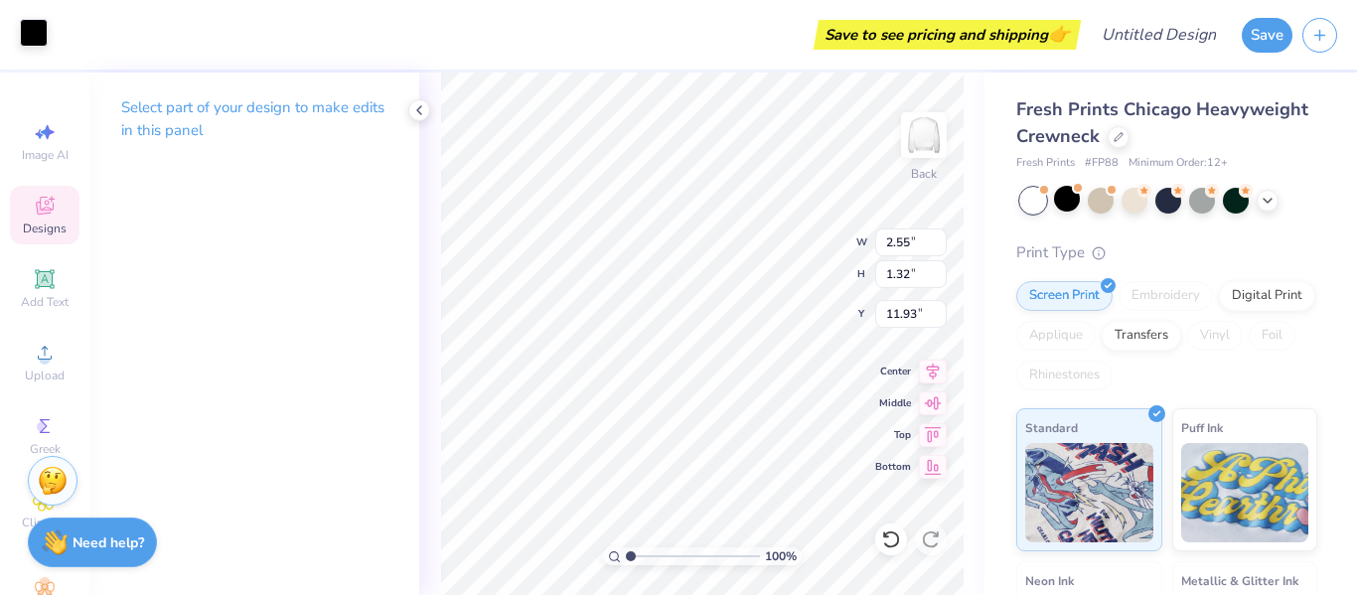
click at [31, 37] on div at bounding box center [34, 33] width 28 height 28
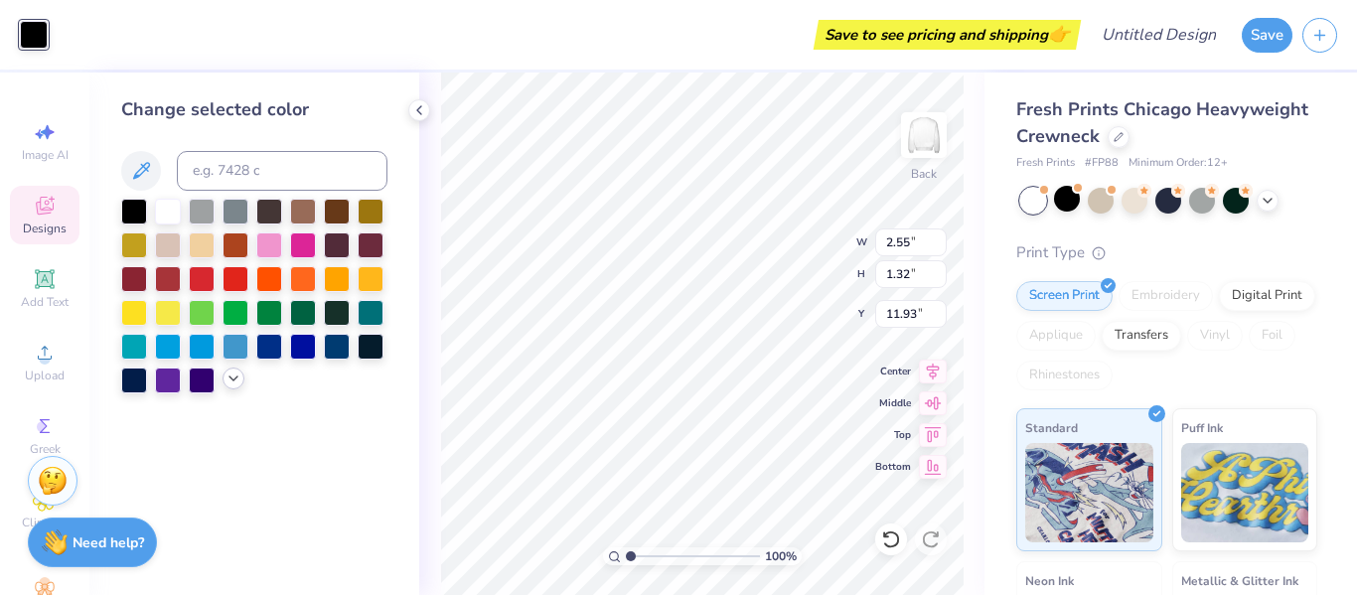
click at [228, 381] on icon at bounding box center [234, 379] width 16 height 16
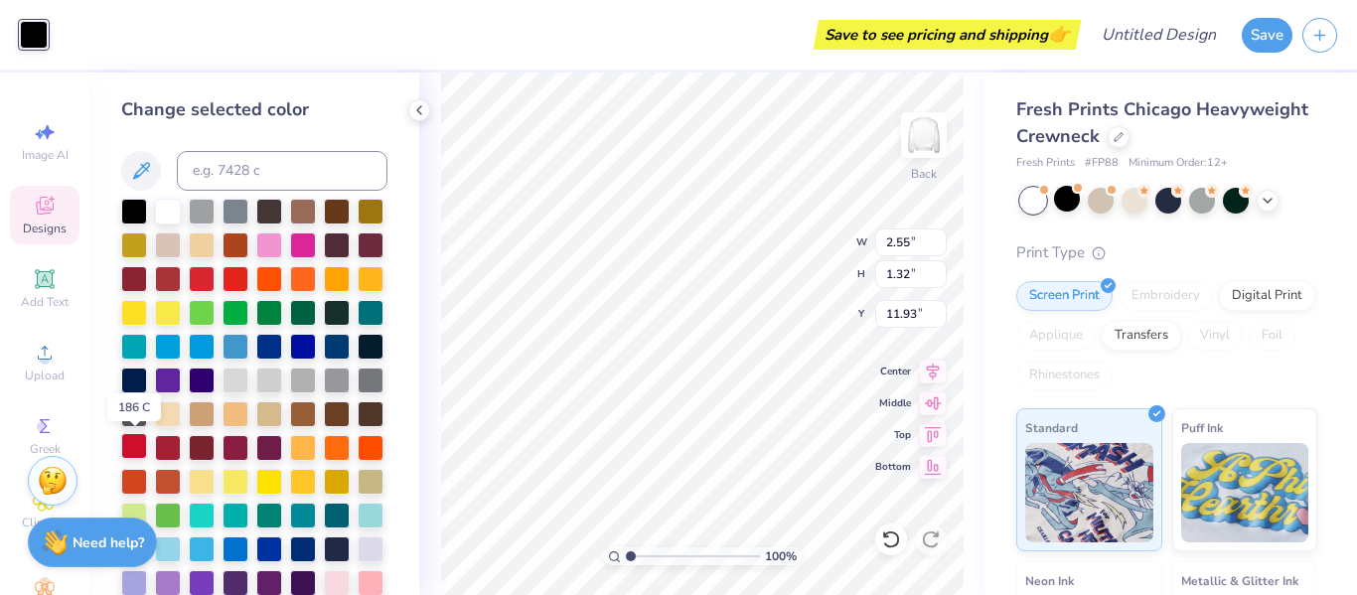
click at [131, 445] on div at bounding box center [134, 446] width 26 height 26
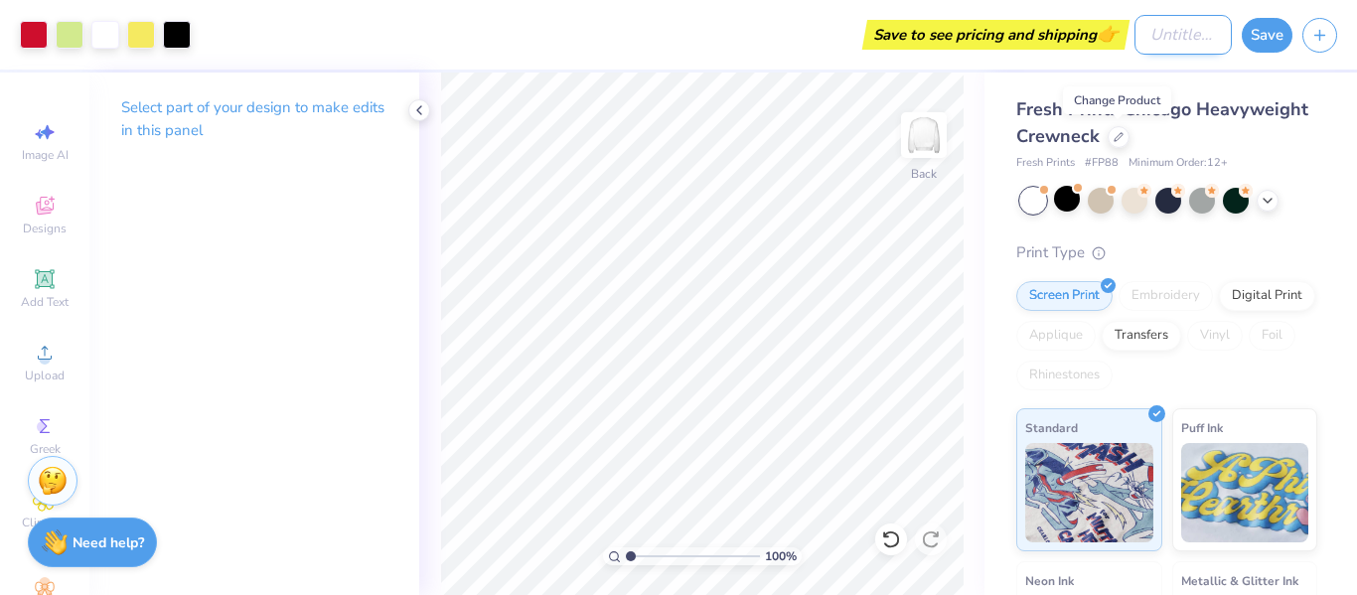
click at [1182, 37] on input "Design Title" at bounding box center [1183, 35] width 97 height 40
type input "HC Girls Tennis"
click at [1258, 33] on button "Save" at bounding box center [1267, 32] width 51 height 35
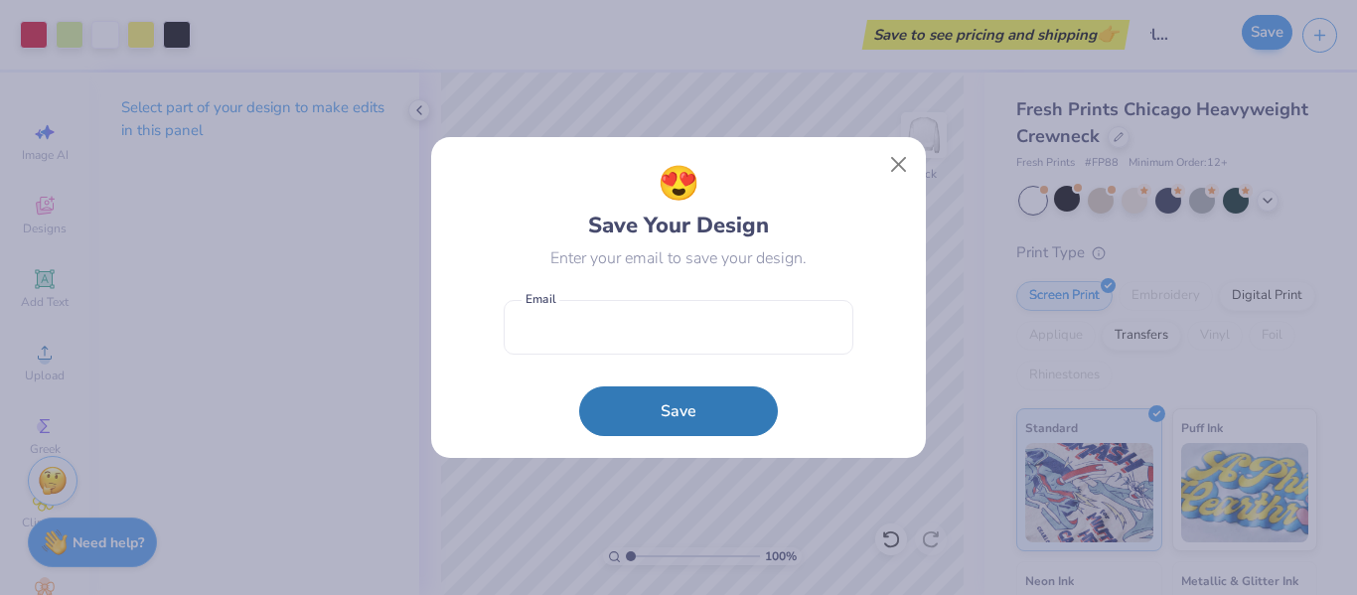
scroll to position [0, 0]
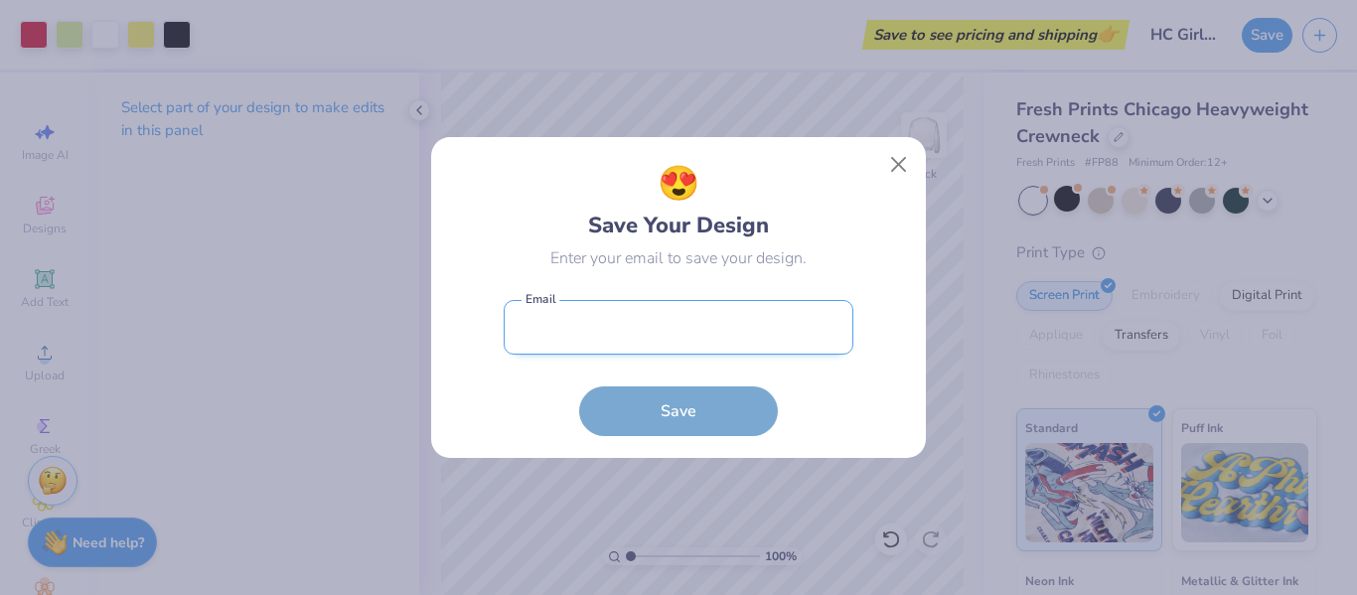
click at [832, 311] on input "email" at bounding box center [679, 327] width 350 height 55
type input "[EMAIL_ADDRESS][DOMAIN_NAME]"
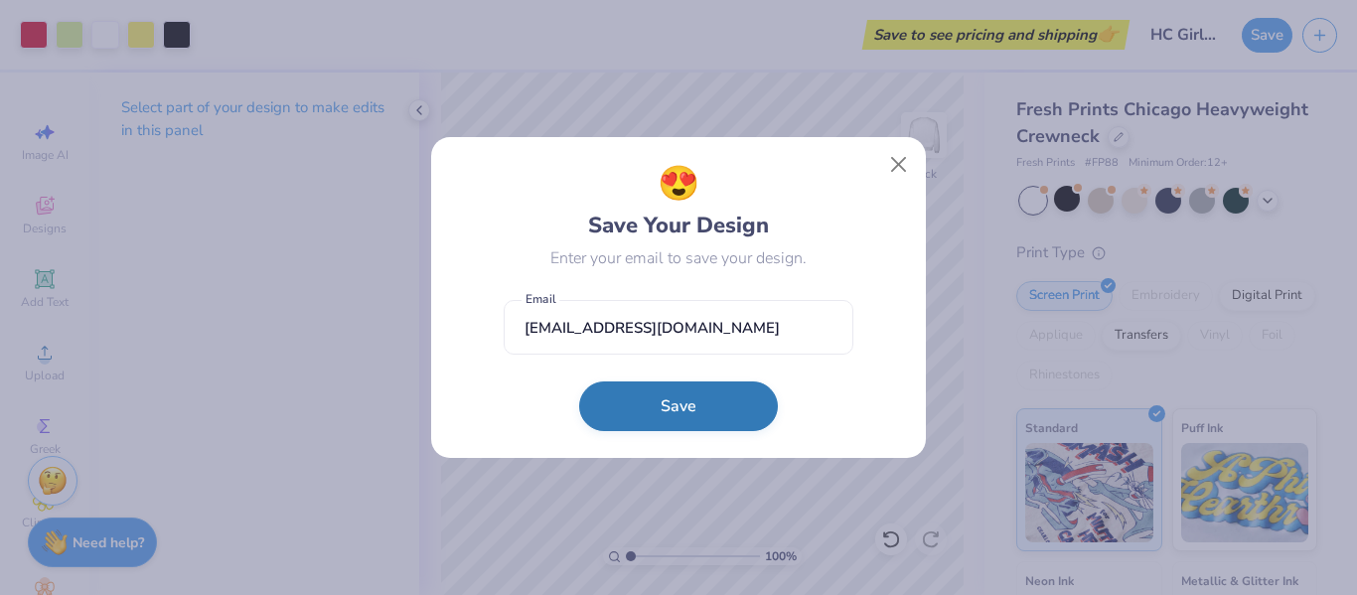
click at [680, 423] on button "Save" at bounding box center [678, 407] width 199 height 50
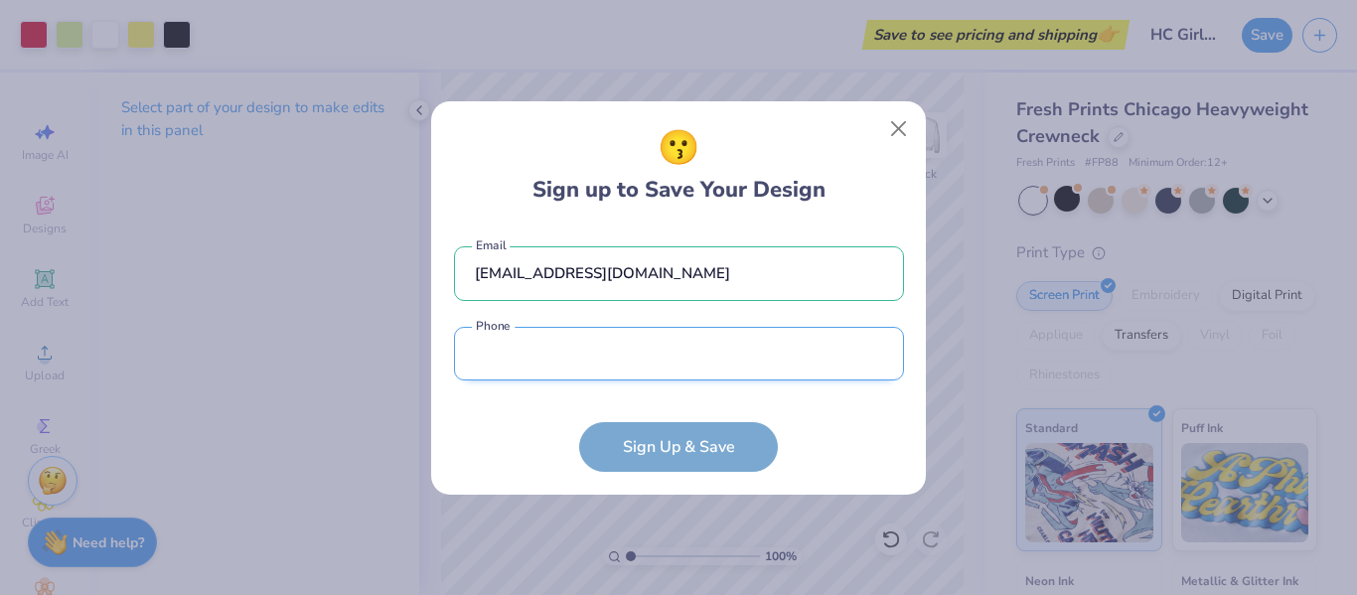
click at [596, 342] on input "tel" at bounding box center [679, 354] width 450 height 55
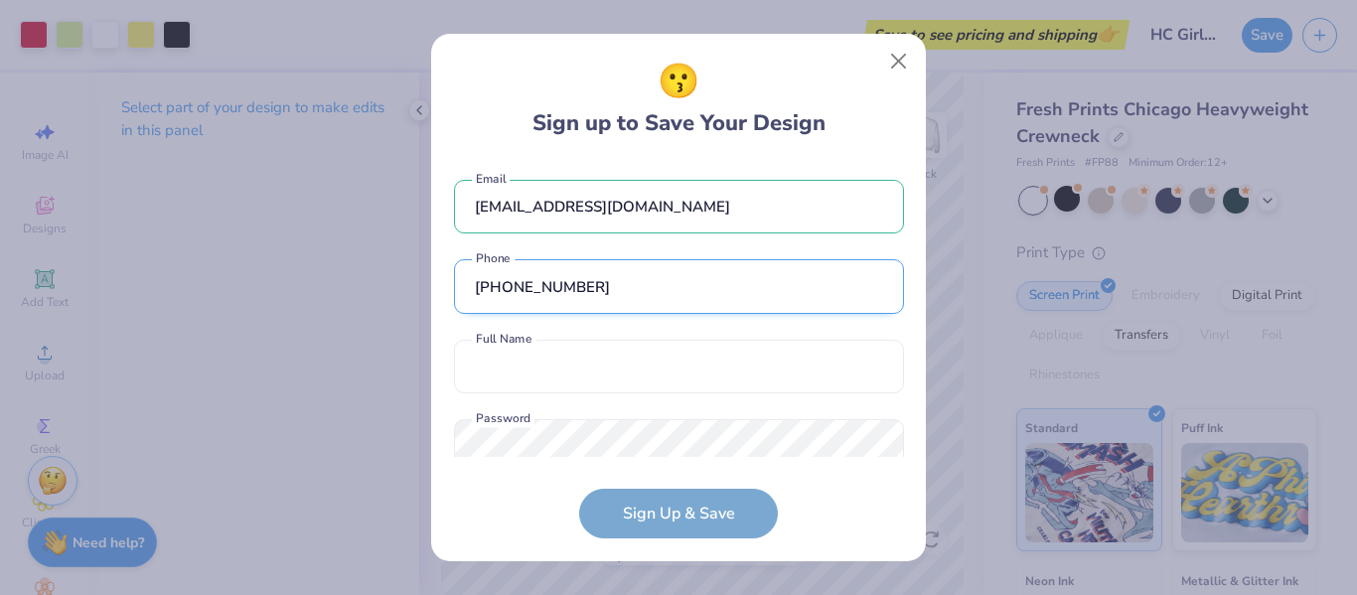
scroll to position [52, 0]
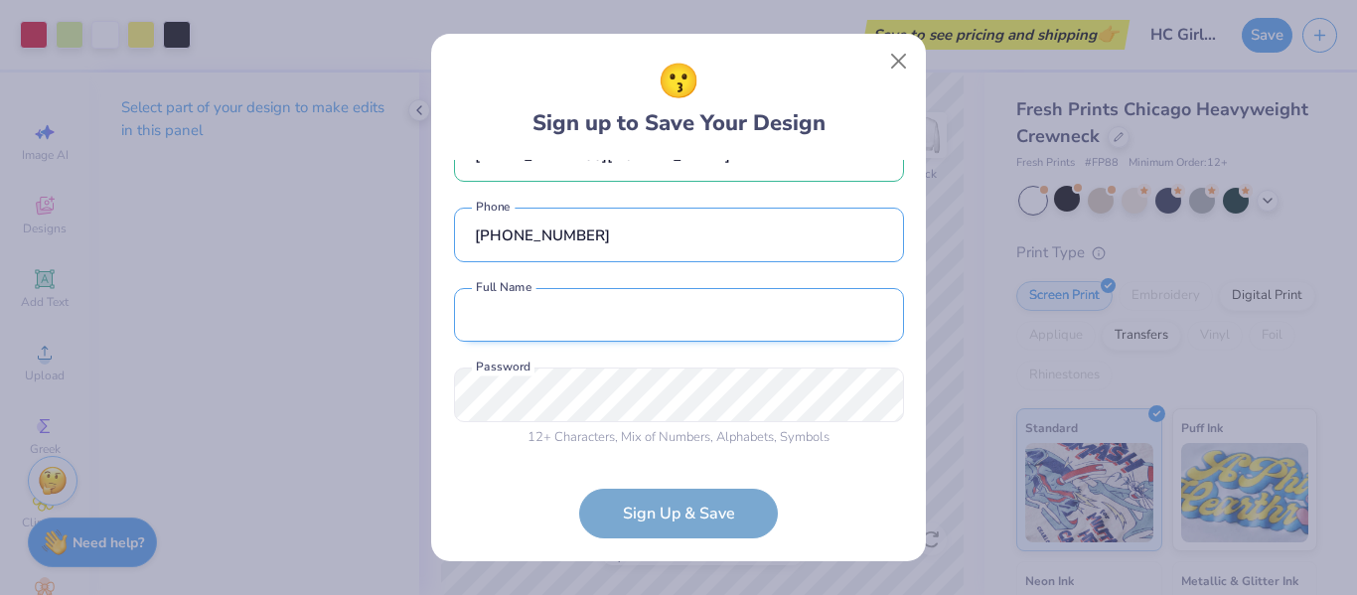
type input "[PHONE_NUMBER]"
click at [581, 327] on input "text" at bounding box center [679, 315] width 450 height 55
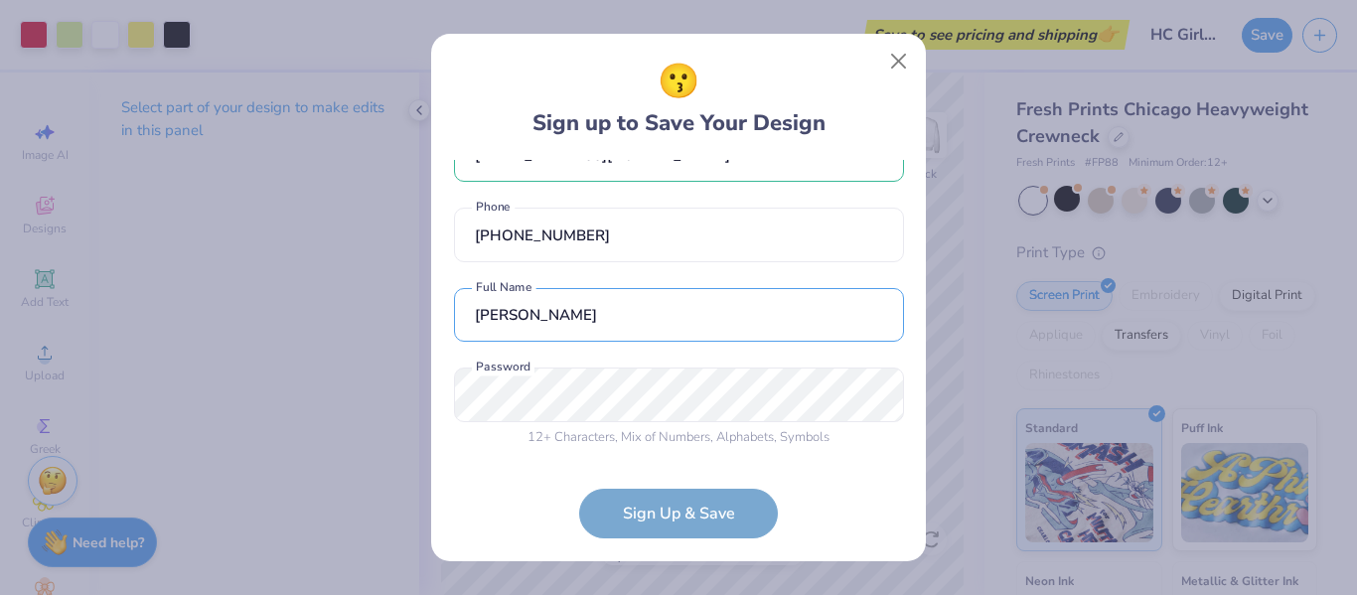
type input "[PERSON_NAME]"
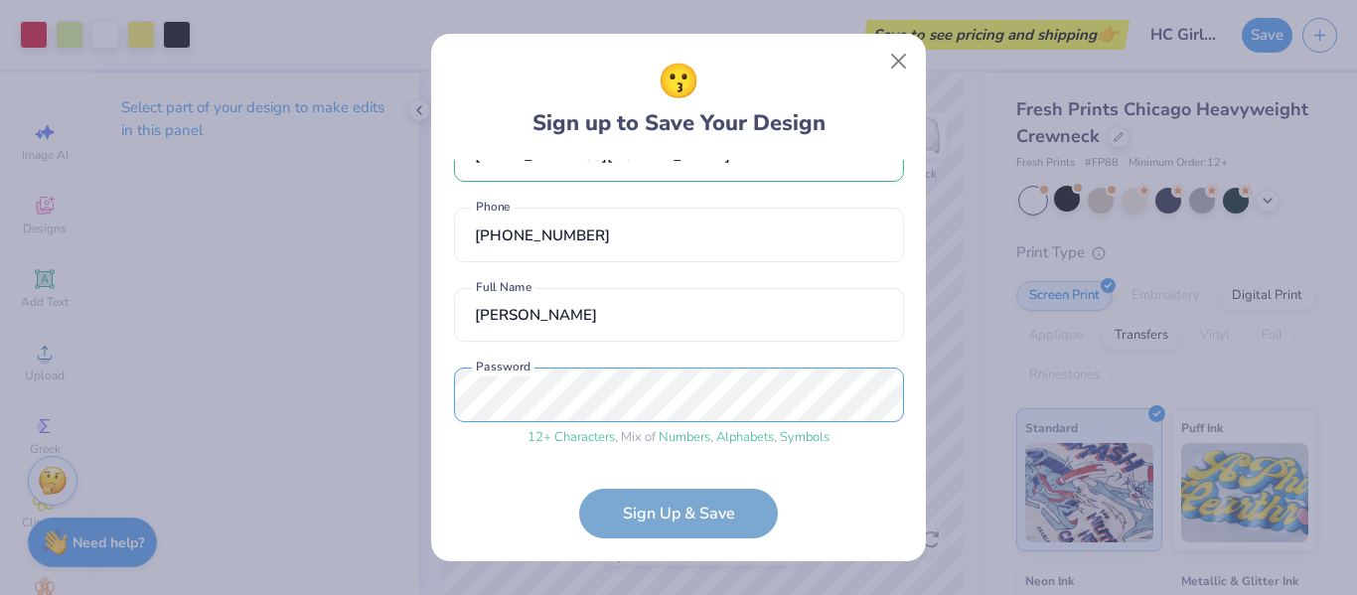
scroll to position [127, 0]
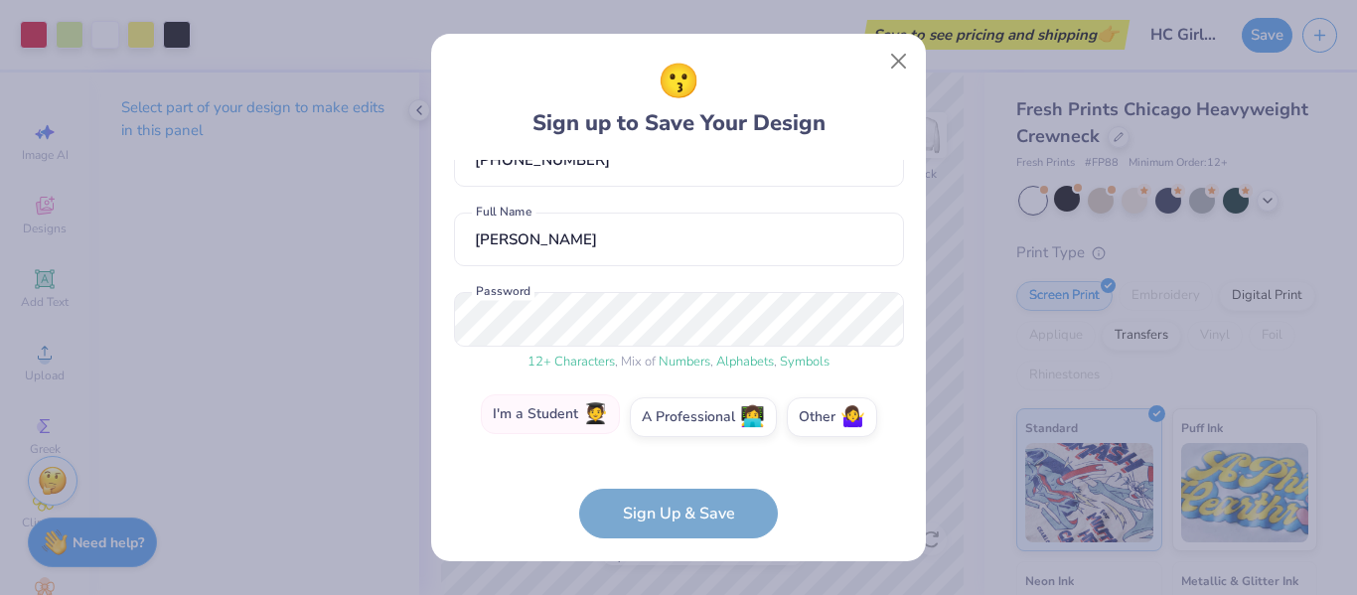
click at [548, 404] on label "I'm a Student 🧑‍🎓" at bounding box center [550, 414] width 139 height 40
click at [673, 543] on input "I'm a Student 🧑‍🎓" at bounding box center [679, 549] width 13 height 13
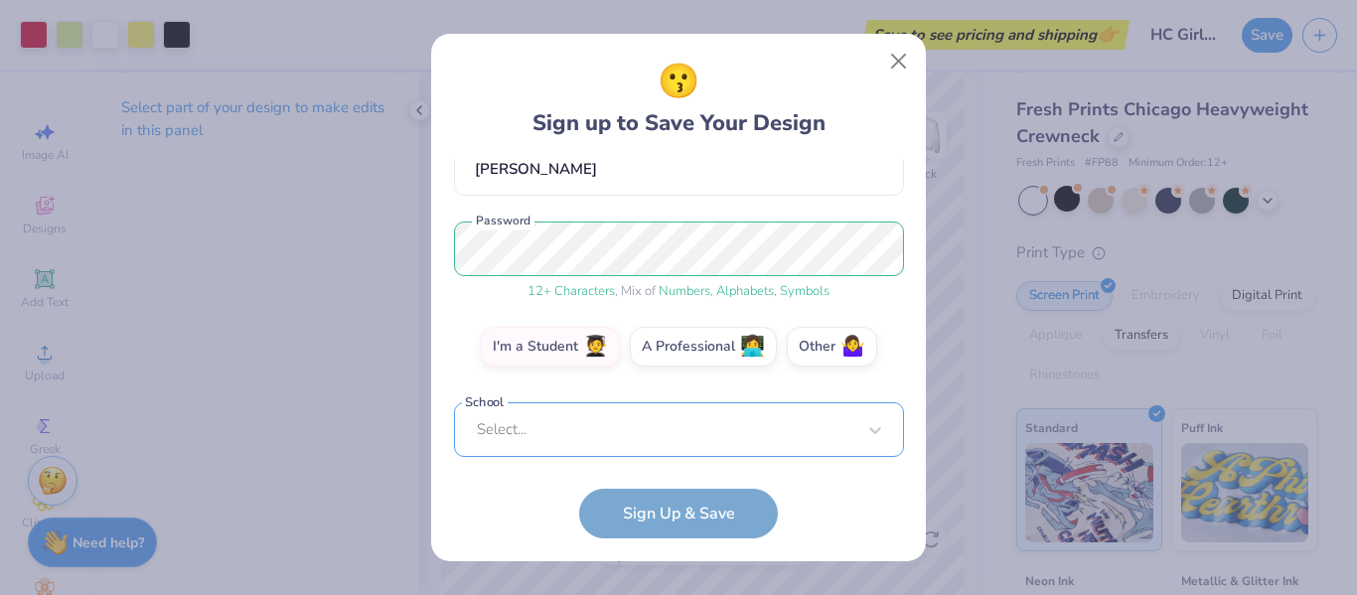
click at [554, 417] on div "Select..." at bounding box center [679, 429] width 450 height 55
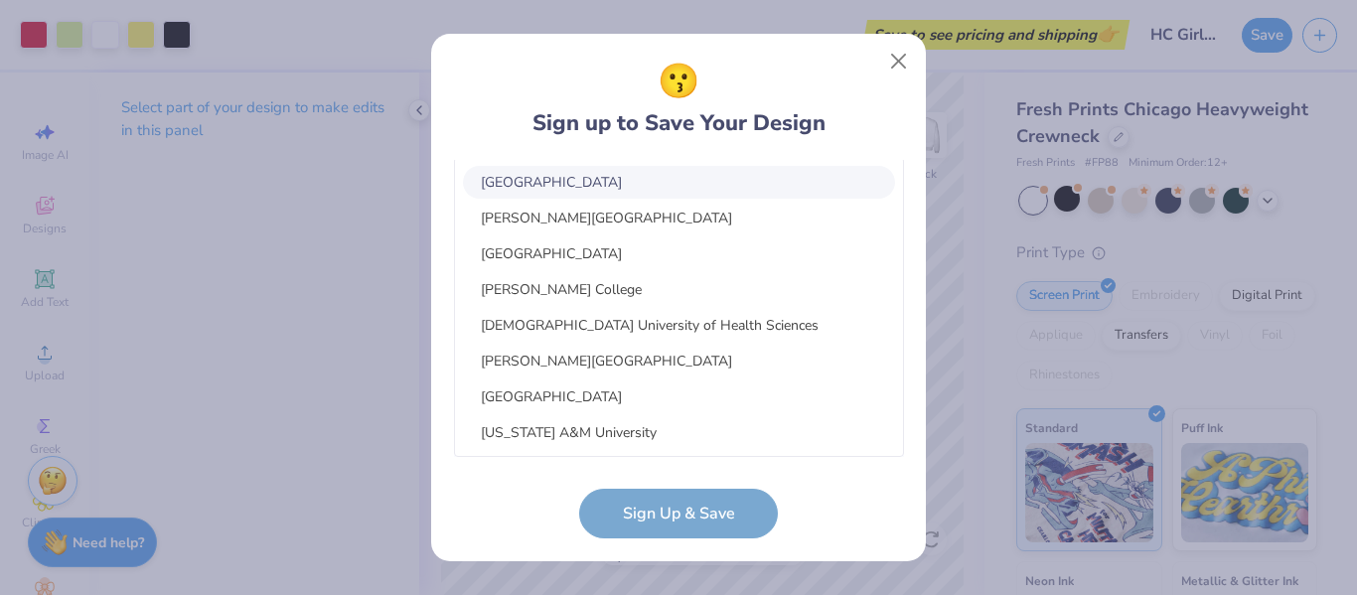
click at [763, 91] on div "😗 Sign up to Save Your Design" at bounding box center [679, 98] width 293 height 83
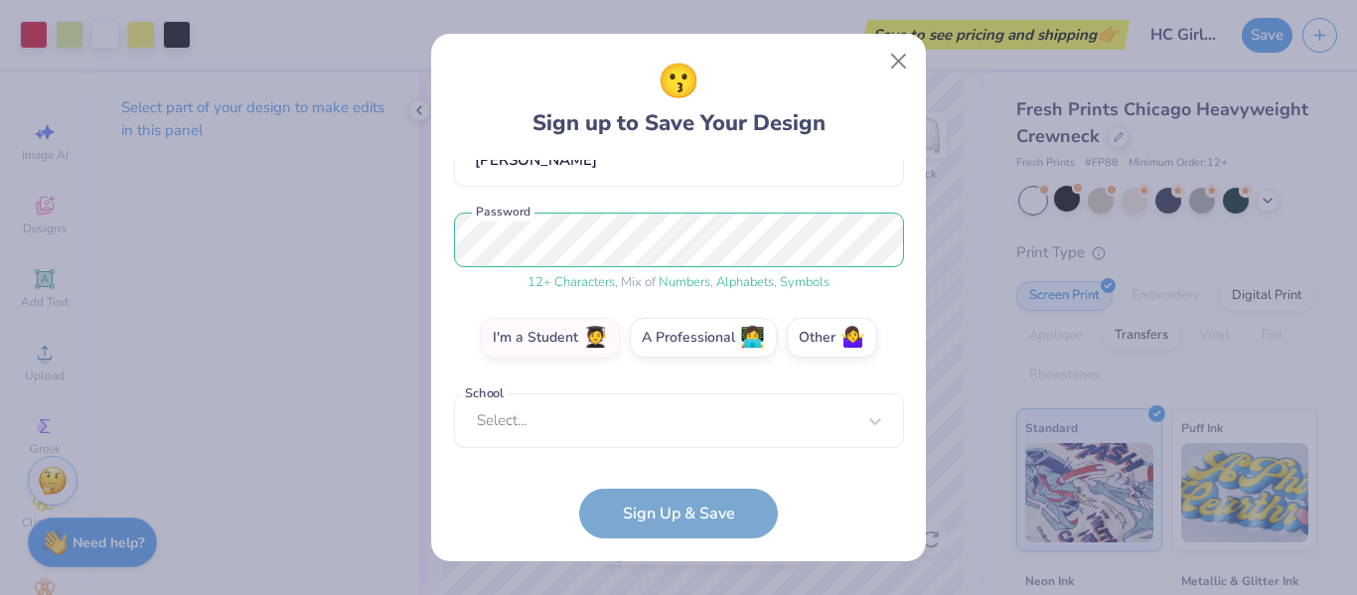
click at [714, 513] on form "[EMAIL_ADDRESS][DOMAIN_NAME] Email [PHONE_NUMBER] Phone [PERSON_NAME] Full Name…" at bounding box center [679, 350] width 450 height 380
click at [684, 512] on form "[EMAIL_ADDRESS][DOMAIN_NAME] Email [PHONE_NUMBER] Phone [PERSON_NAME] Full Name…" at bounding box center [679, 350] width 450 height 380
click at [568, 425] on div "Select..." at bounding box center [679, 420] width 450 height 55
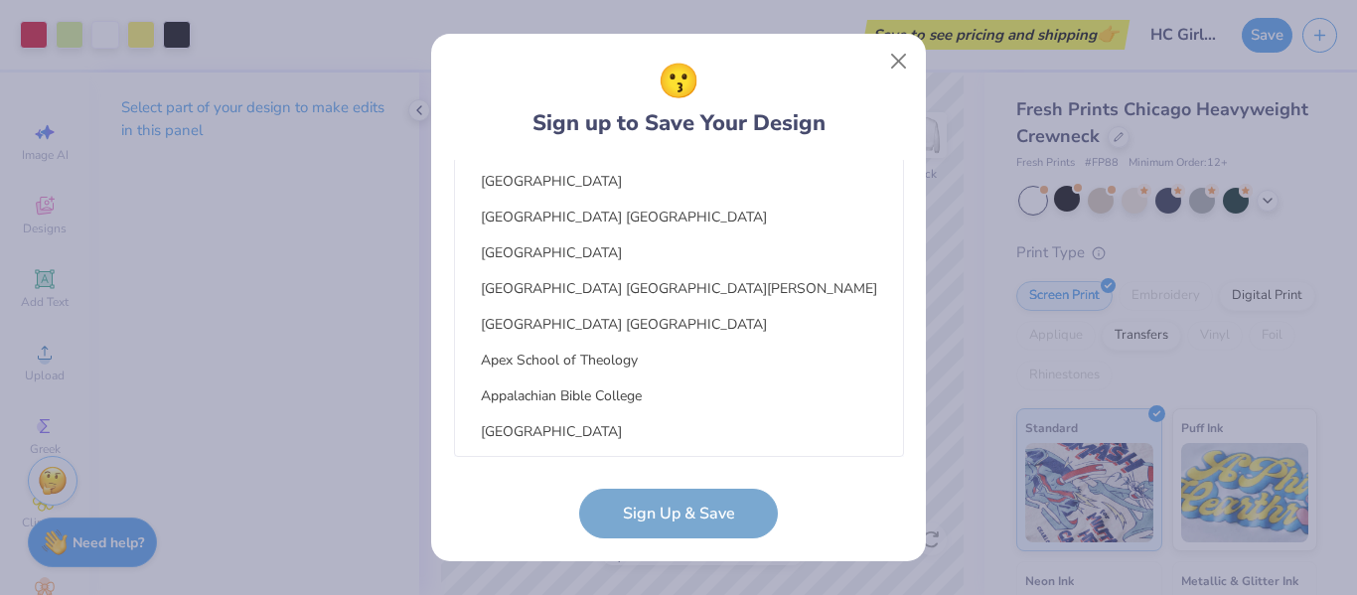
scroll to position [0, 0]
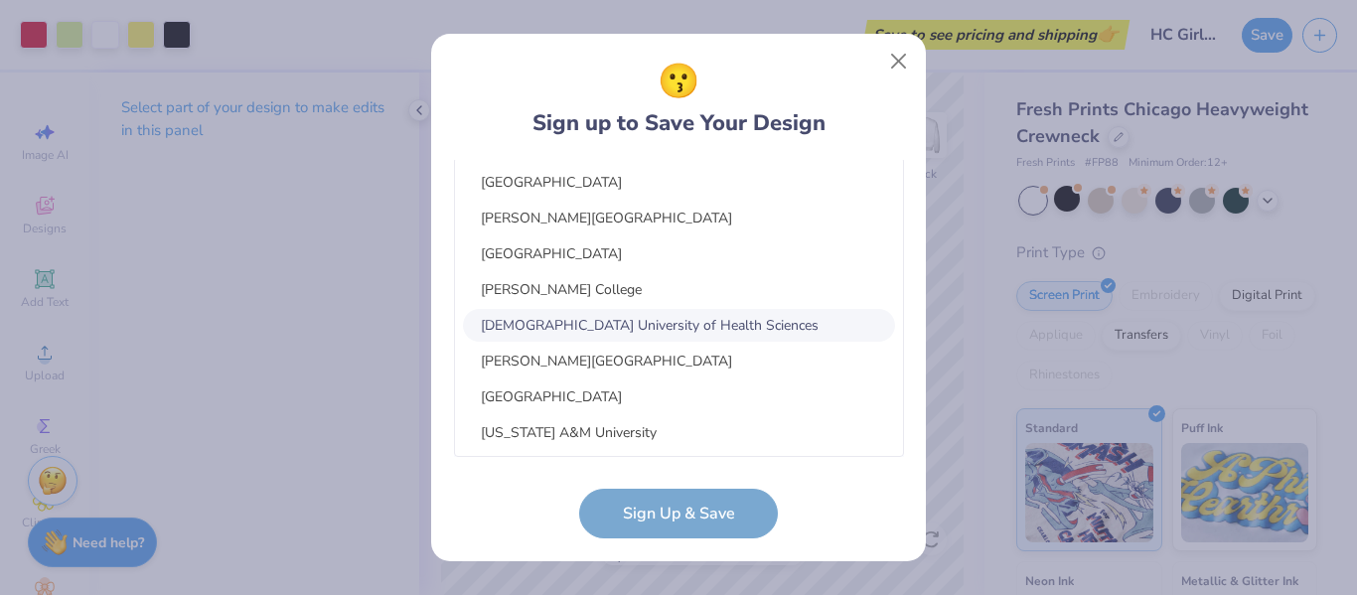
click at [867, 100] on div "😗 Sign up to Save Your Design" at bounding box center [679, 98] width 450 height 83
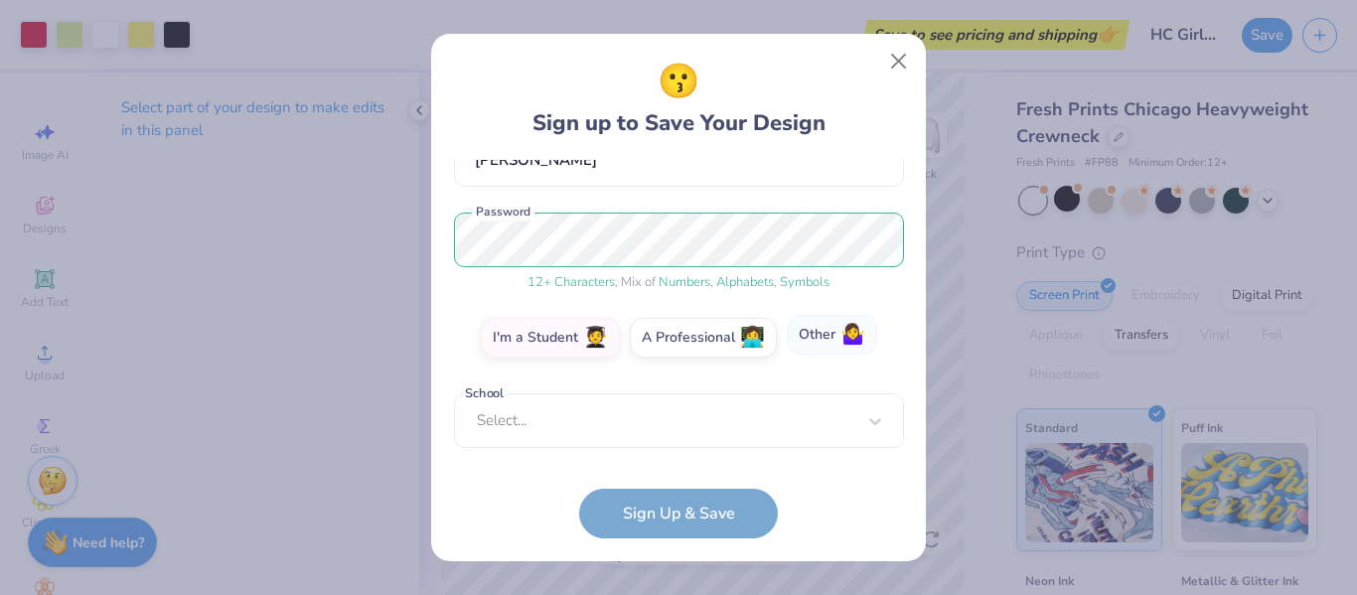
click at [808, 327] on label "Other 🤷‍♀️" at bounding box center [832, 335] width 90 height 40
click at [686, 543] on input "Other 🤷‍♀️" at bounding box center [679, 549] width 13 height 13
click at [585, 346] on span "🧑‍🎓" at bounding box center [595, 335] width 25 height 23
click at [673, 543] on input "I'm a Student 🧑‍🎓" at bounding box center [679, 549] width 13 height 13
click at [826, 351] on label "Other 🤷‍♀️" at bounding box center [832, 335] width 90 height 40
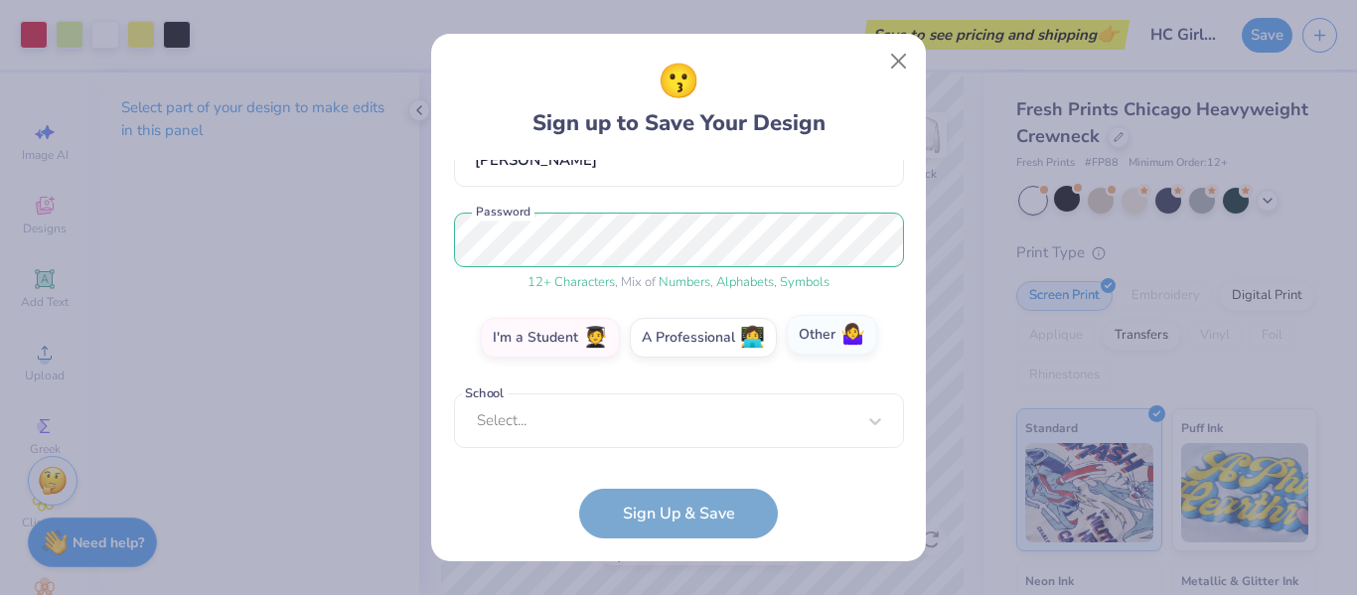
click at [686, 543] on input "Other 🤷‍♀️" at bounding box center [679, 549] width 13 height 13
click at [629, 434] on input "text" at bounding box center [679, 420] width 450 height 55
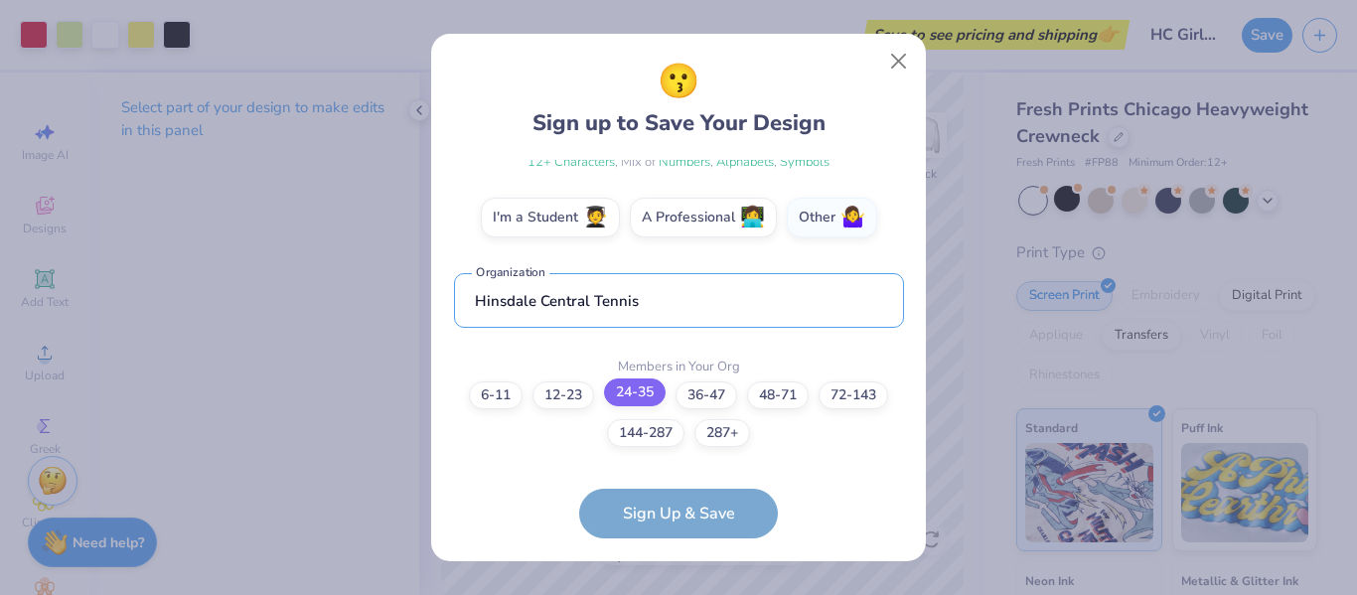
type input "Hinsdale Central Tennis"
click at [636, 381] on label "24-35" at bounding box center [635, 393] width 62 height 28
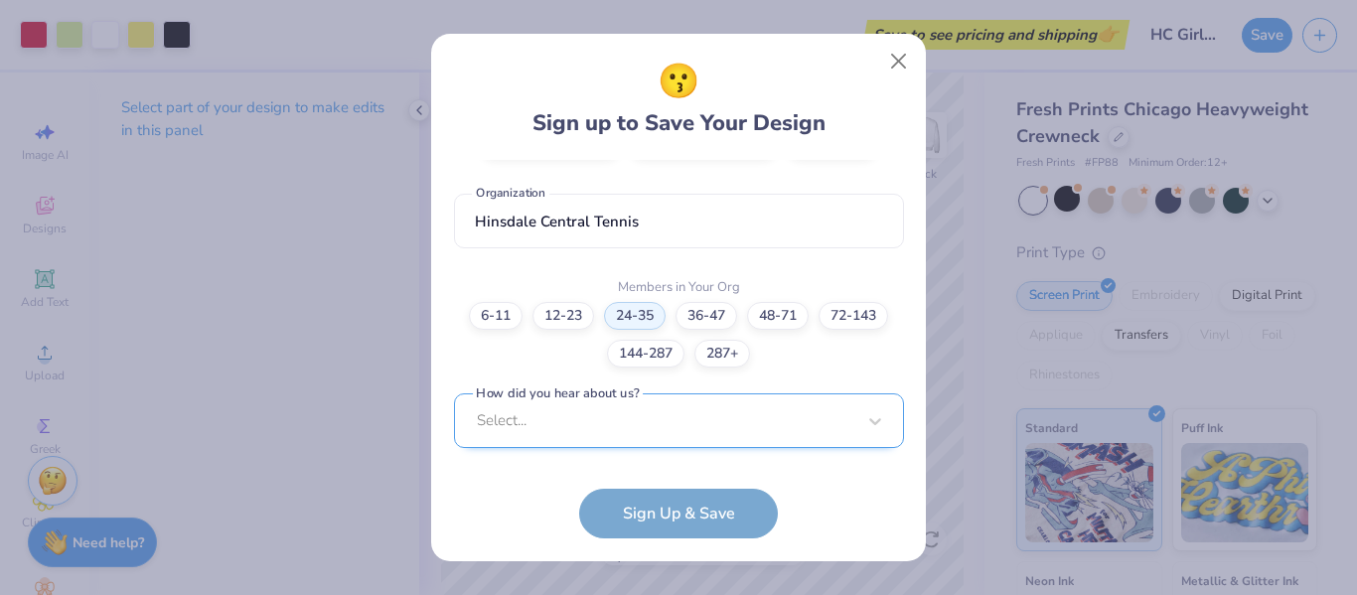
click at [601, 427] on div "Select..." at bounding box center [679, 420] width 450 height 55
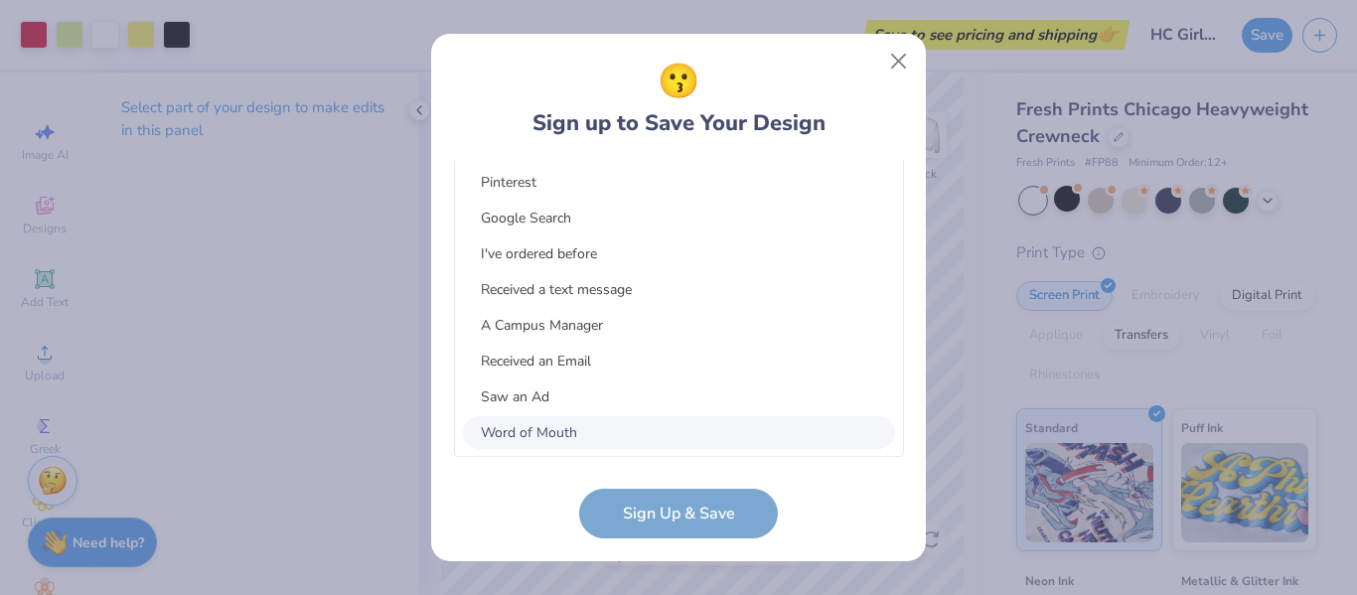
click at [600, 427] on div "Word of Mouth" at bounding box center [679, 432] width 432 height 33
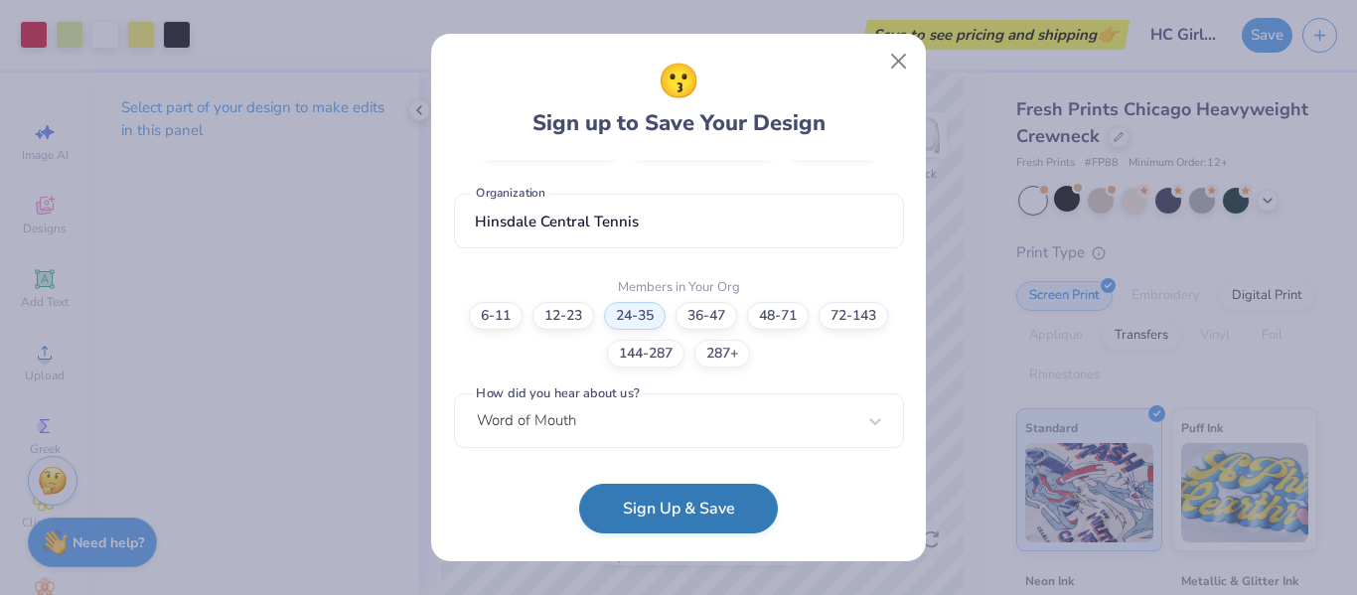
click at [643, 511] on button "Sign Up & Save" at bounding box center [678, 509] width 199 height 50
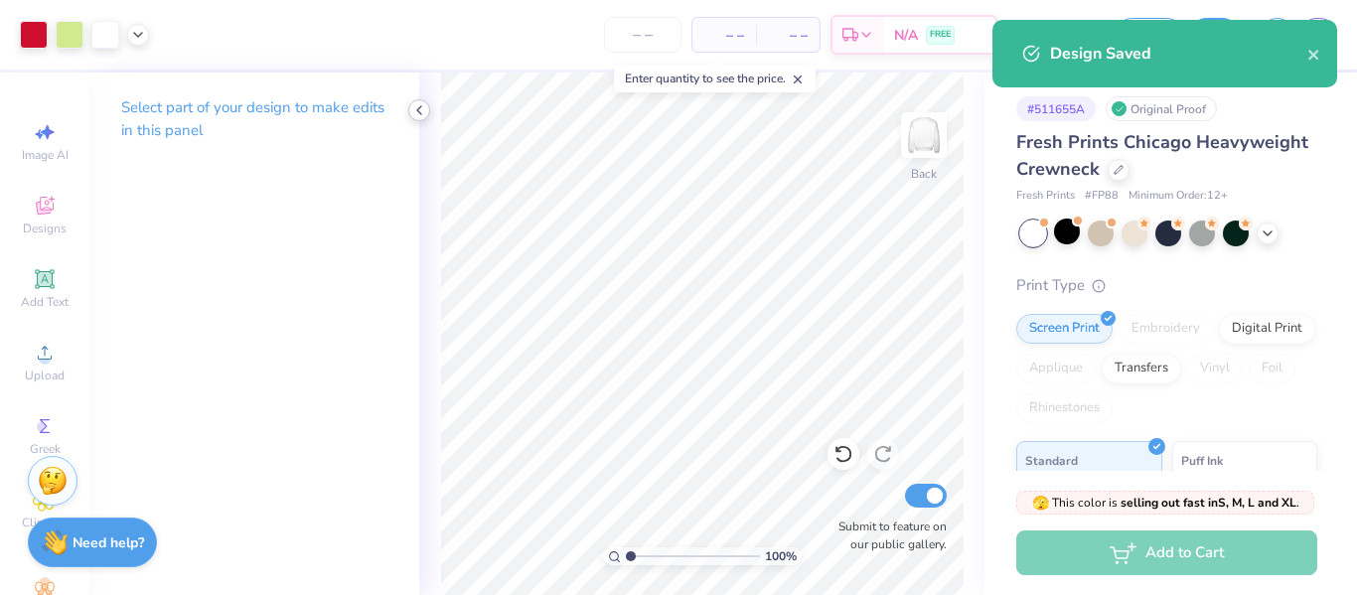
click at [421, 115] on icon at bounding box center [419, 110] width 16 height 16
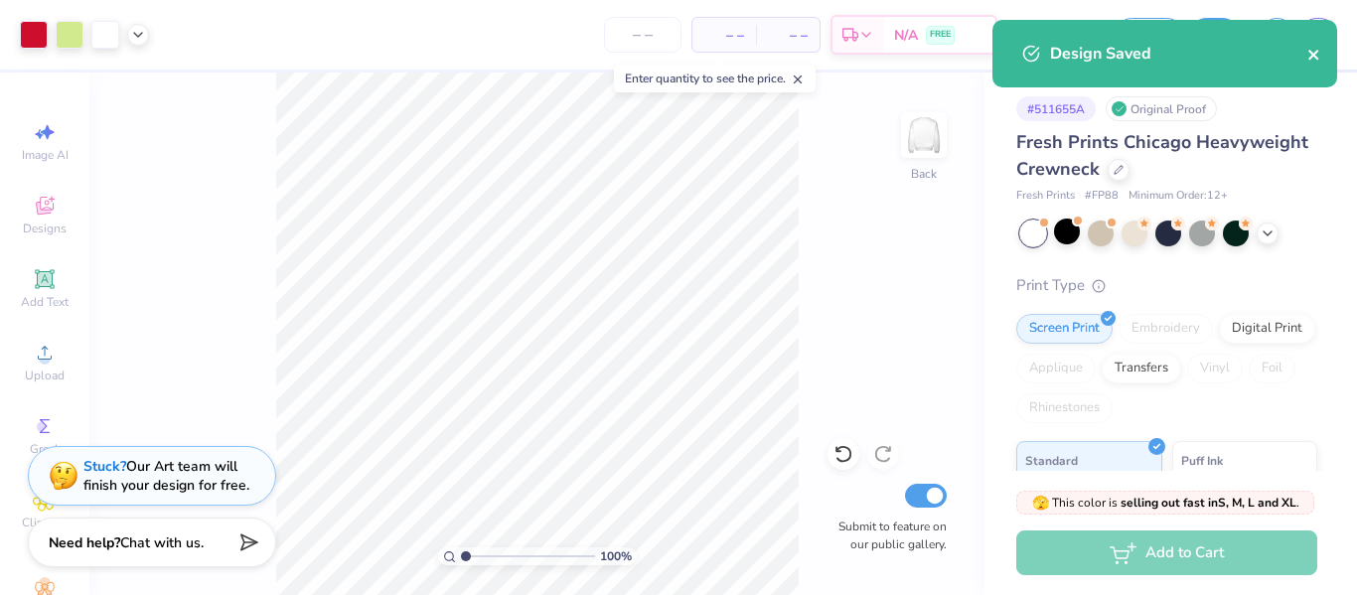
click at [1317, 57] on icon "close" at bounding box center [1315, 55] width 14 height 16
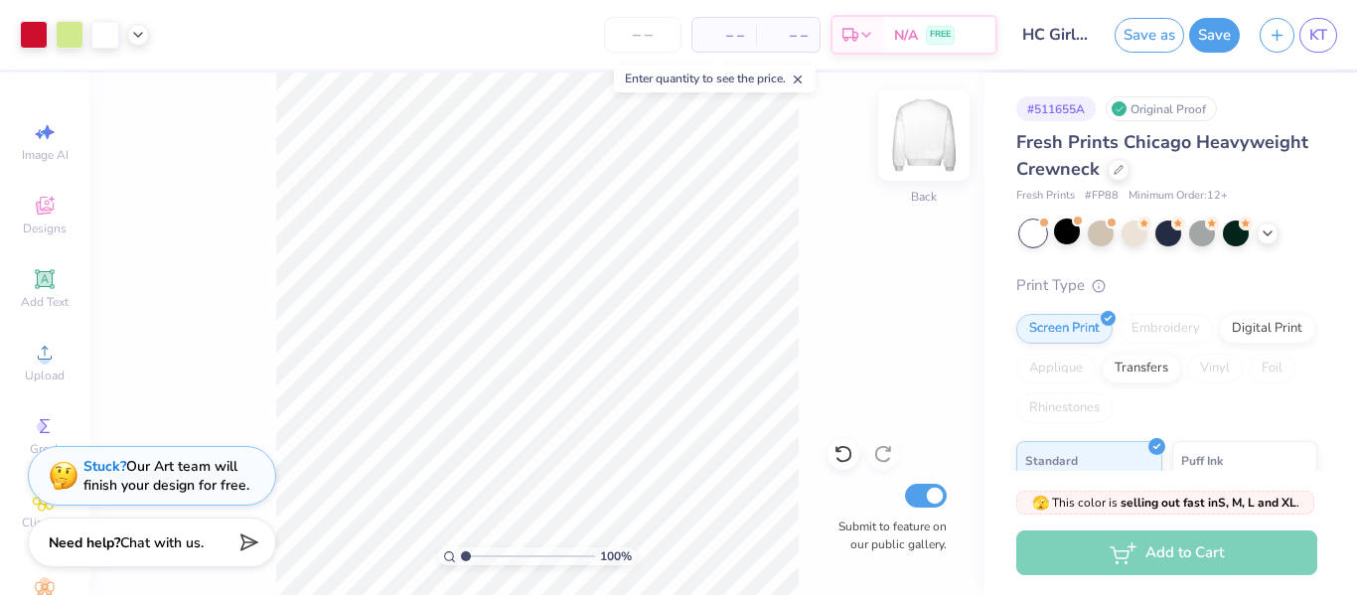
click at [927, 132] on img at bounding box center [923, 134] width 79 height 79
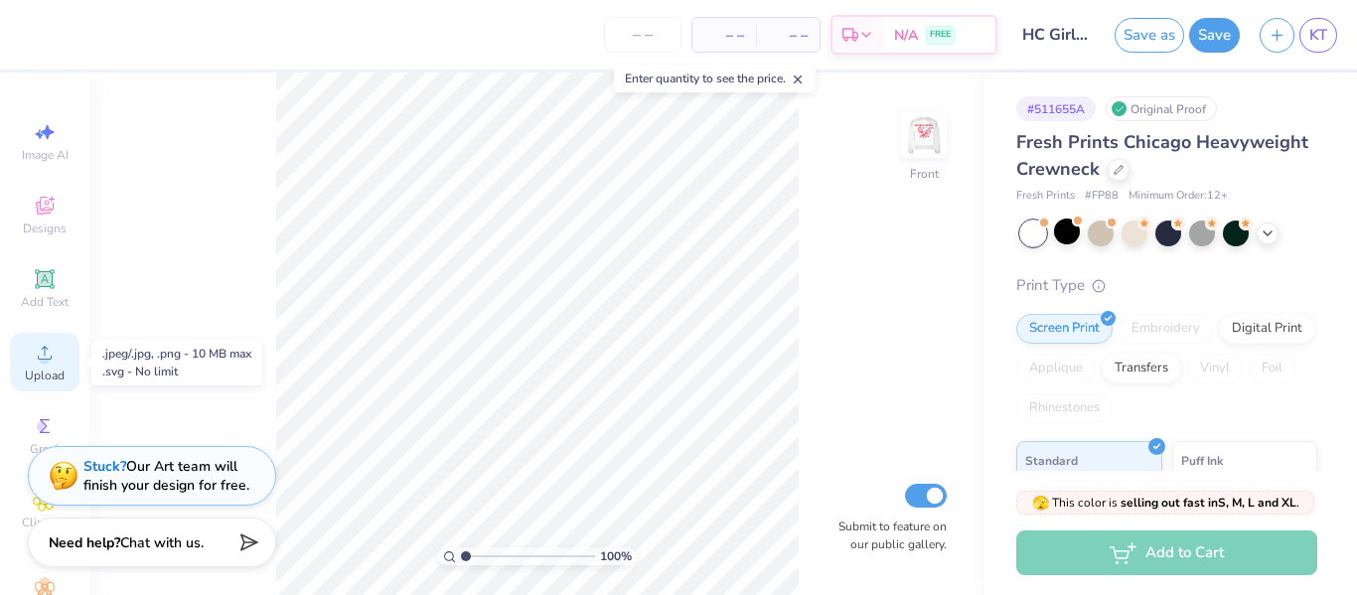
click at [46, 344] on icon at bounding box center [45, 353] width 24 height 24
click at [44, 375] on span "Upload" at bounding box center [45, 376] width 40 height 16
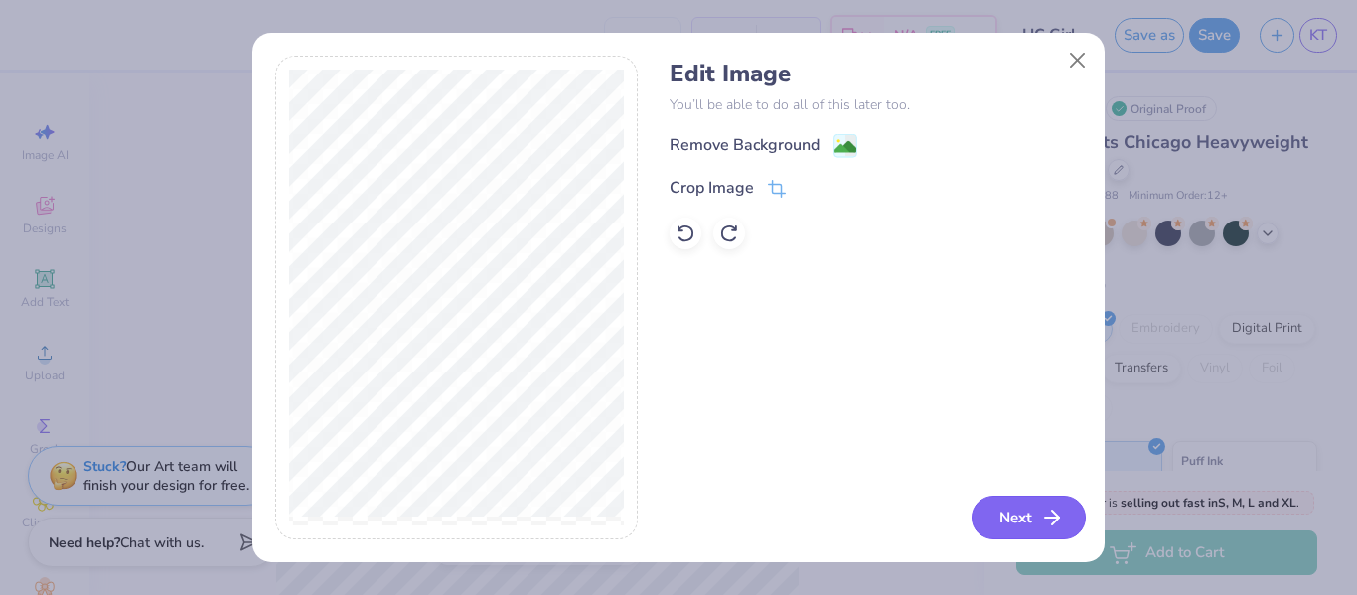
click at [1019, 524] on button "Next" at bounding box center [1029, 518] width 114 height 44
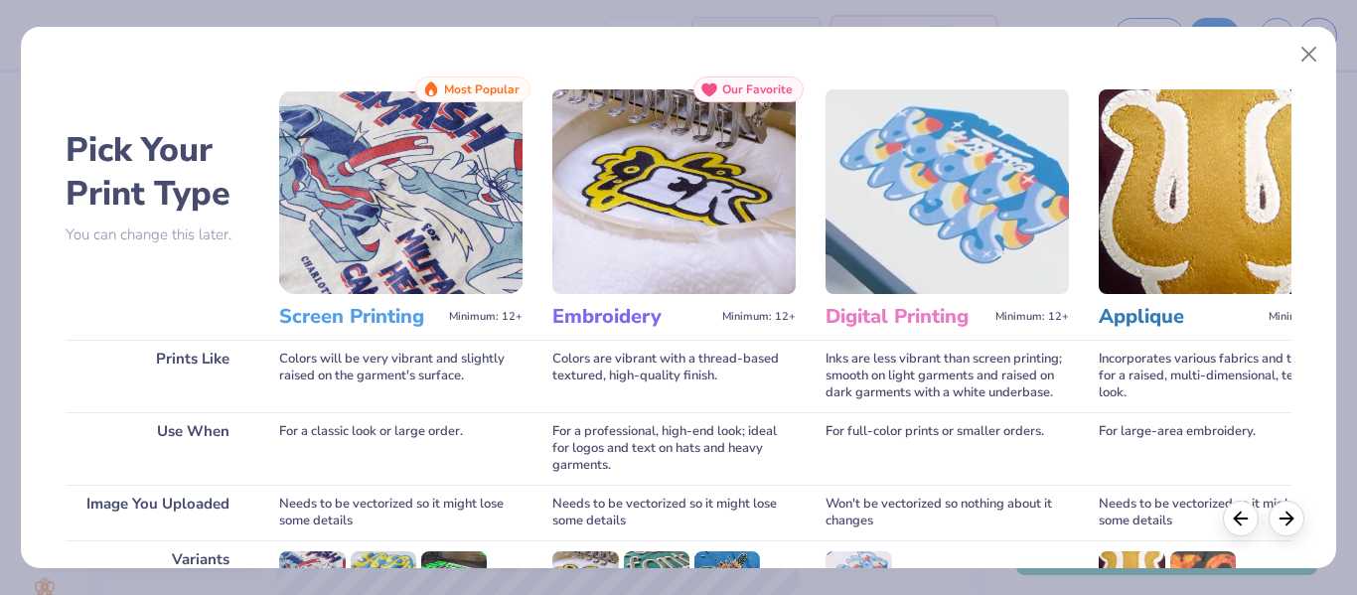
click at [450, 150] on img at bounding box center [400, 191] width 243 height 205
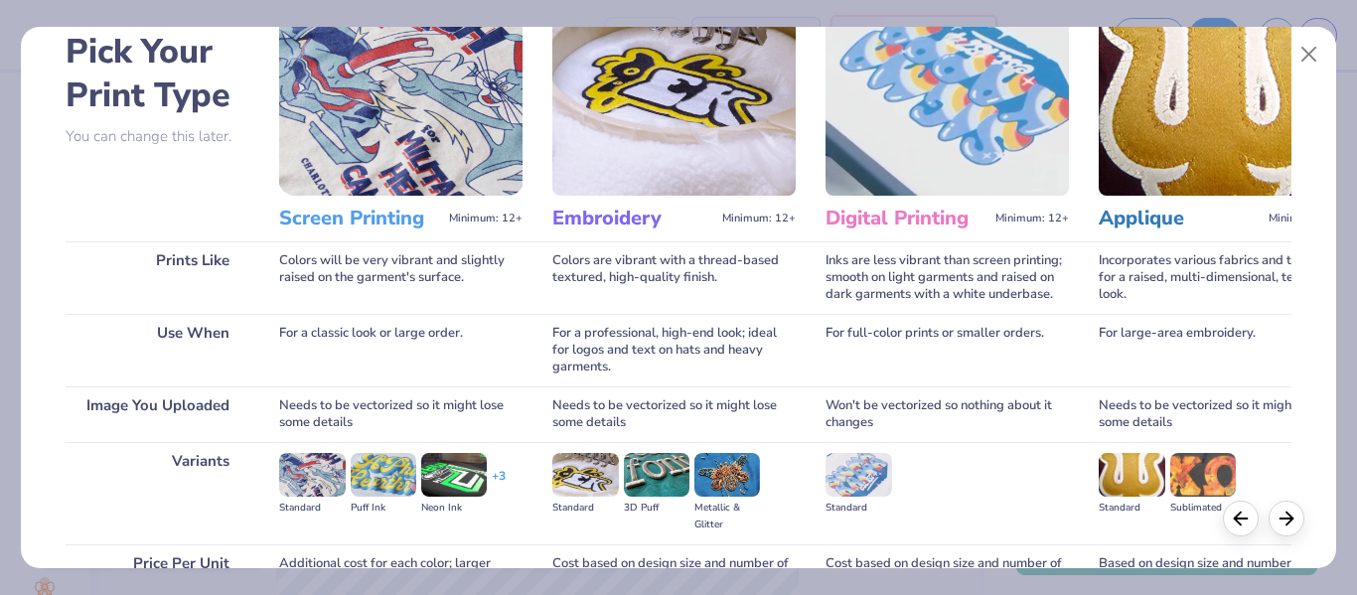
scroll to position [101, 0]
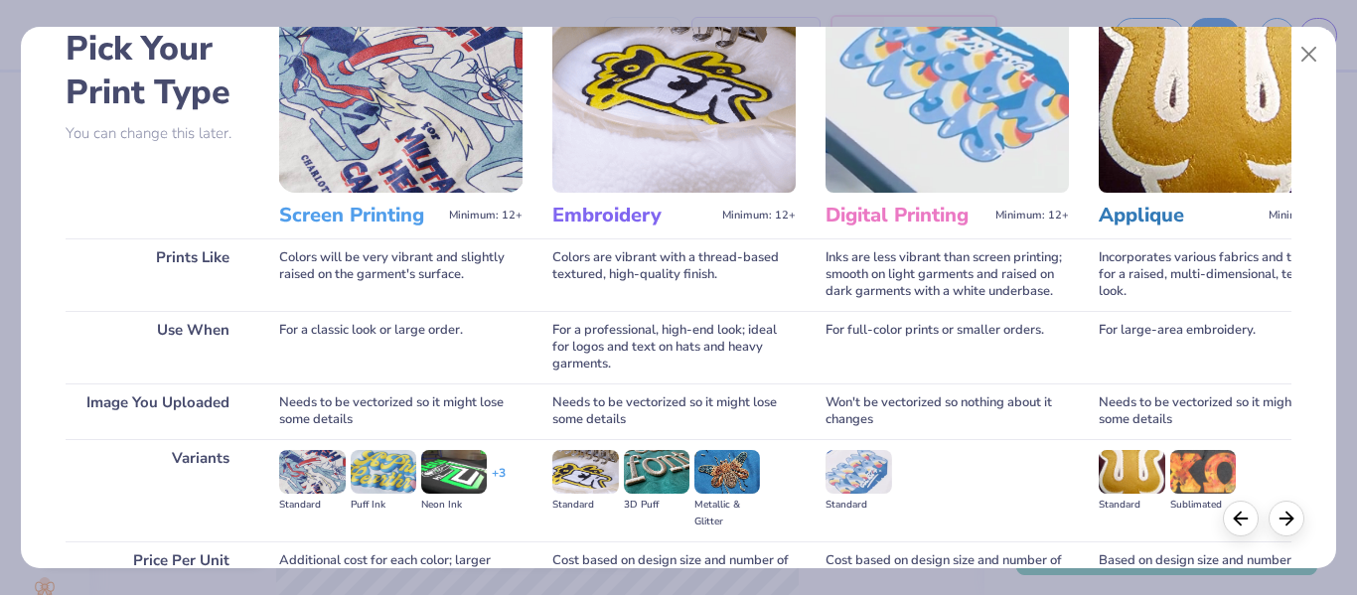
click at [378, 93] on img at bounding box center [400, 90] width 243 height 205
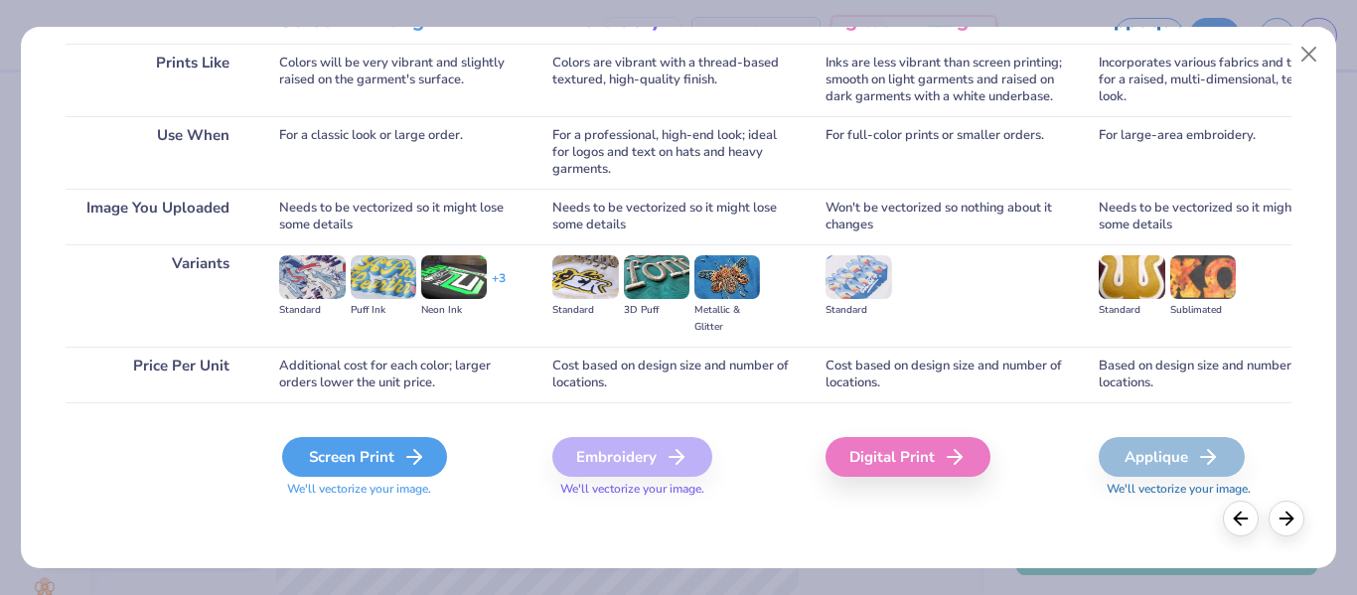
click at [380, 451] on div "Screen Print" at bounding box center [364, 457] width 165 height 40
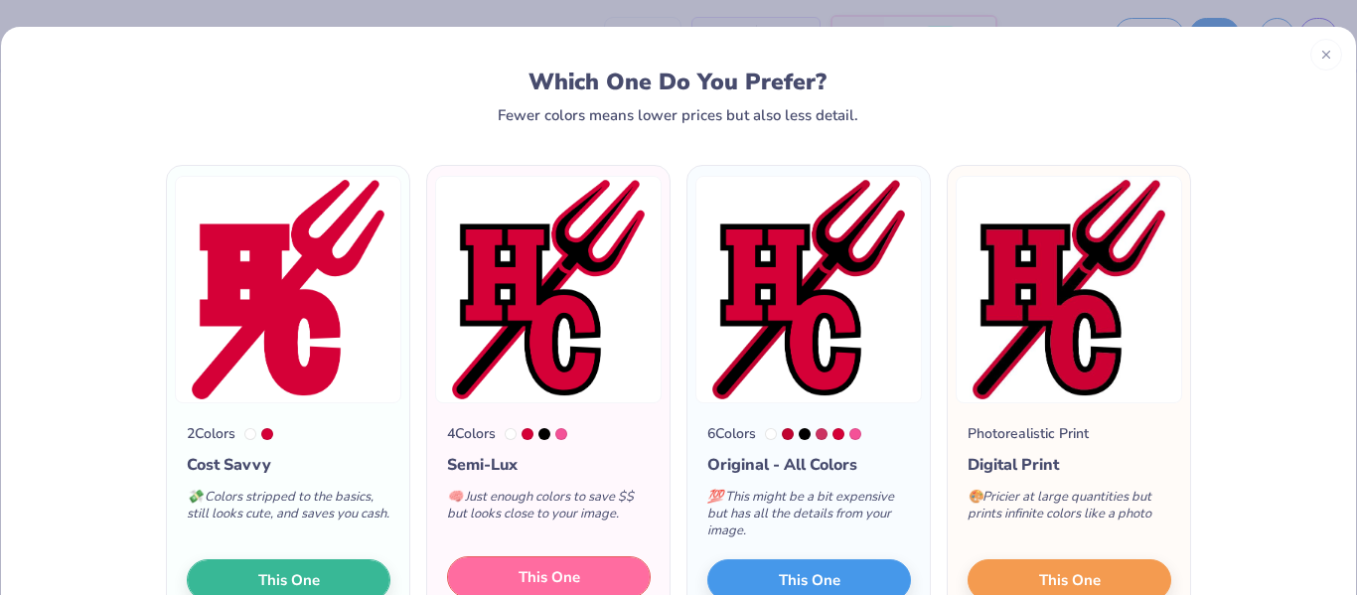
click at [532, 571] on span "This One" at bounding box center [550, 577] width 62 height 23
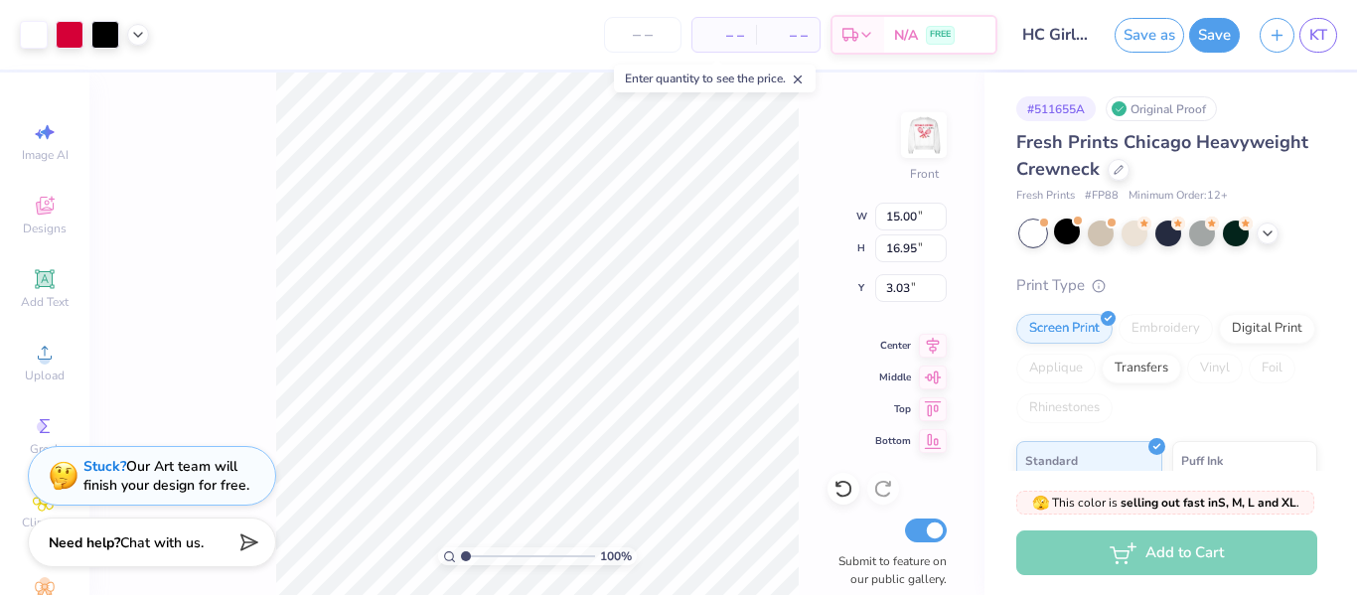
type input "3.46"
type input "3.91"
type input "3.00"
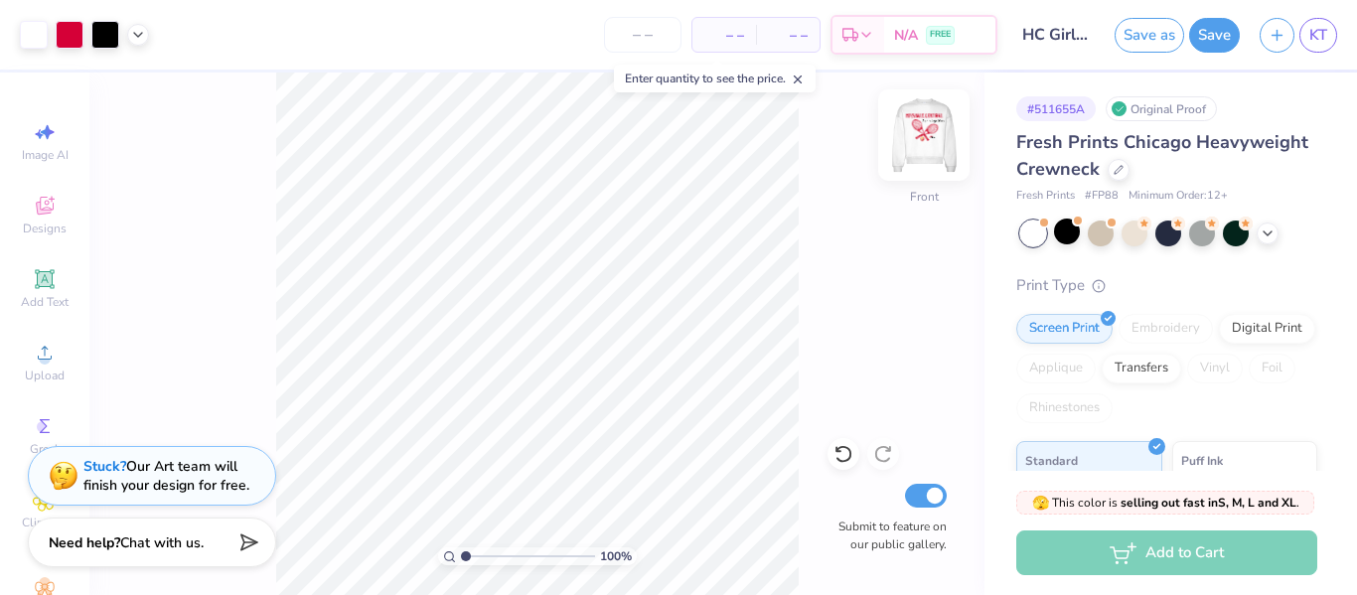
click at [922, 146] on img at bounding box center [923, 134] width 79 height 79
click at [923, 139] on img at bounding box center [923, 134] width 79 height 79
click at [923, 139] on img at bounding box center [924, 135] width 40 height 40
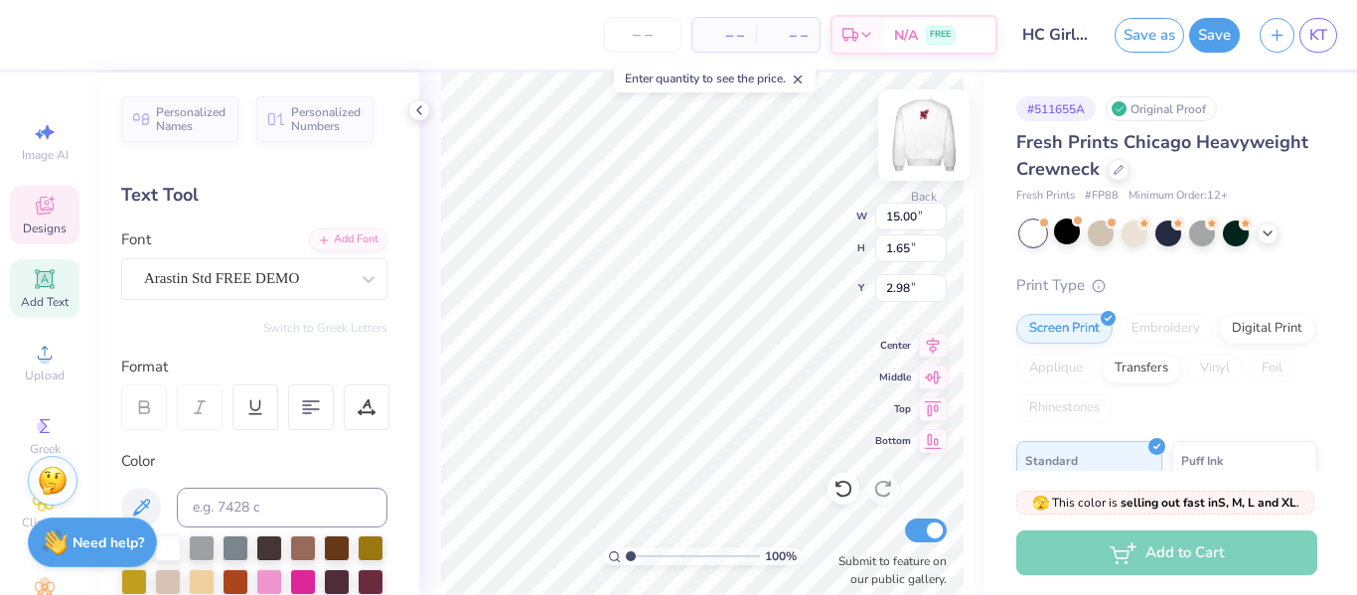
click at [919, 137] on img at bounding box center [923, 134] width 79 height 79
click at [771, 261] on div "100 % Front W 3.46 3.46 " H 3.91 3.91 " Y 3.00 3.00 " Center Middle Top Bottom …" at bounding box center [701, 334] width 565 height 523
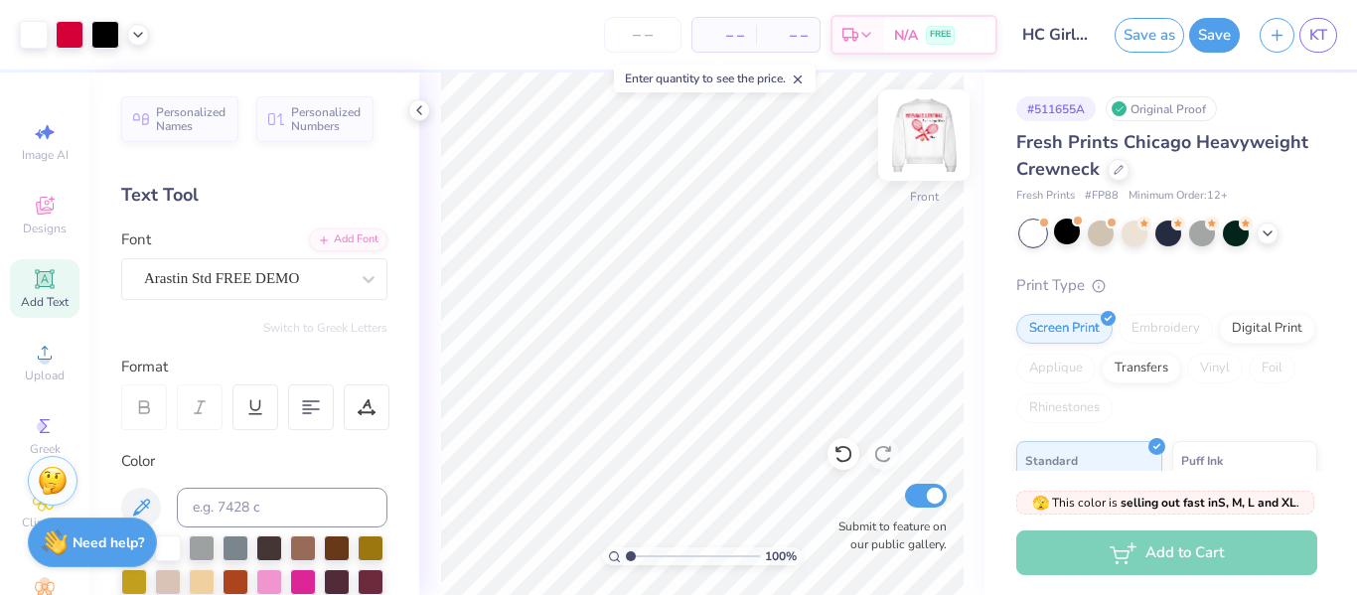
type input "1.01423898237185"
type textarea "x"
type input "1.03225472625038"
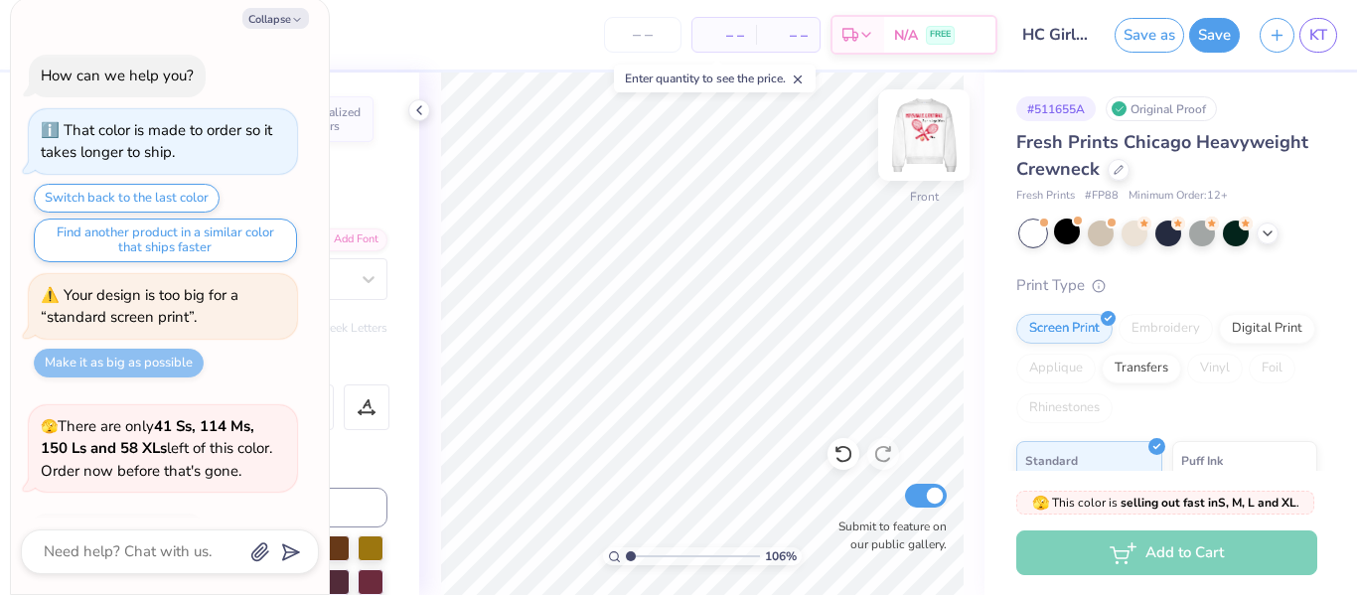
type textarea "x"
type input "1.05941908906132"
type textarea "x"
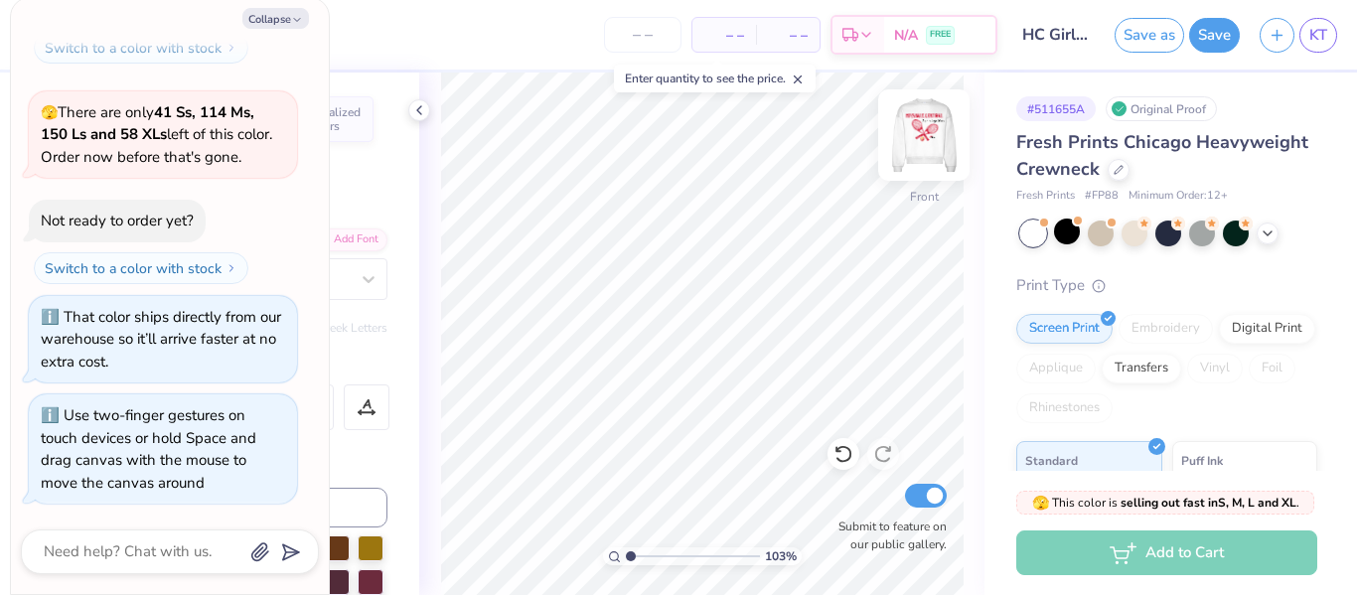
type input "1.02345153698011"
click at [267, 17] on button "Collapse" at bounding box center [275, 18] width 67 height 21
type textarea "x"
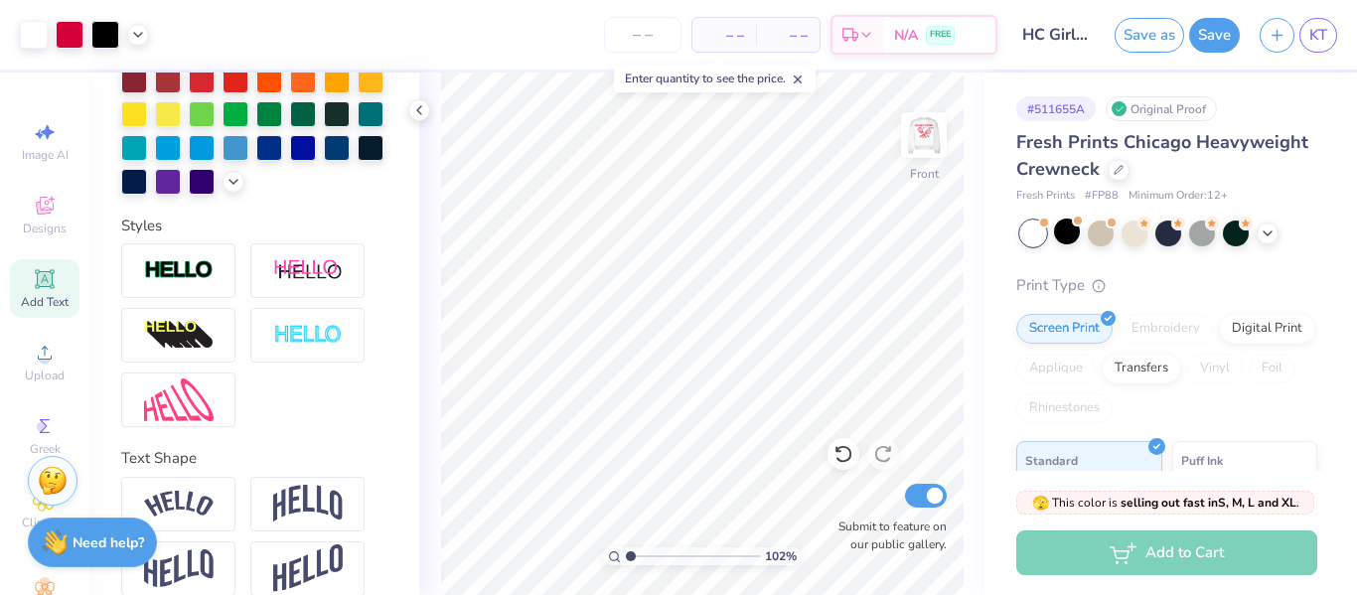
scroll to position [560, 0]
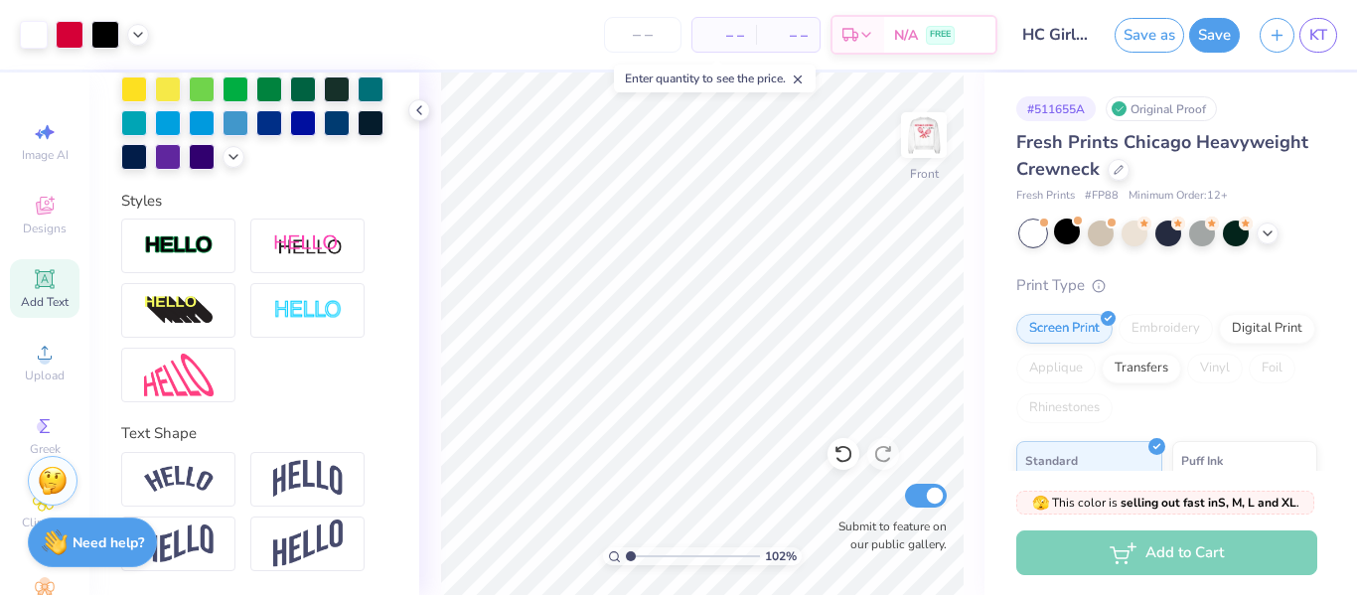
click at [268, 360] on div at bounding box center [254, 311] width 266 height 184
click at [199, 231] on div at bounding box center [178, 246] width 114 height 55
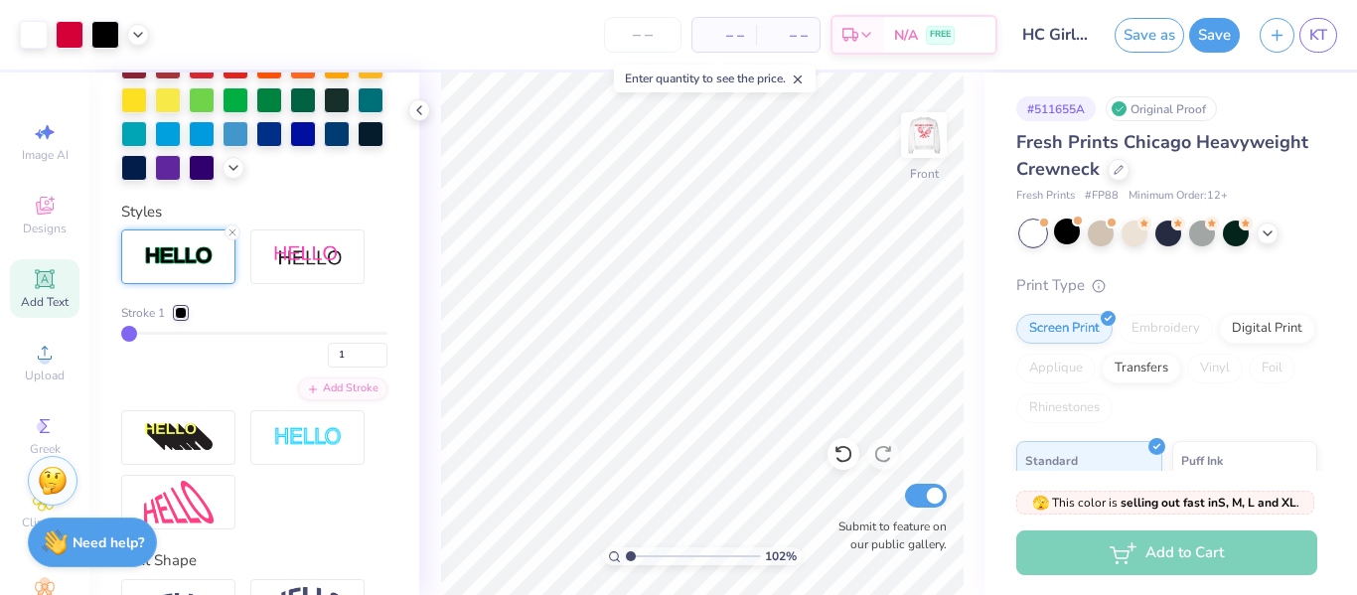
scroll to position [677, 0]
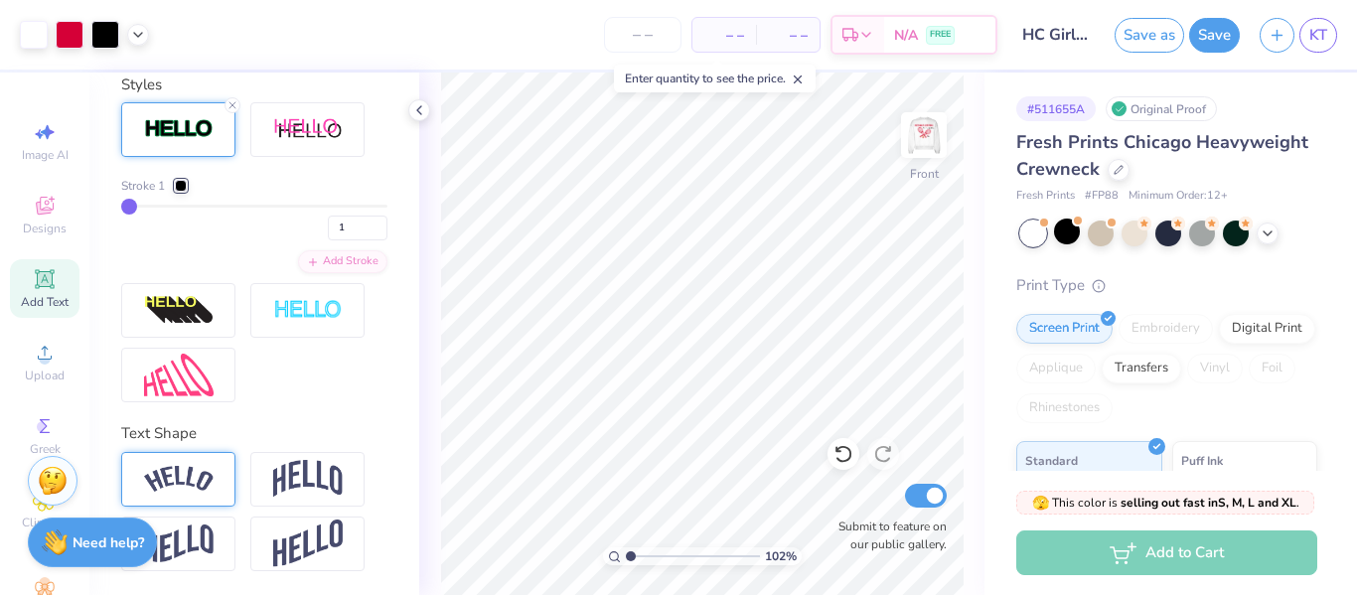
click at [211, 467] on img at bounding box center [179, 479] width 70 height 27
type input "1.02345153698011"
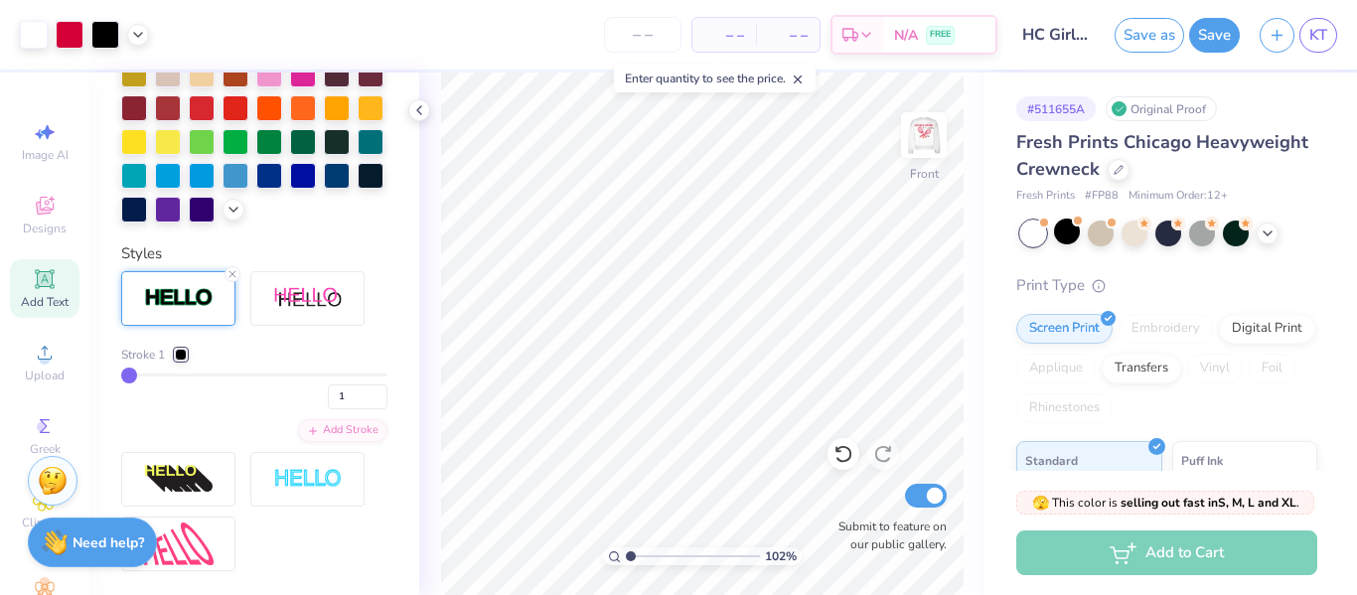
scroll to position [496, 0]
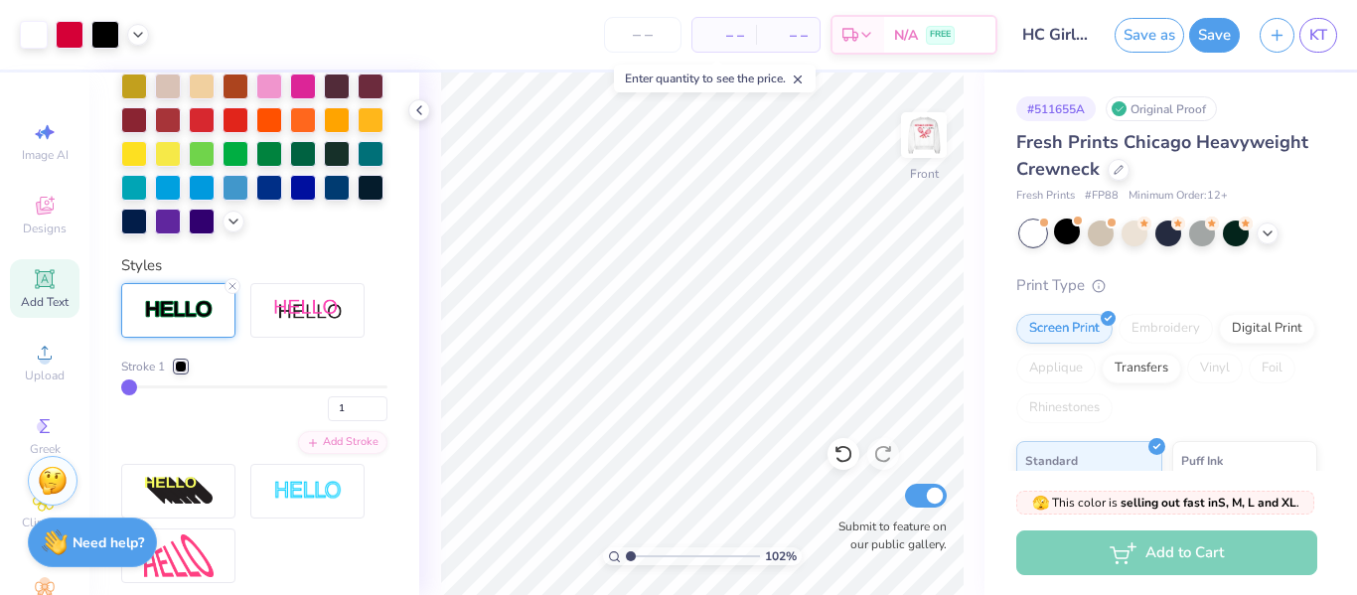
click at [174, 316] on img at bounding box center [179, 310] width 70 height 23
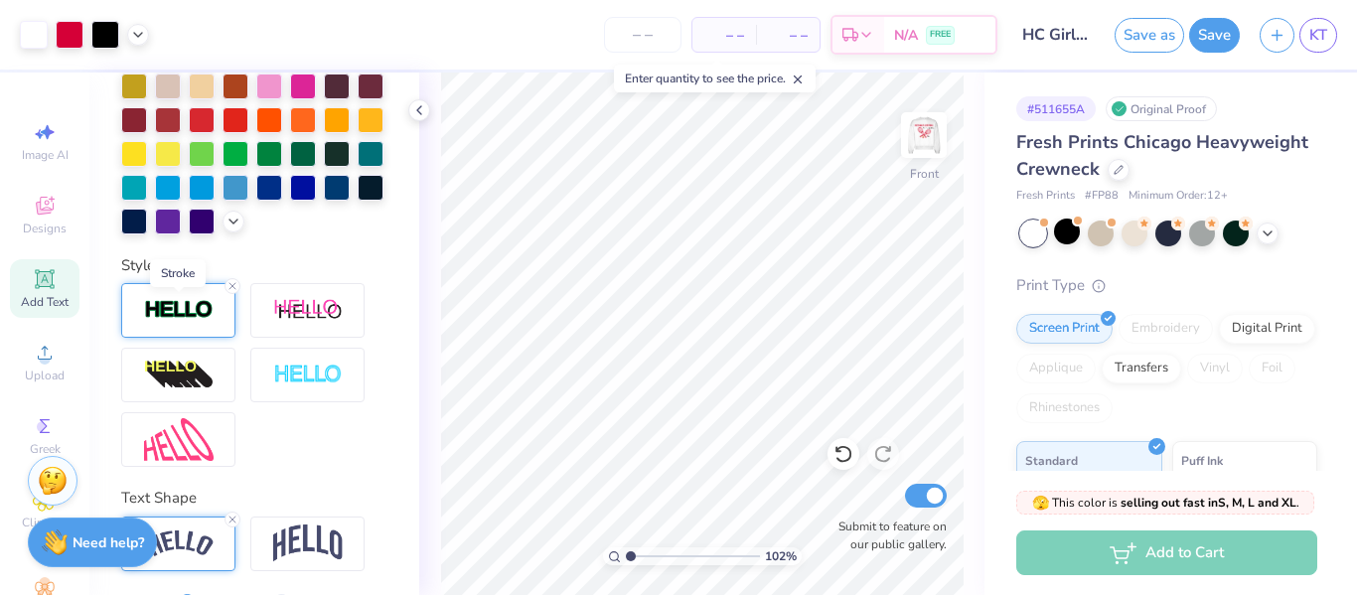
click at [174, 316] on img at bounding box center [179, 310] width 70 height 23
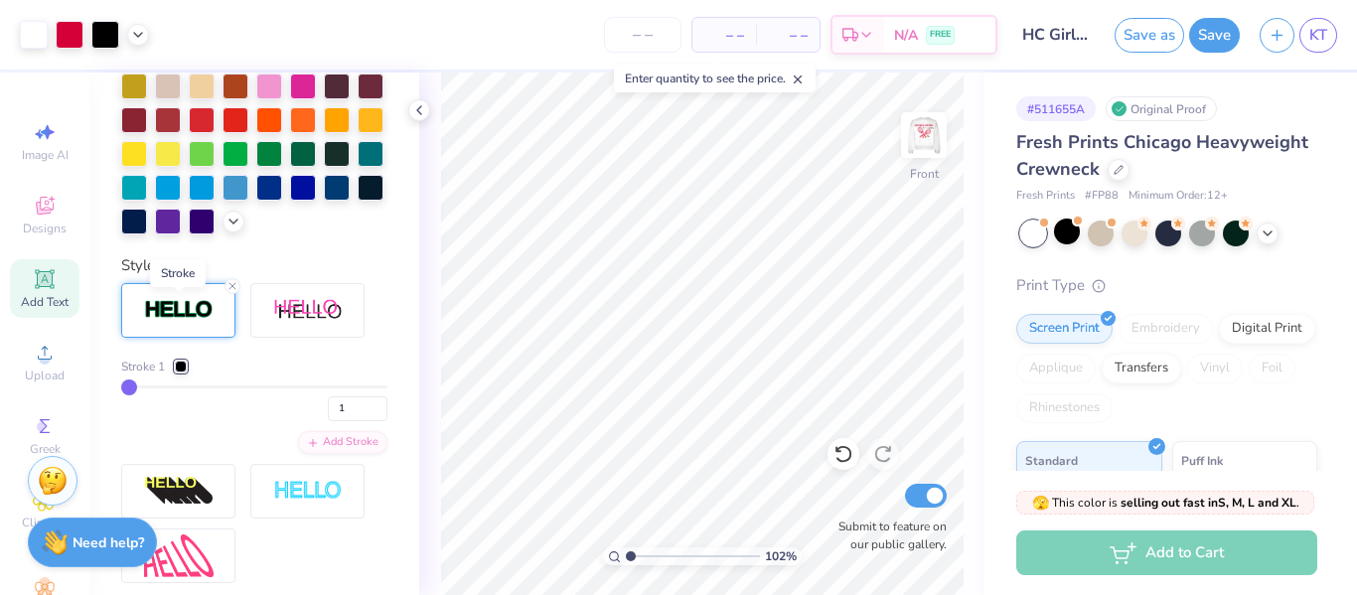
click at [174, 316] on img at bounding box center [179, 310] width 70 height 23
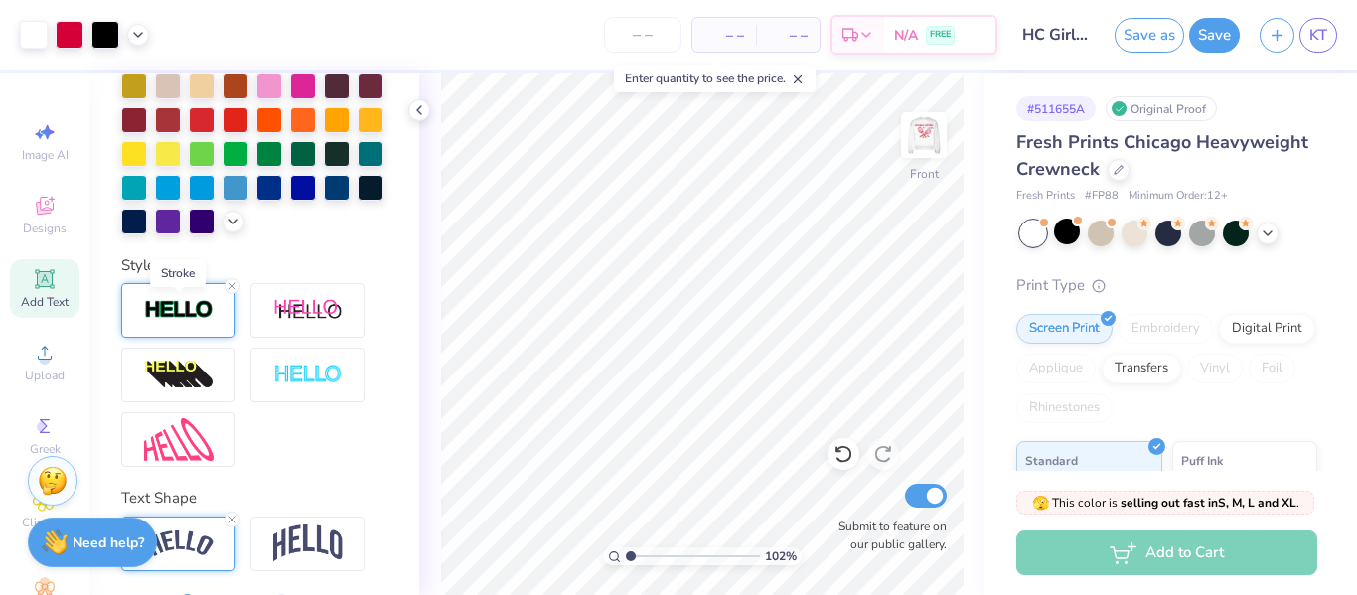
click at [174, 316] on img at bounding box center [179, 310] width 70 height 23
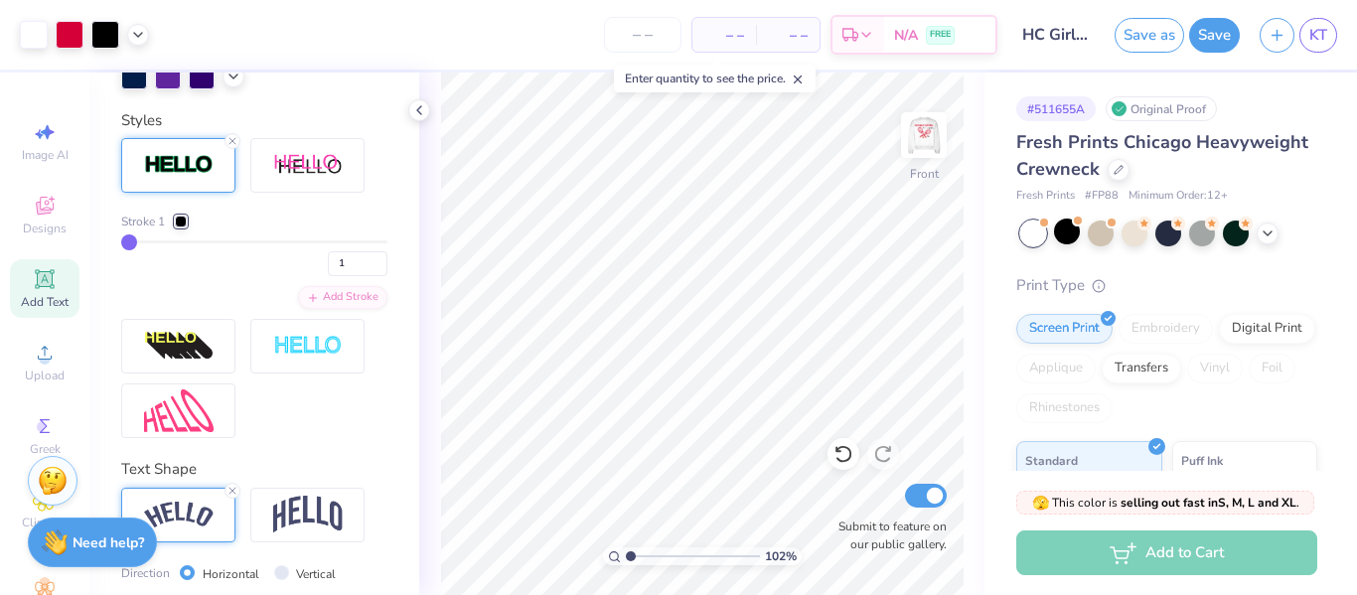
scroll to position [642, 0]
type input "8"
type input "12"
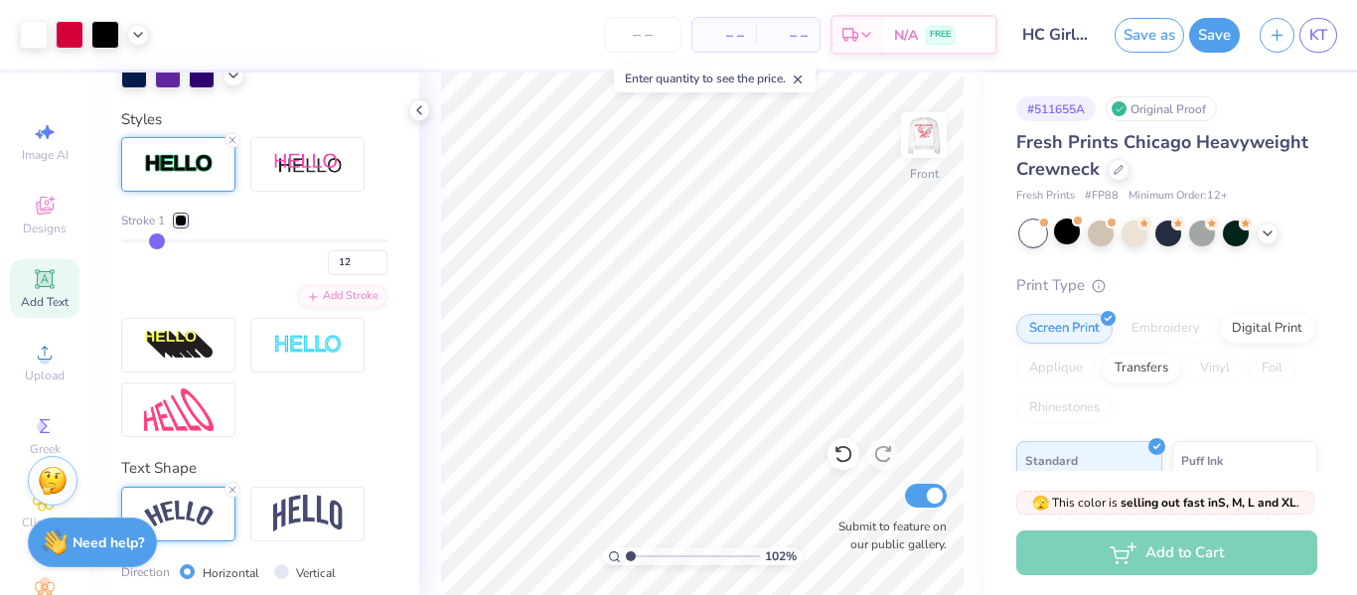
type input "19"
type input "25"
type input "29"
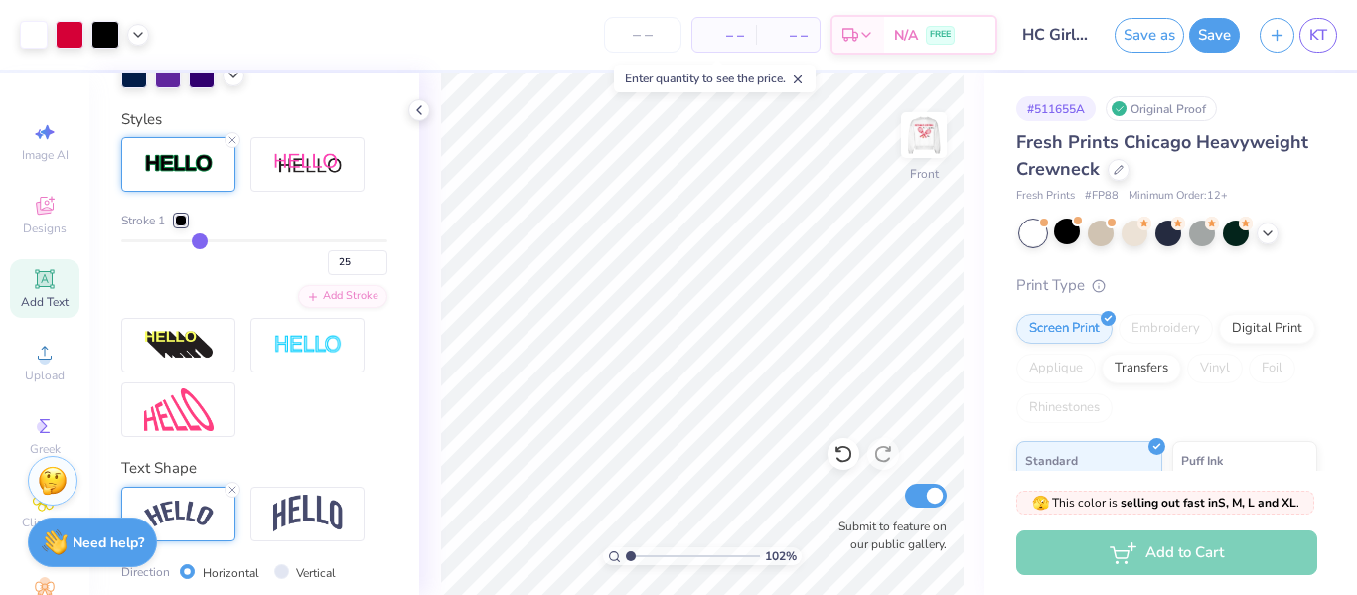
type input "29"
type input "30"
type input "31"
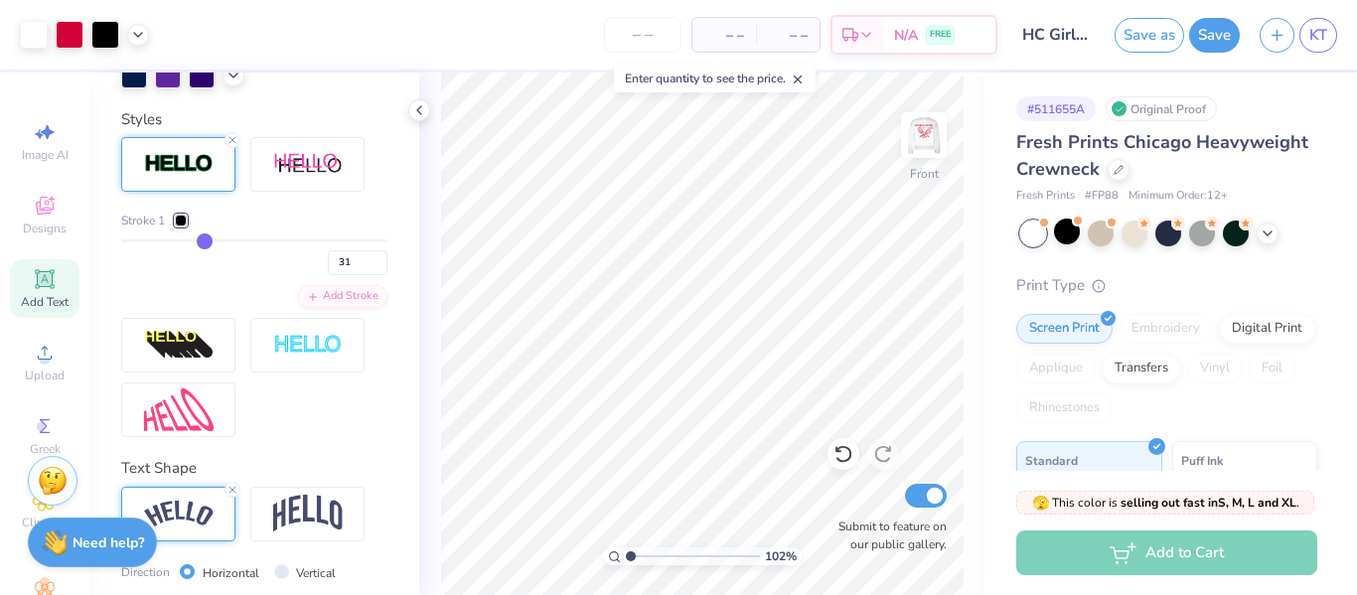
type input "32"
type input "33"
type input "34"
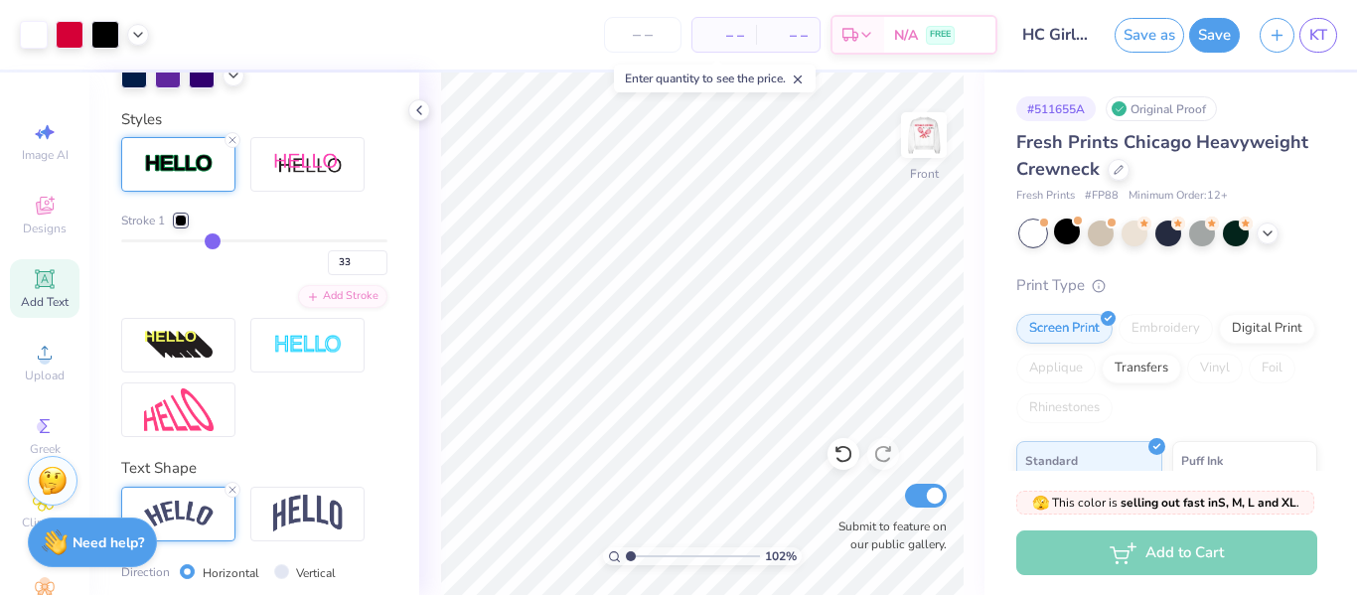
type input "34"
type input "35"
type input "36"
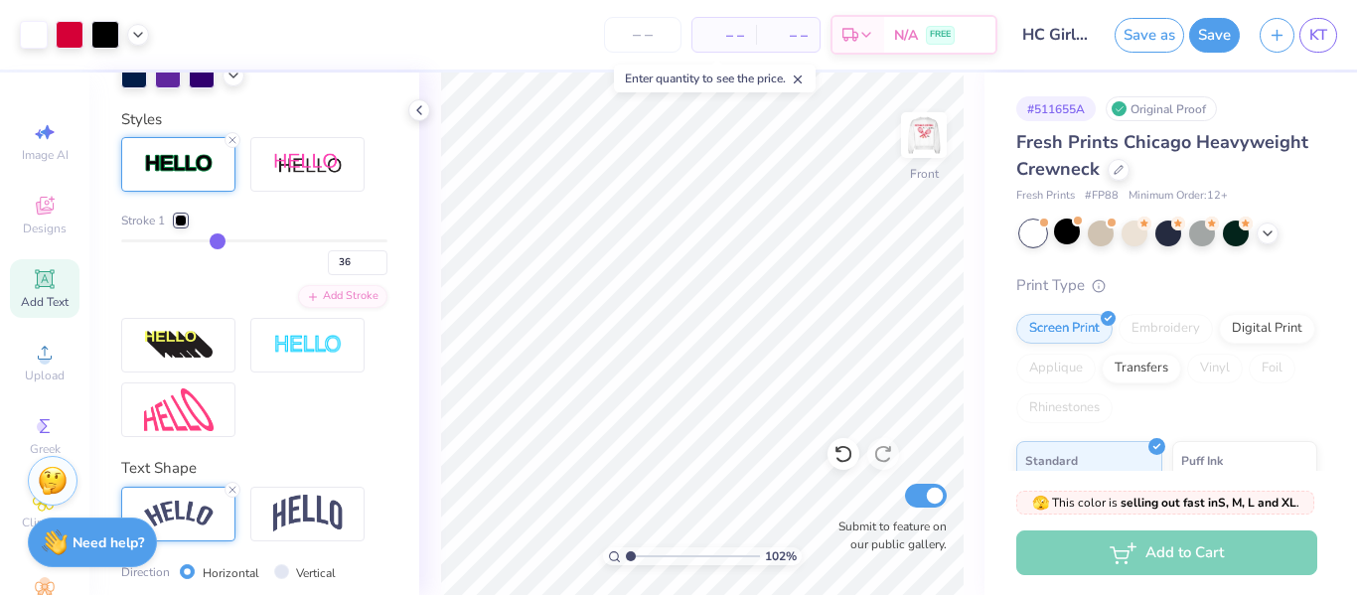
type input "37"
type input "38"
type input "39"
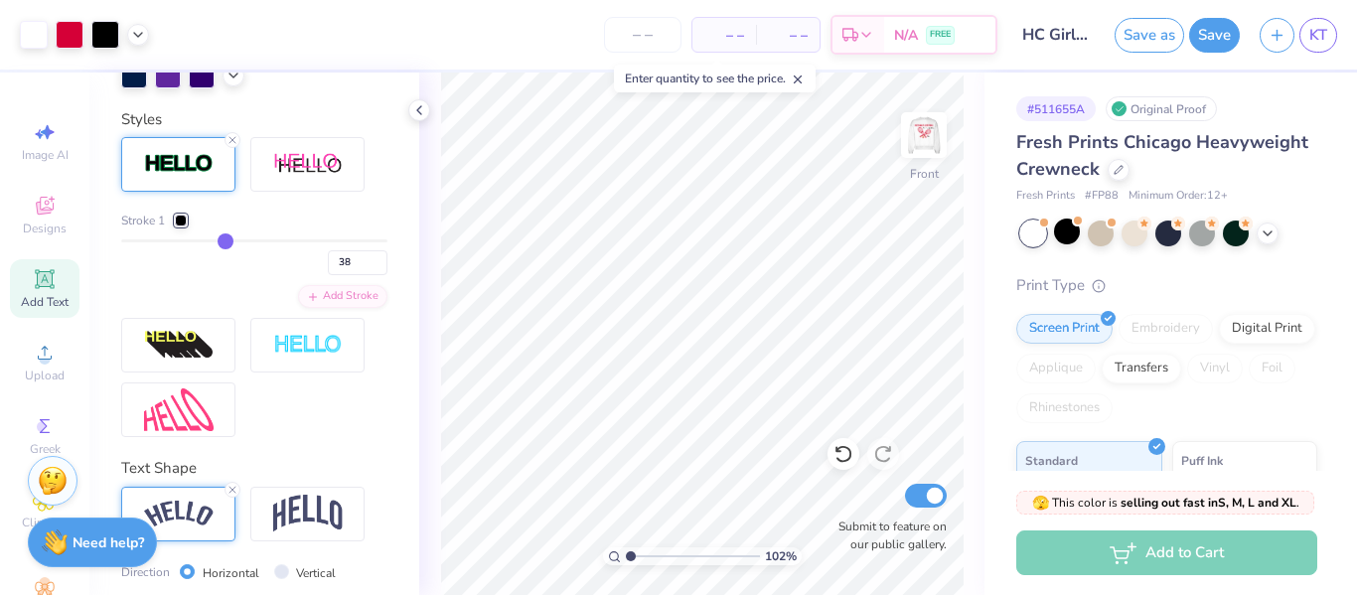
type input "39"
type input "40"
type input "42"
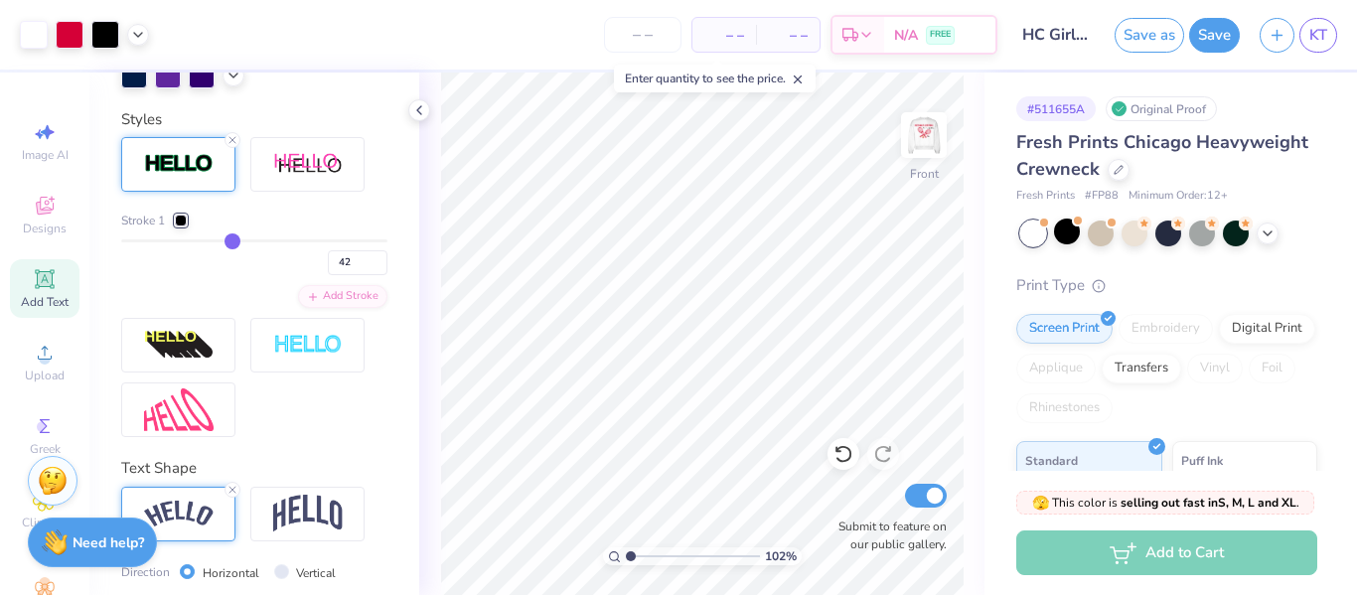
type input "43"
type input "44"
type input "45"
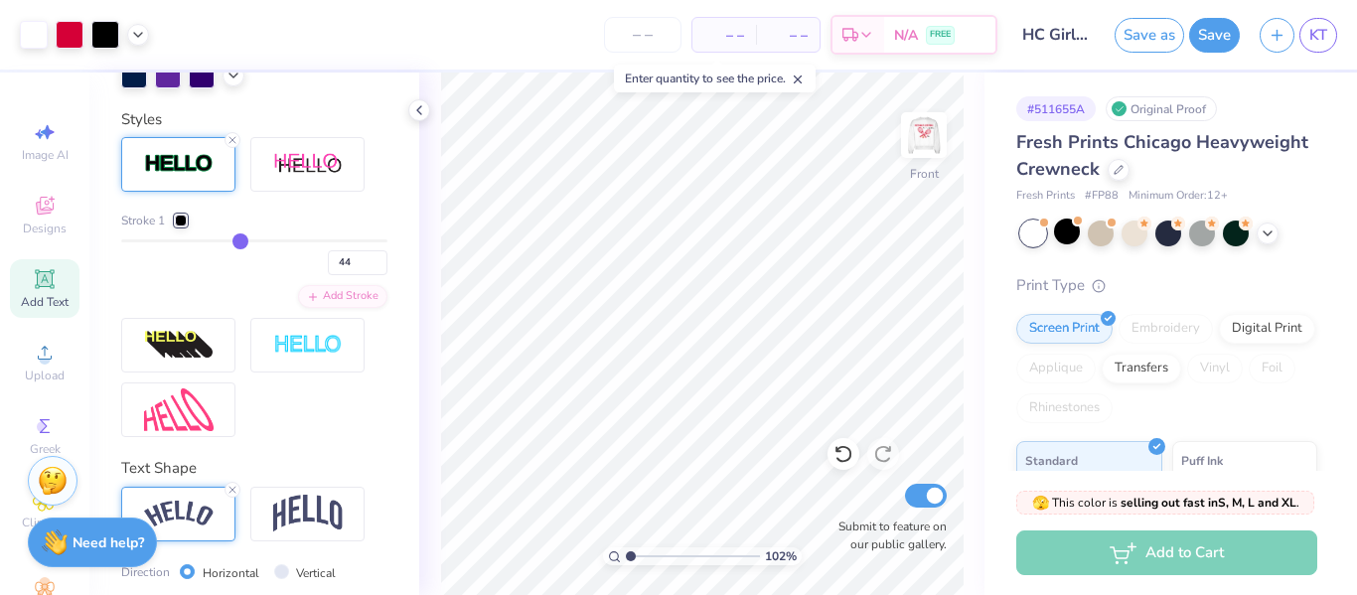
type input "45"
type input "46"
drag, startPoint x: 130, startPoint y: 241, endPoint x: 242, endPoint y: 254, distance: 113.0
type input "46"
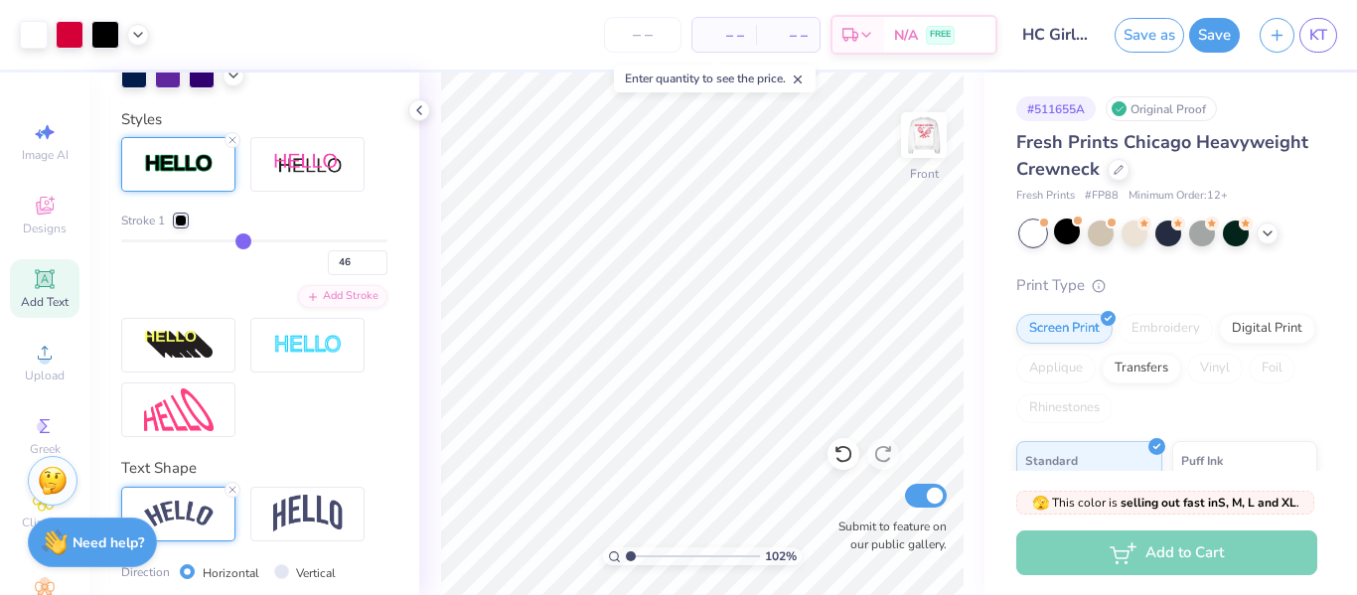
click at [242, 242] on input "range" at bounding box center [254, 240] width 266 height 3
click at [31, 310] on div "Add Text" at bounding box center [45, 288] width 70 height 59
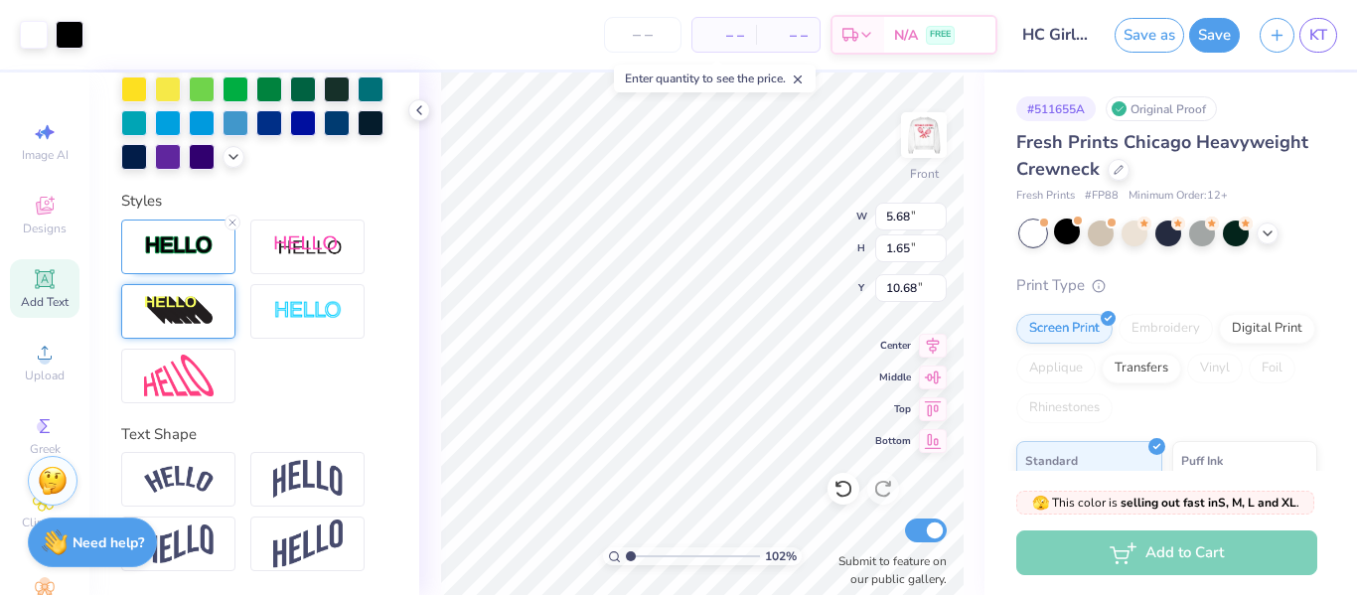
type input "1.02345153698011"
type input "5.71"
type input "1.68"
type input "10.66"
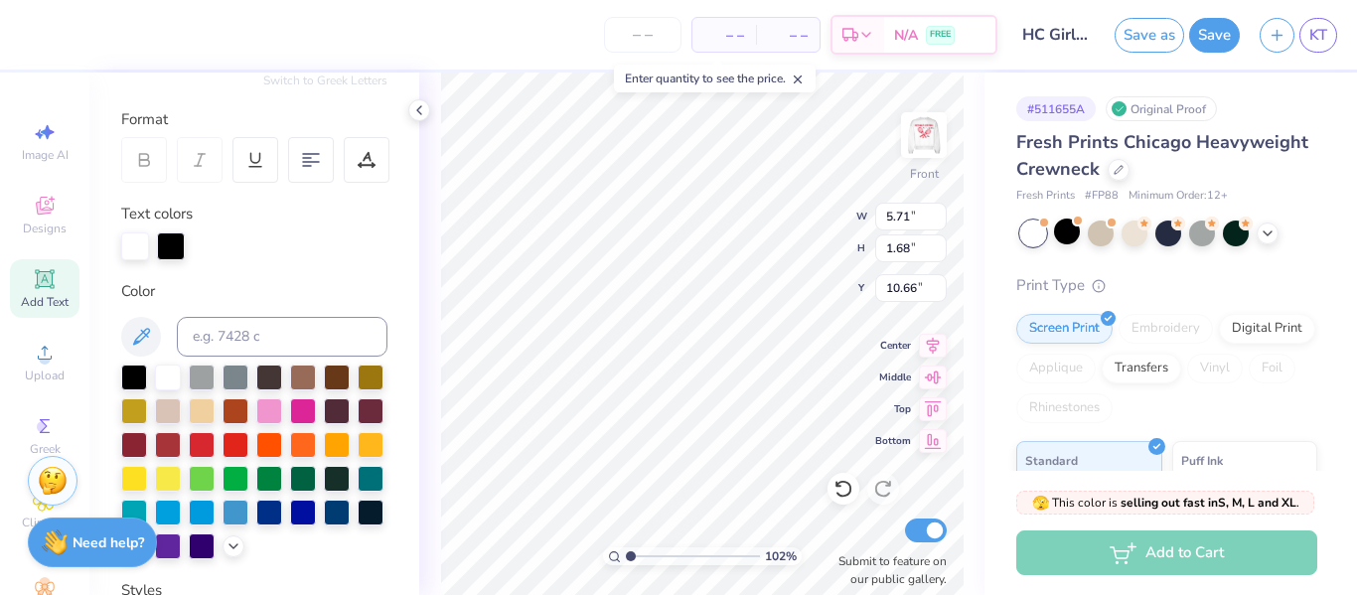
scroll to position [0, 0]
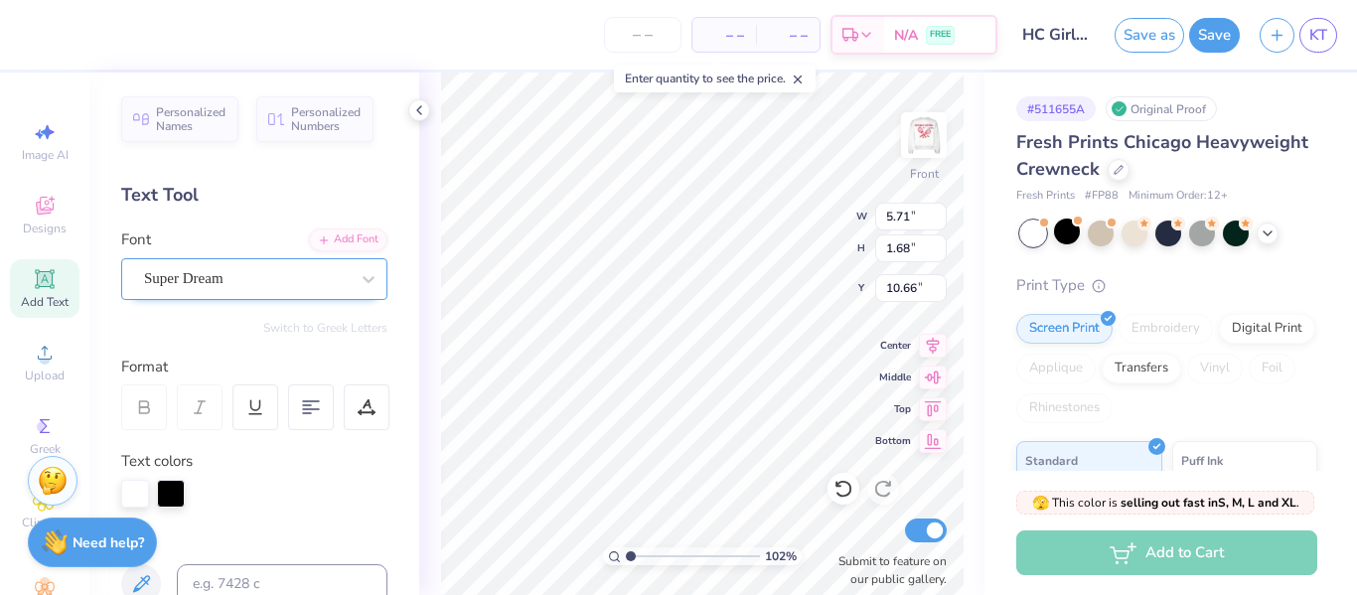
click at [308, 273] on div "Super Dream" at bounding box center [246, 278] width 209 height 31
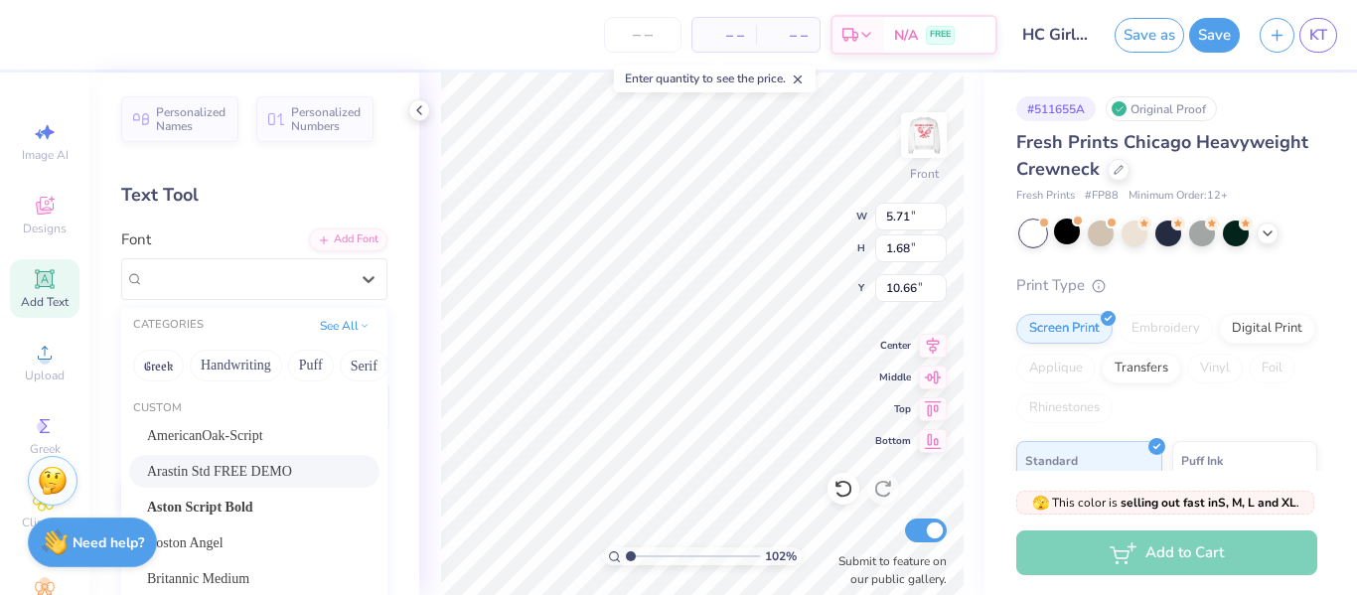
click at [280, 468] on span "Arastin Std FREE DEMO" at bounding box center [219, 471] width 145 height 21
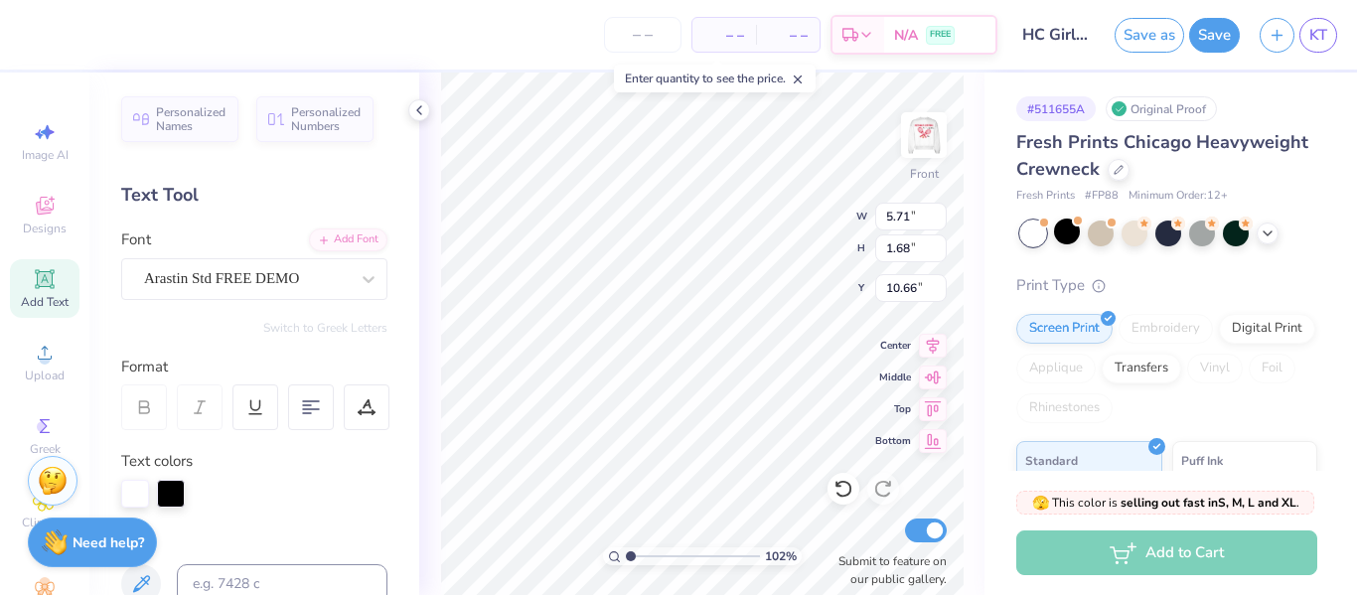
type input "1.02345153698011"
type input "5.90"
type input "2.29"
type input "10.36"
type textarea "As"
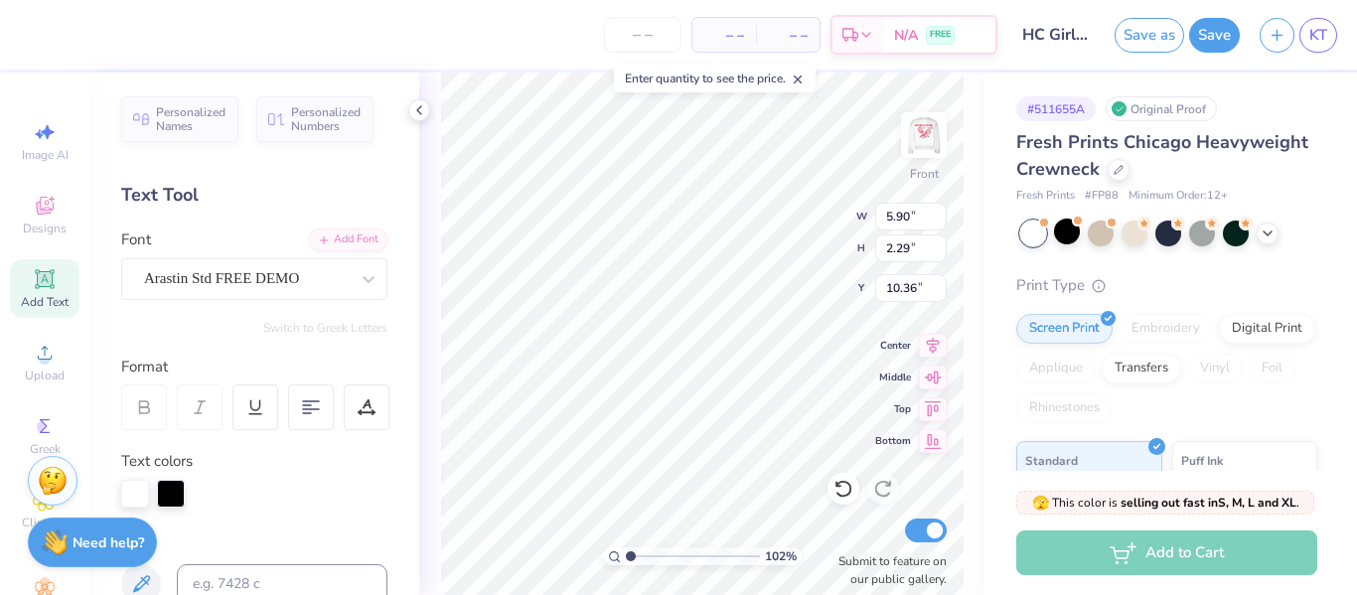
type input "1.02345153698011"
type textarea "Asba"
type input "1.02345153698011"
type textarea "Asbahi"
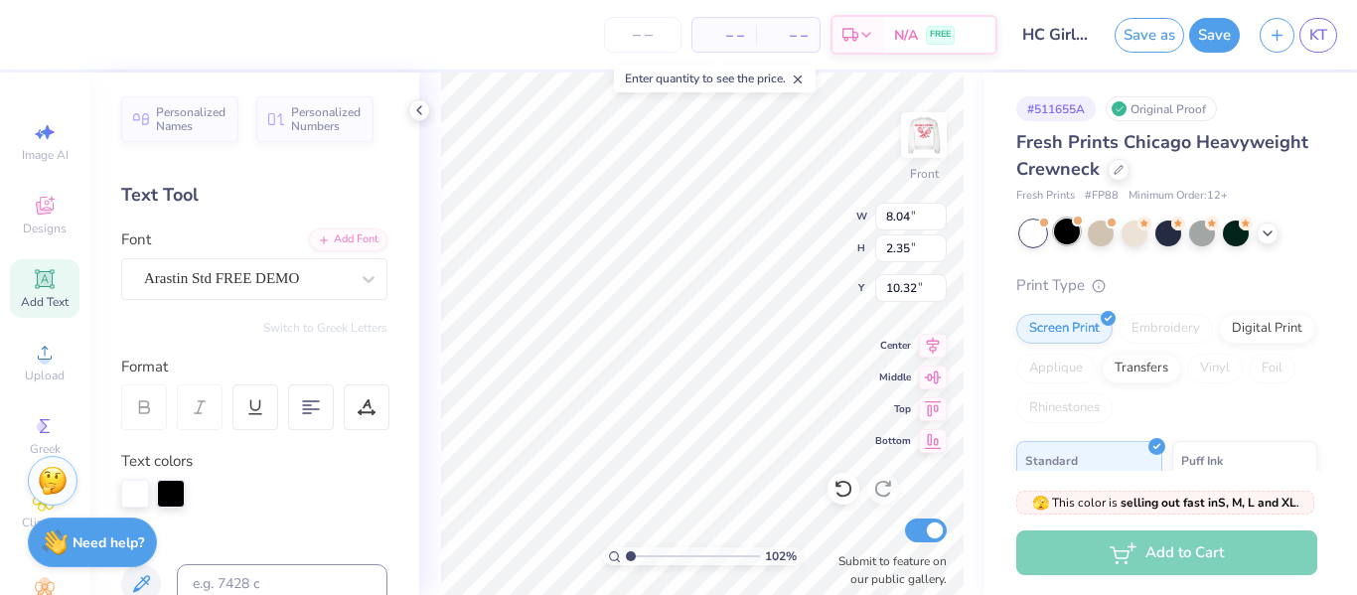
click at [1072, 232] on div at bounding box center [1067, 232] width 26 height 26
type input "1.02345153698011"
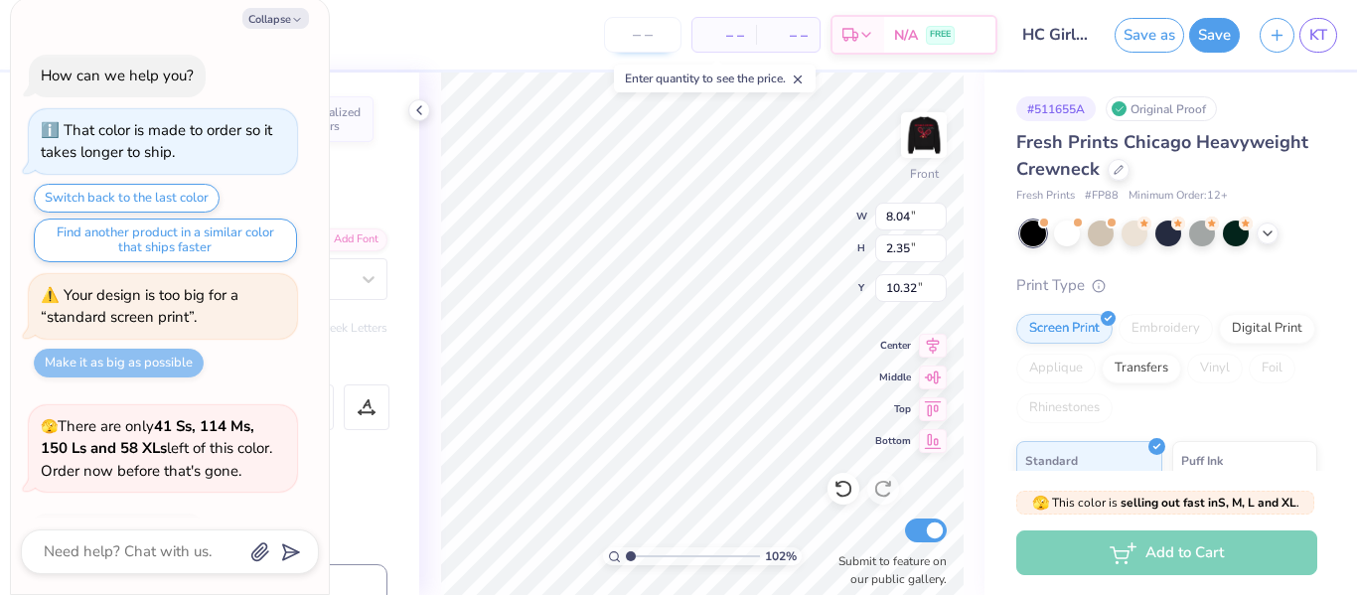
type textarea "x"
type input "1.02345153698011"
type textarea "x"
type input "1.02345153698011"
type textarea "x"
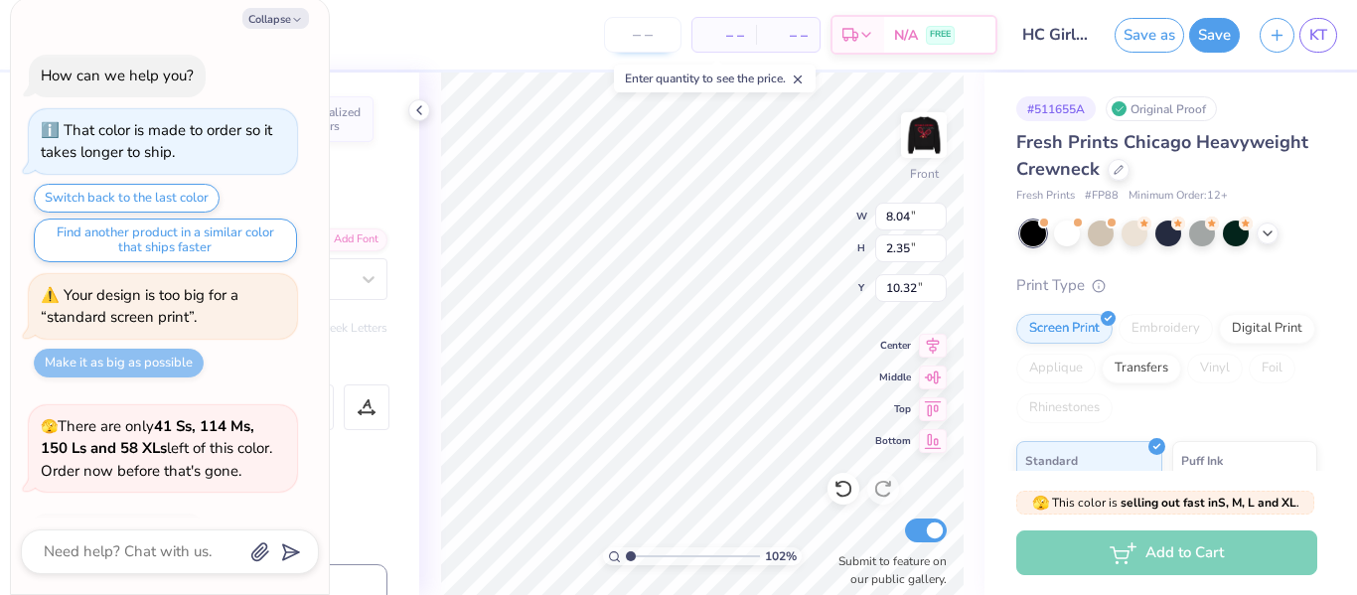
type input "1.02345153698011"
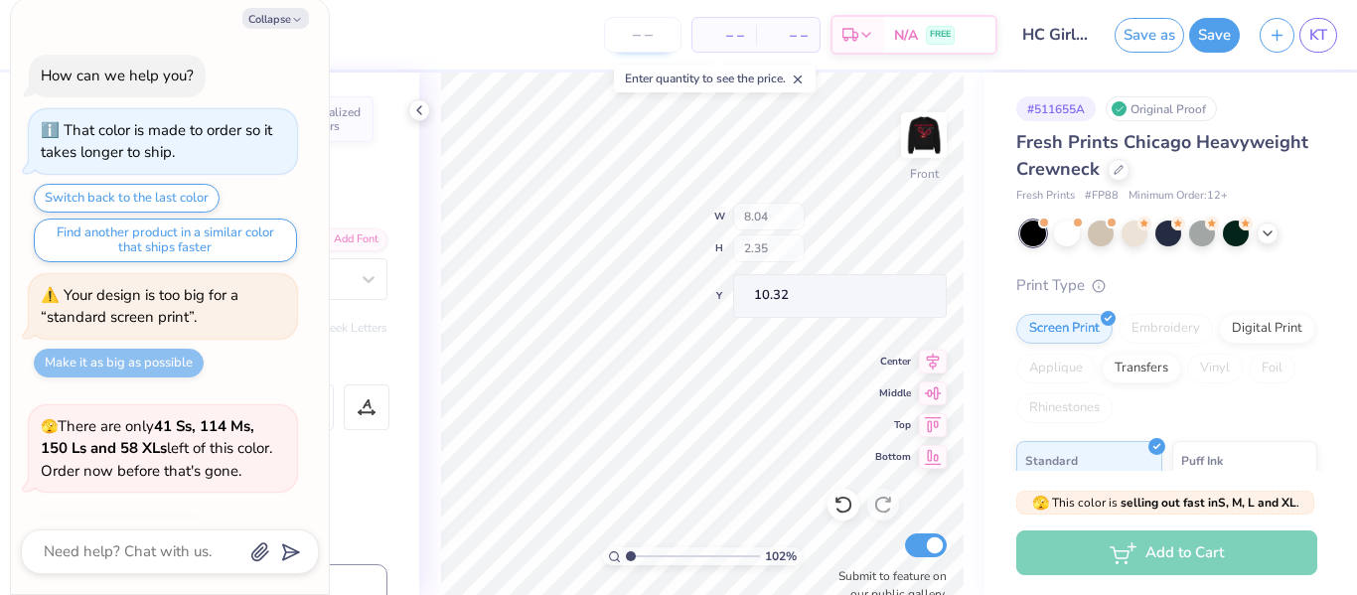
scroll to position [755, 0]
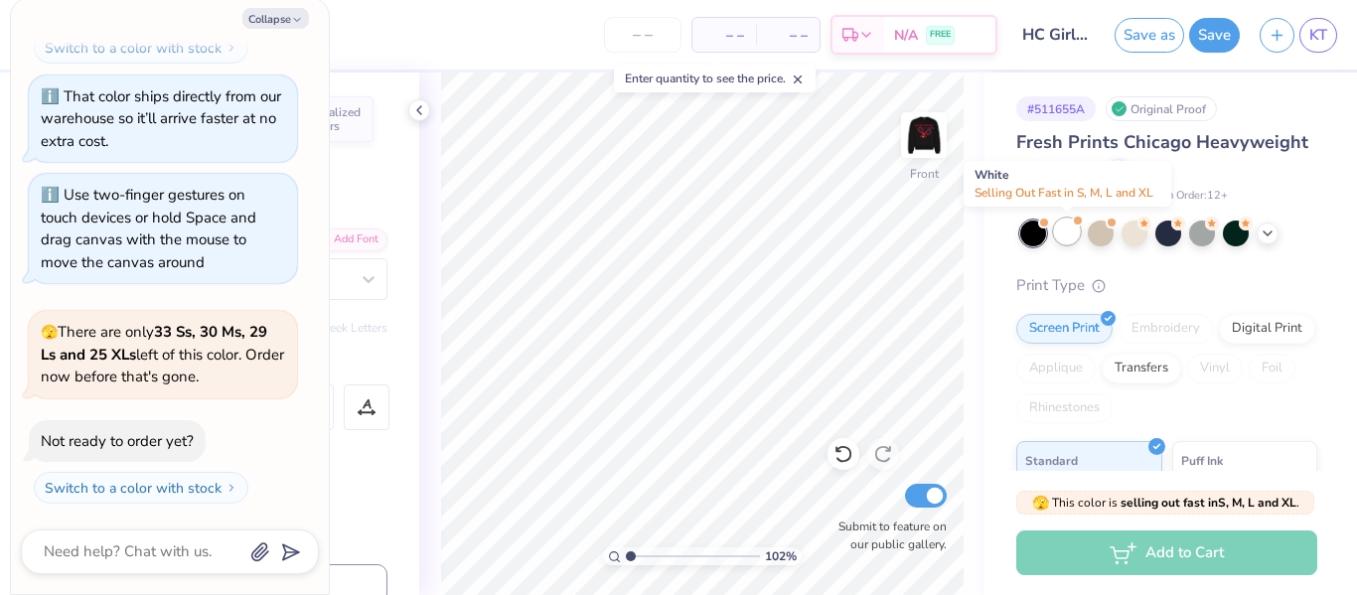
click at [1061, 232] on div at bounding box center [1067, 232] width 26 height 26
type textarea "x"
type input "1.02345153698011"
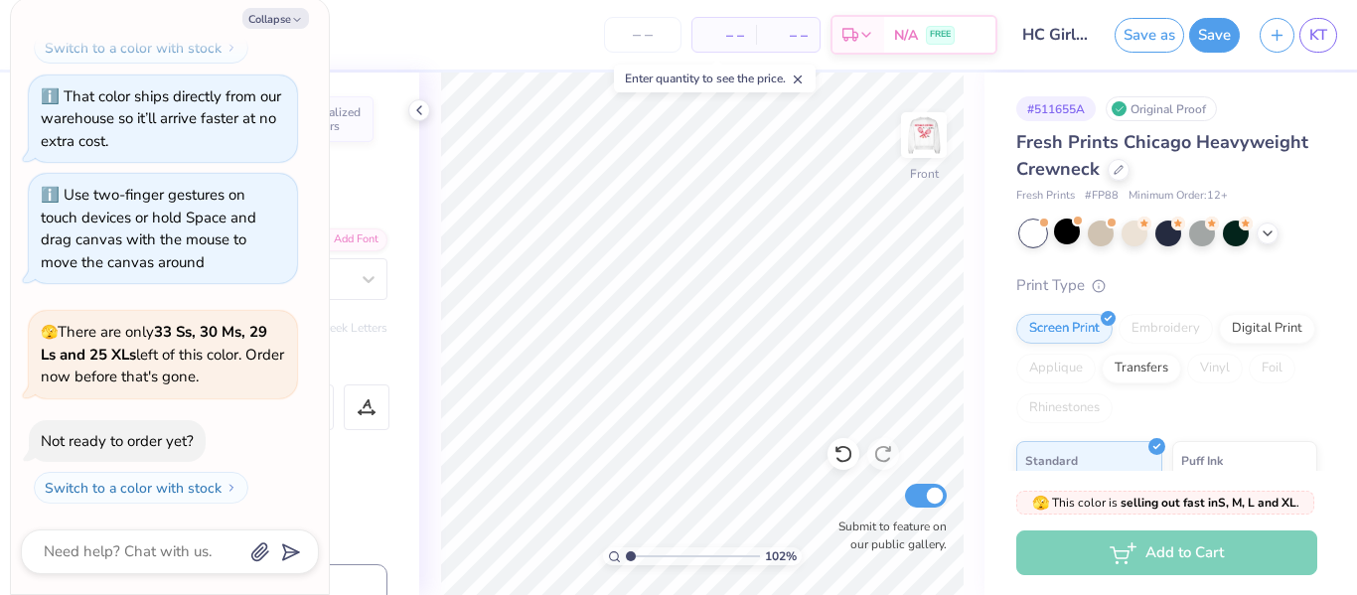
type textarea "x"
type input "1.02345153698011"
type textarea "x"
type input "1.02345153698011"
type textarea "x"
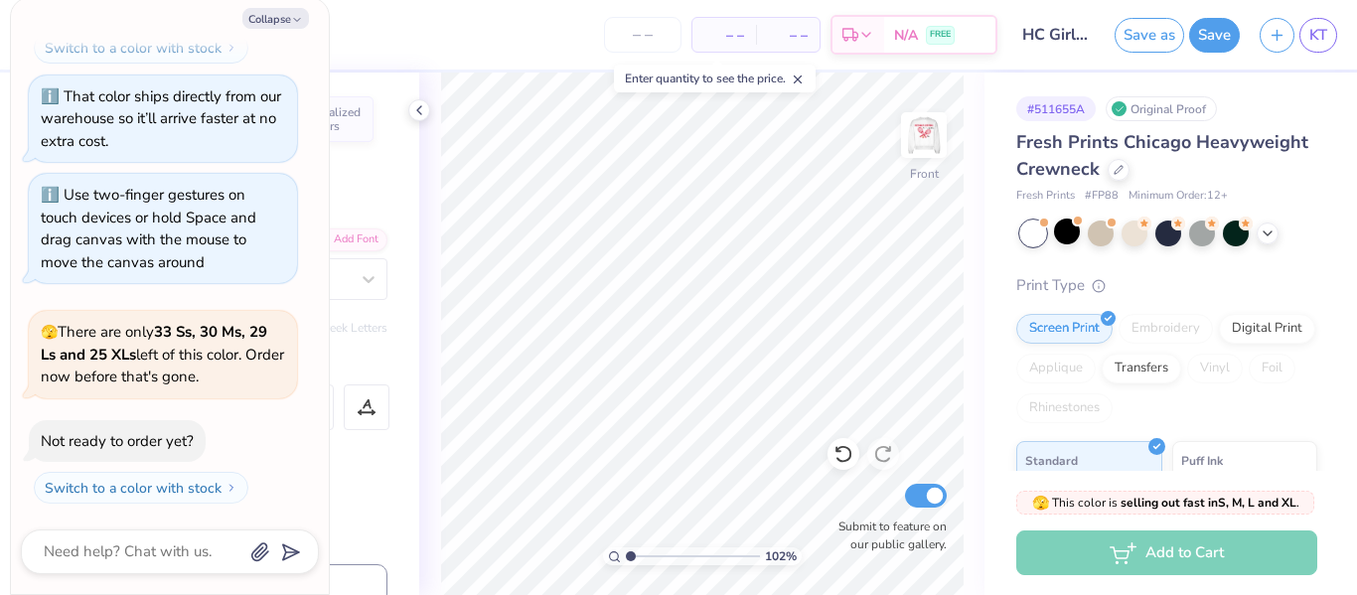
type input "1.02345153698011"
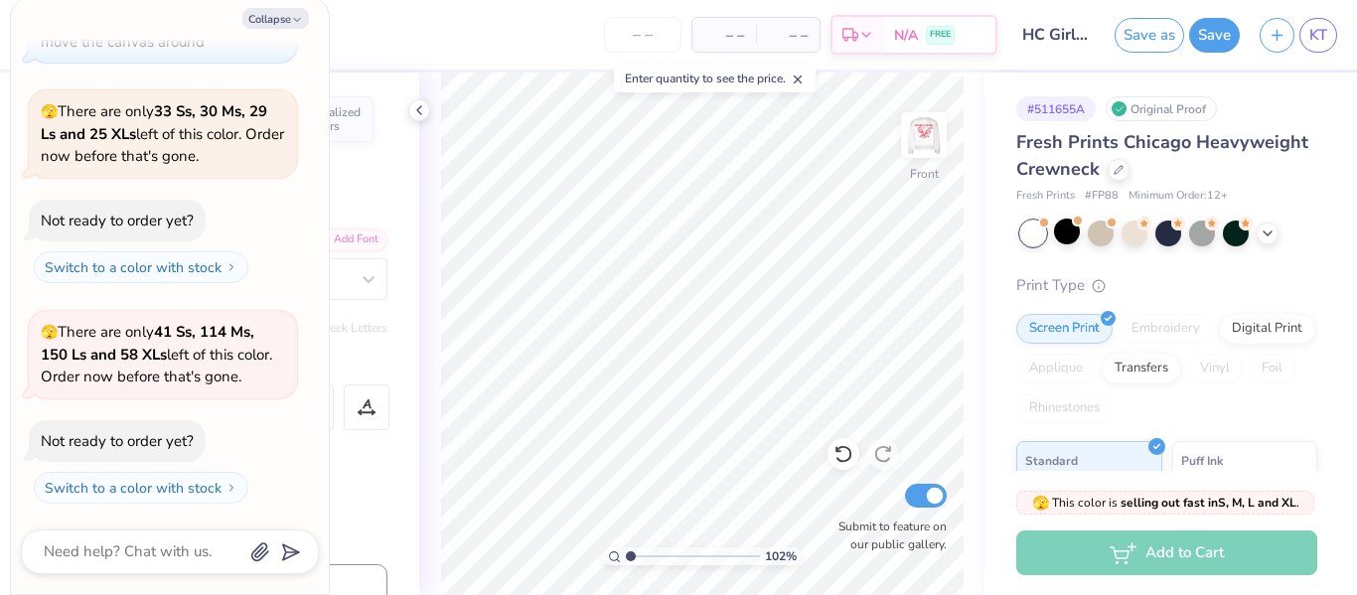
type textarea "x"
type input "1.02345153698011"
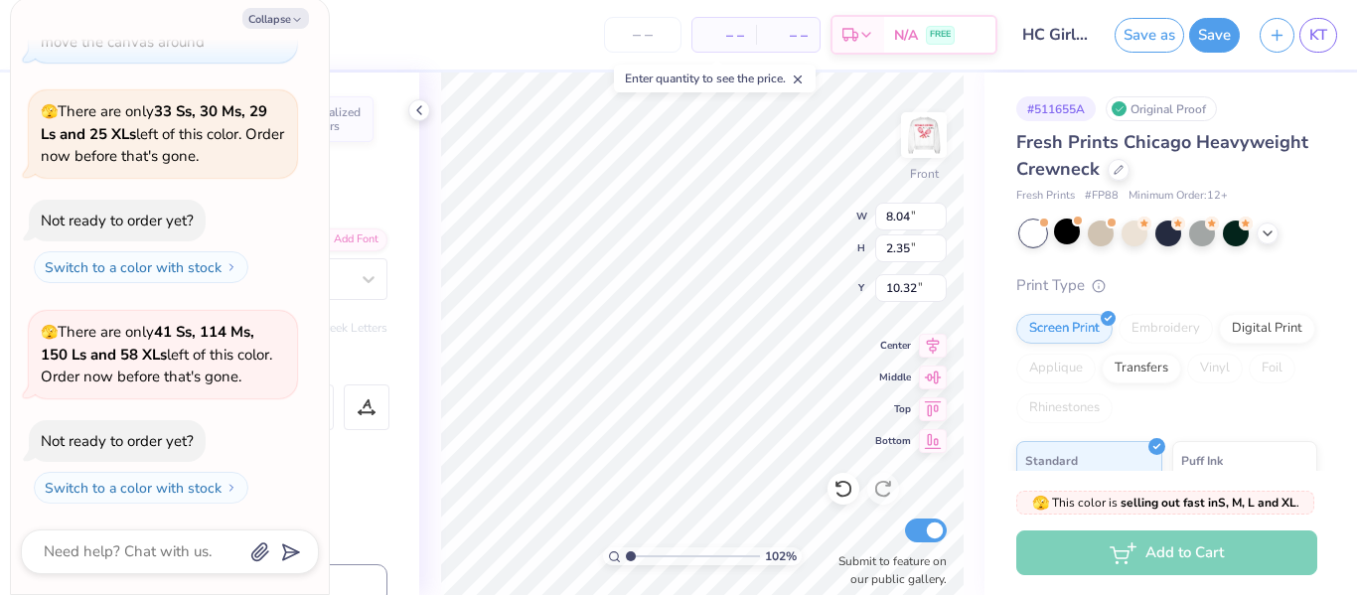
type textarea "x"
type input "1.02345153698011"
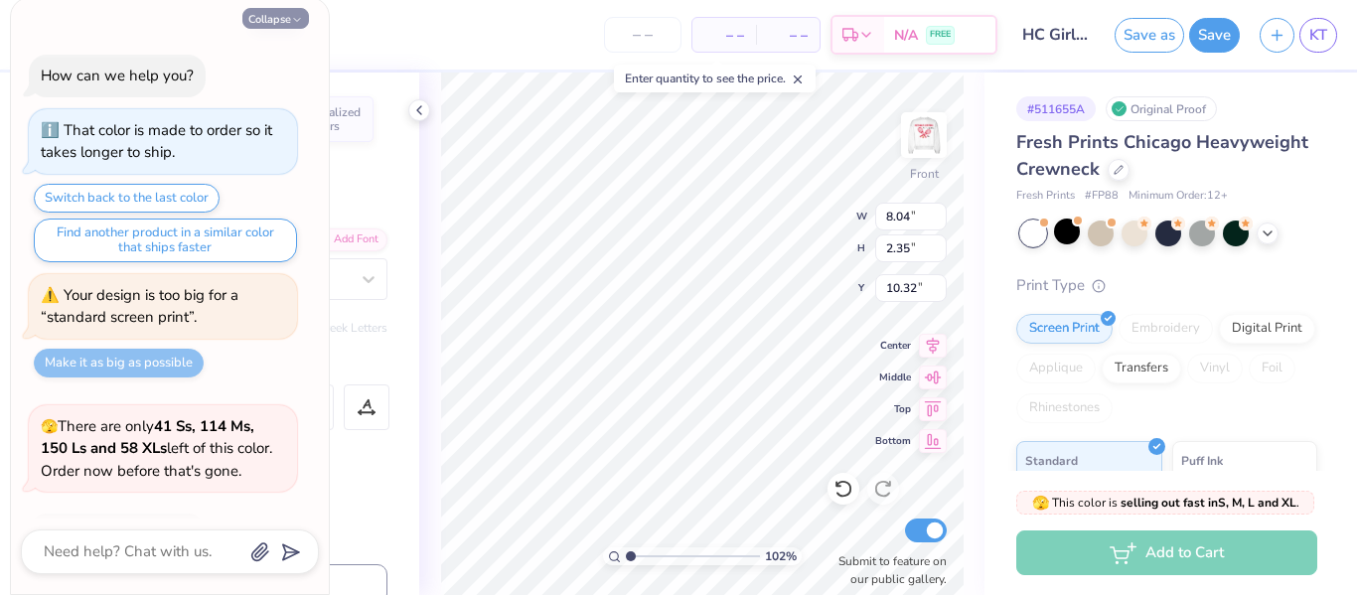
click at [260, 24] on button "Collapse" at bounding box center [275, 18] width 67 height 21
type textarea "x"
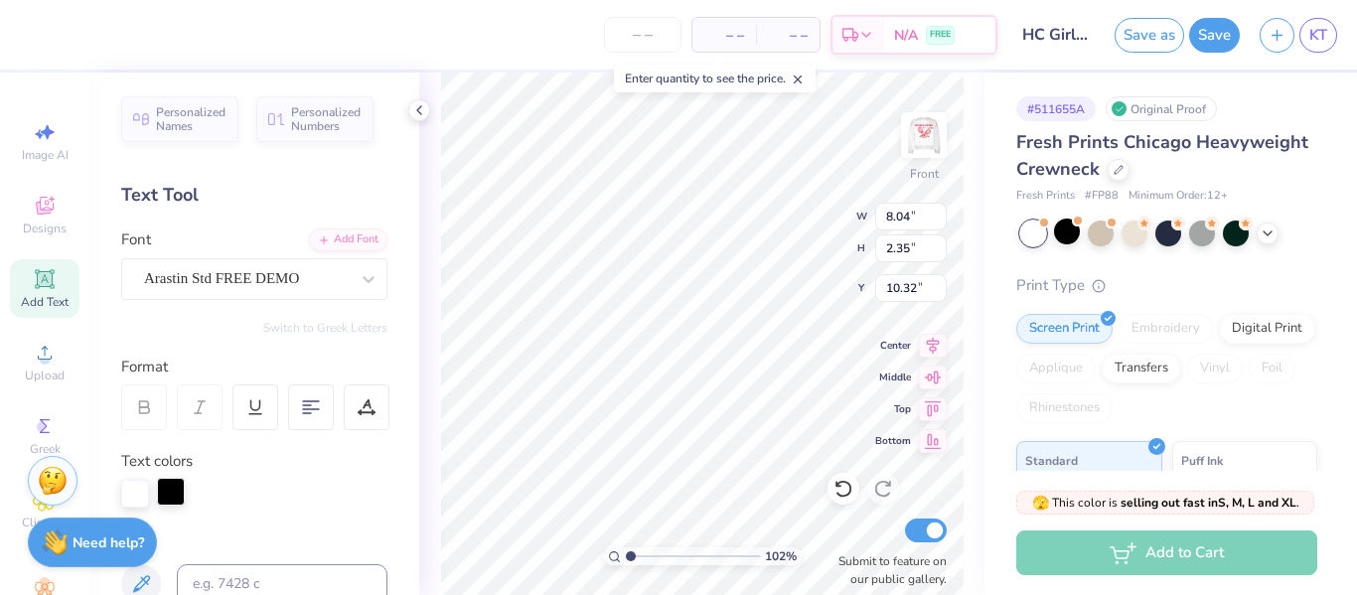
click at [173, 492] on div at bounding box center [171, 492] width 28 height 28
click at [136, 497] on div at bounding box center [135, 492] width 28 height 28
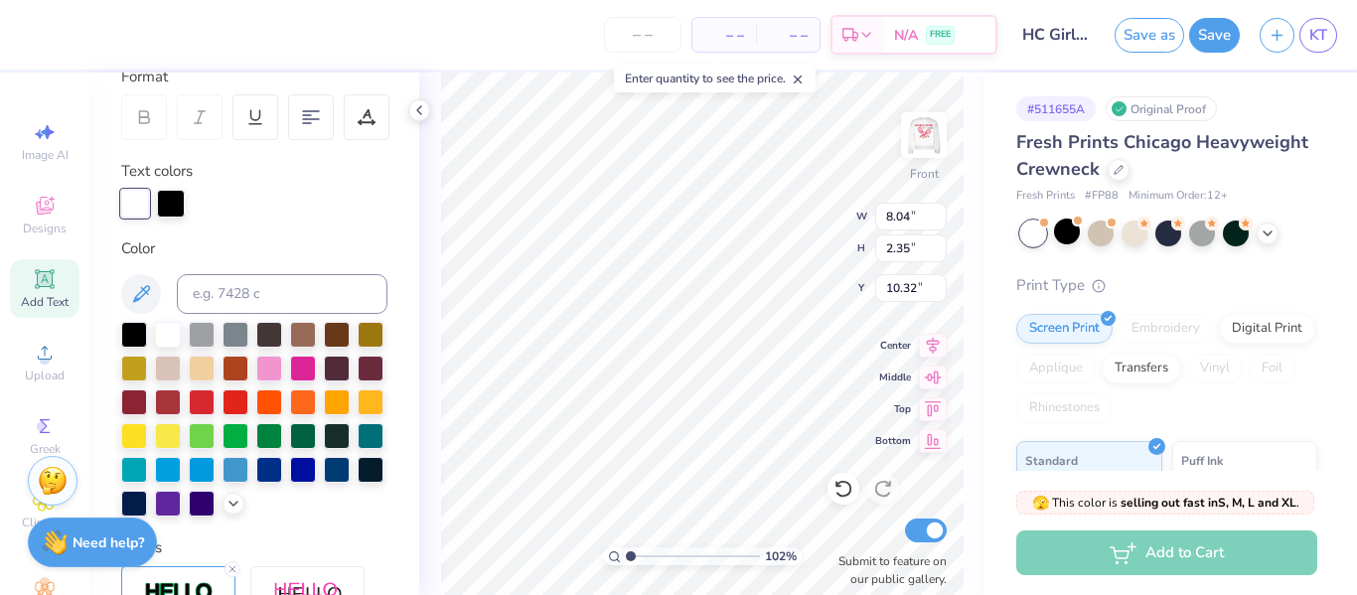
scroll to position [301, 0]
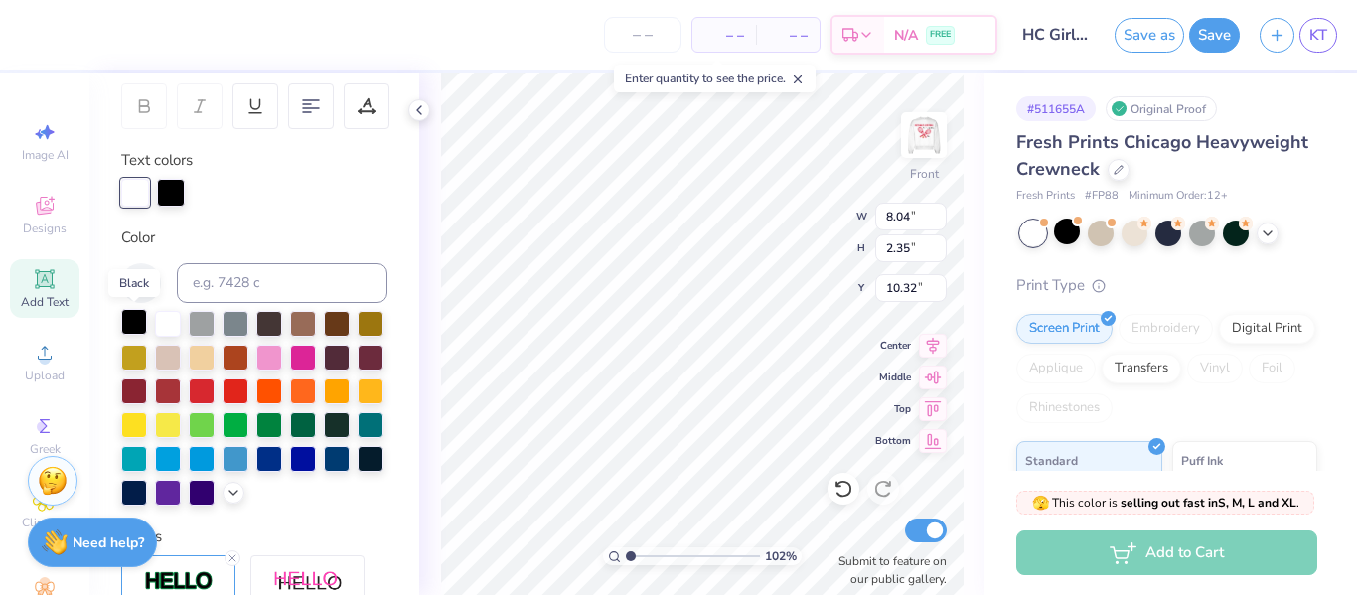
click at [136, 315] on div at bounding box center [134, 322] width 26 height 26
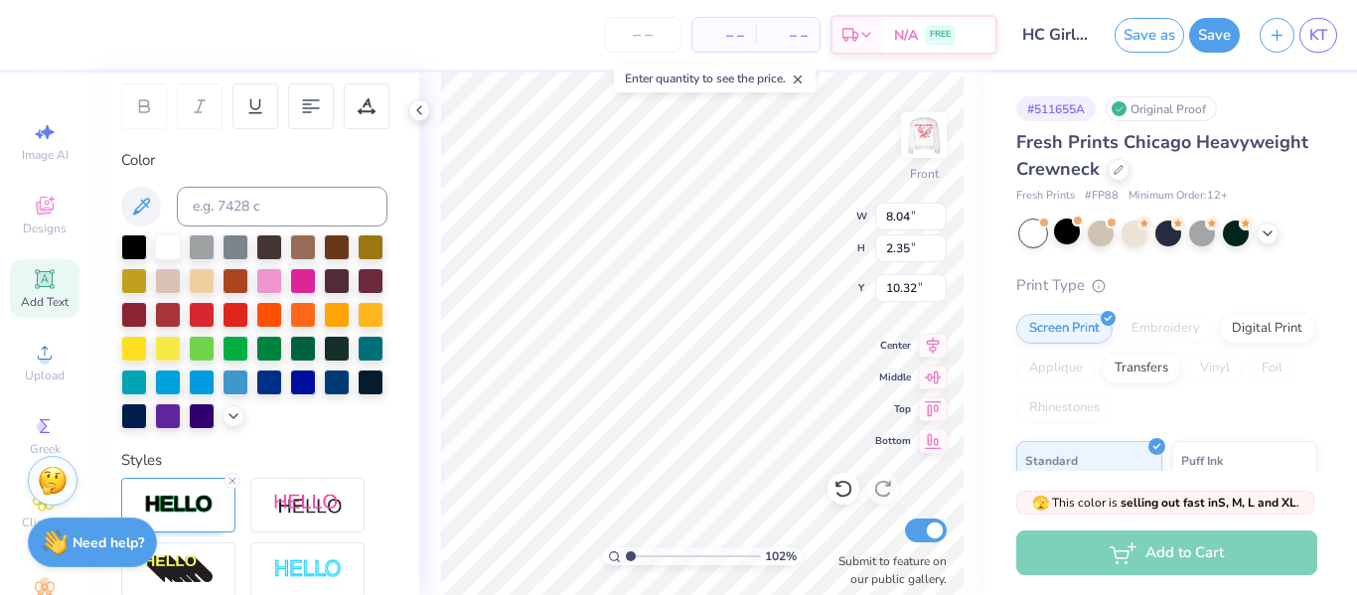
click at [344, 174] on div "Color" at bounding box center [254, 289] width 266 height 280
type input "1.02345153698011"
type input "3.46"
type input "3.91"
type input "3.00"
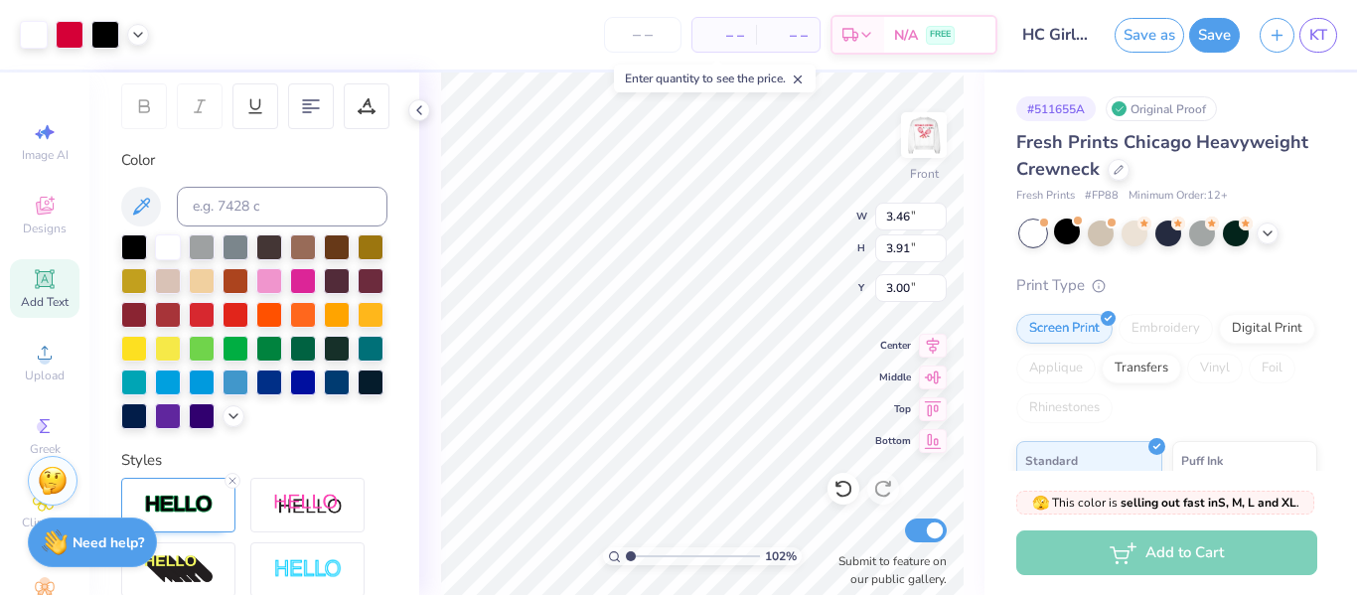
type input "1.02345153698011"
